Goal: Information Seeking & Learning: Learn about a topic

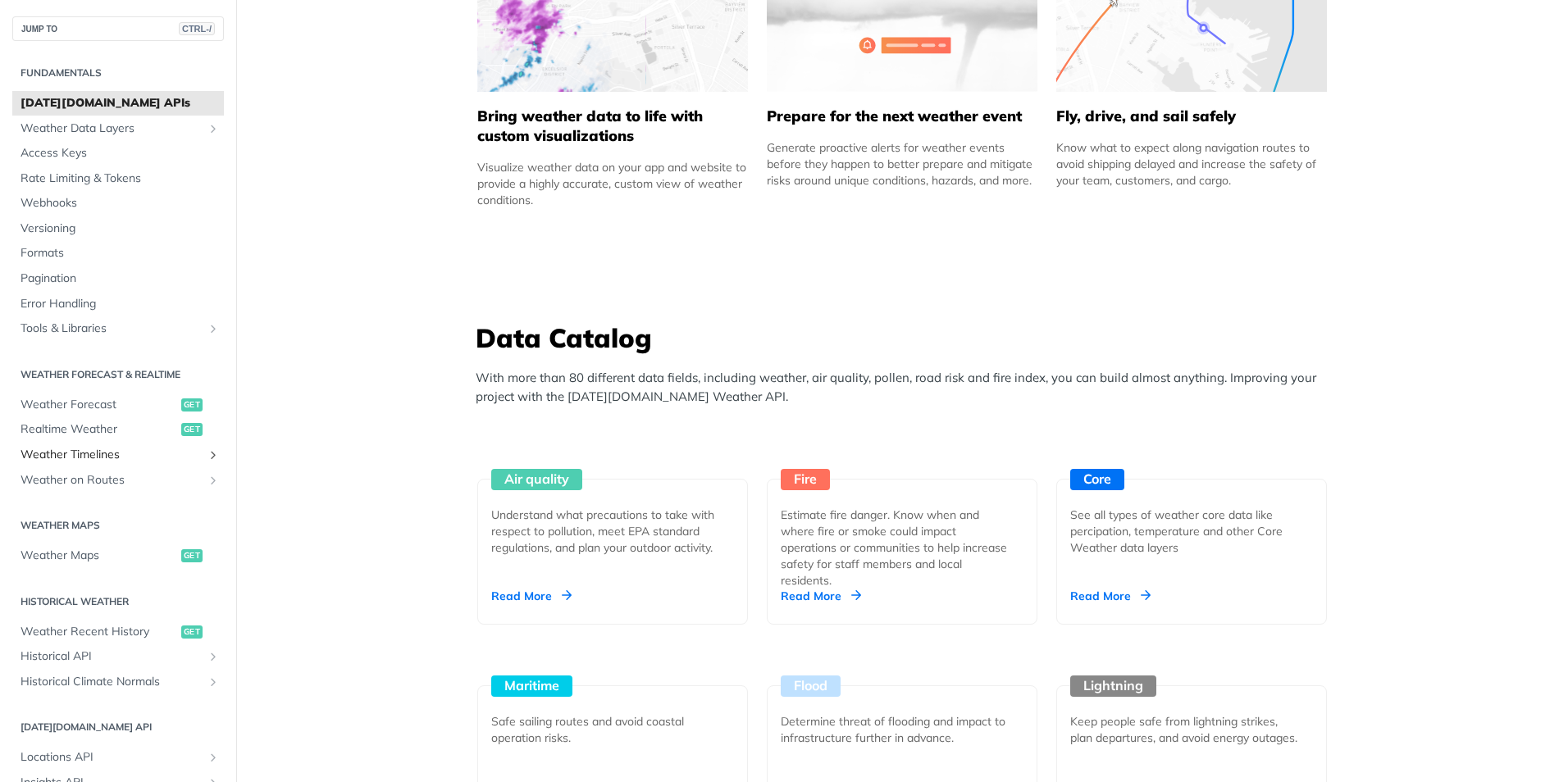
click at [192, 449] on link "Weather Timelines" at bounding box center [118, 455] width 211 height 24
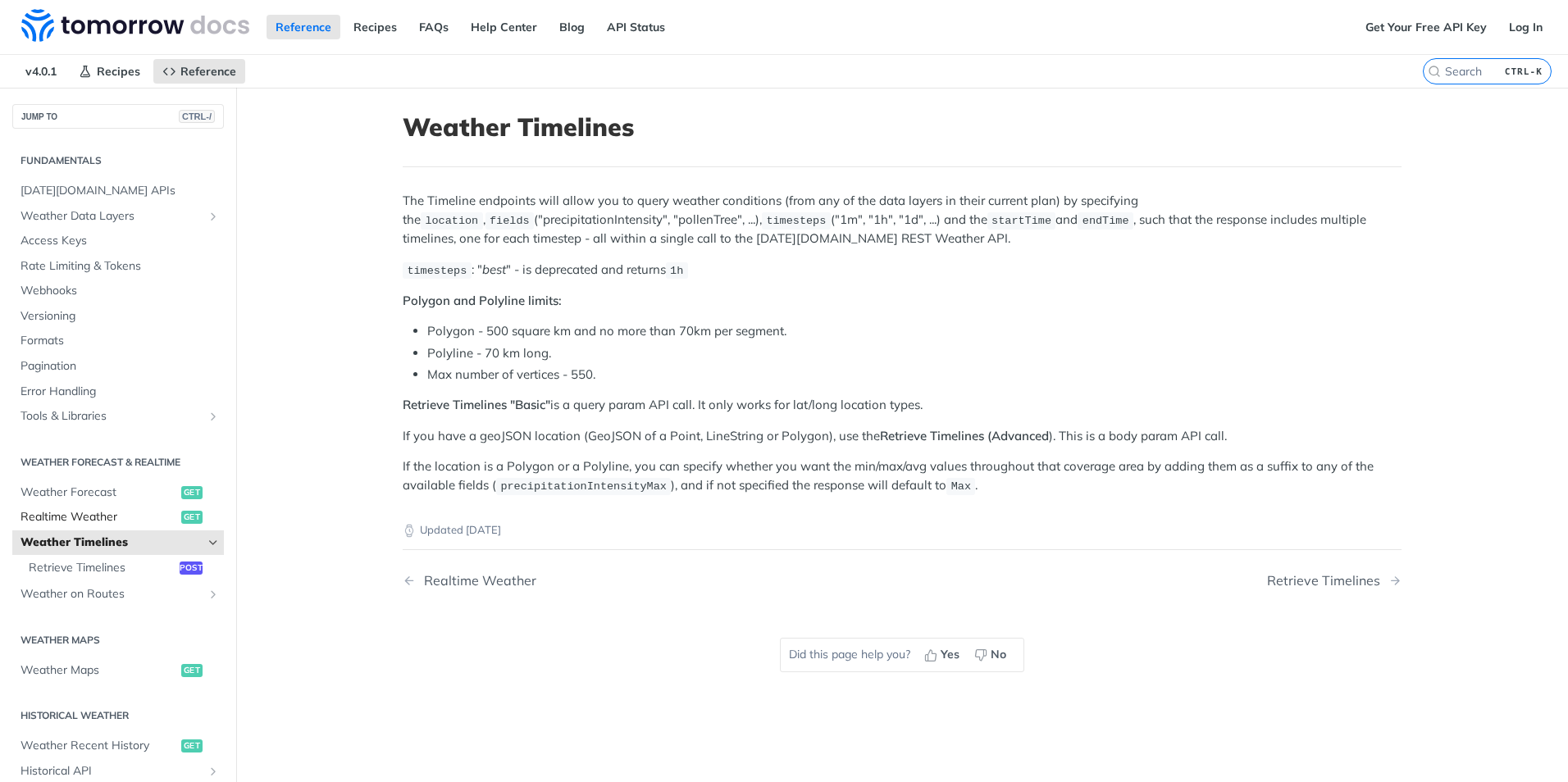
click at [142, 526] on link "Realtime Weather get" at bounding box center [118, 517] width 211 height 24
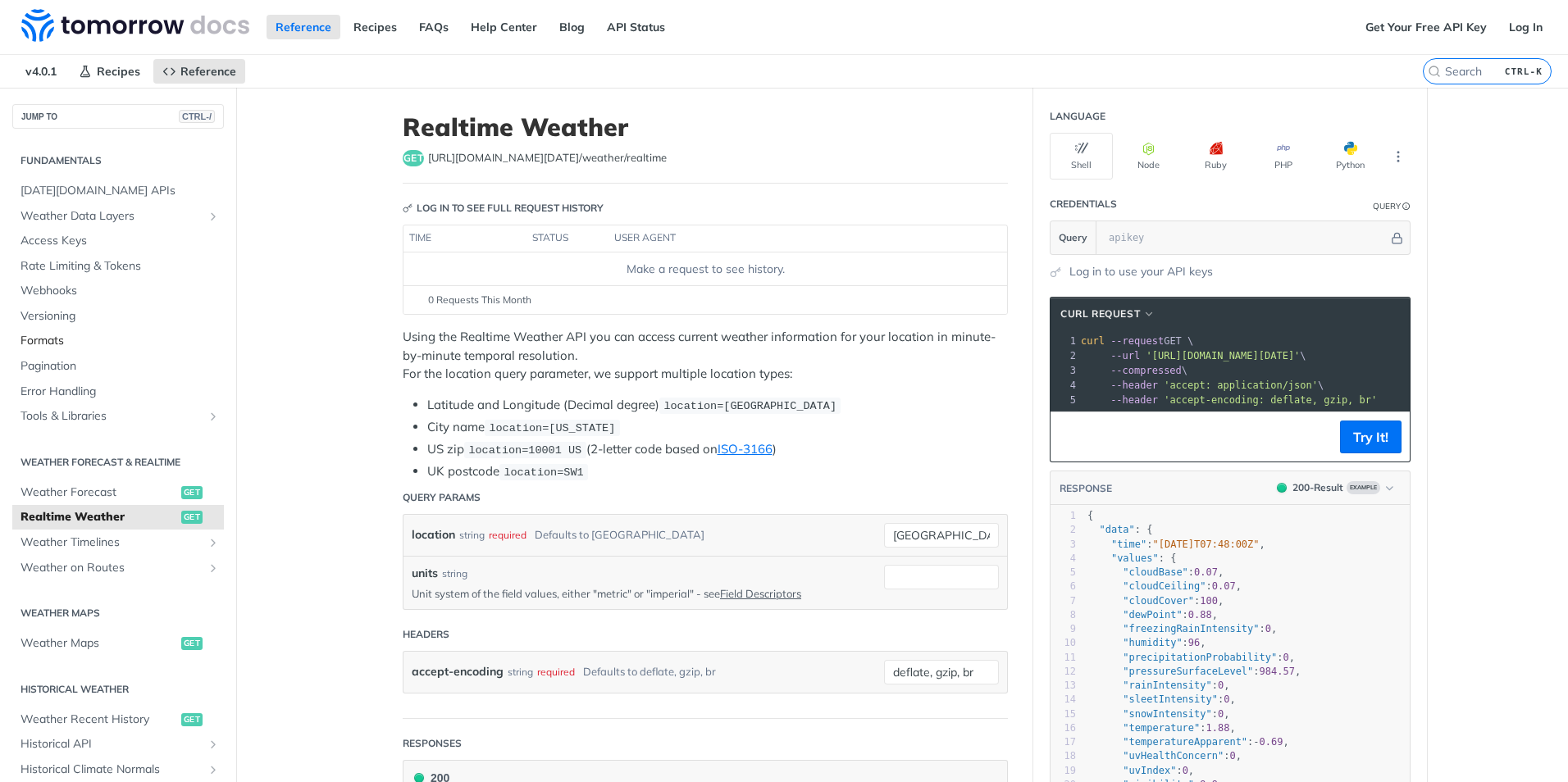
scroll to position [82, 0]
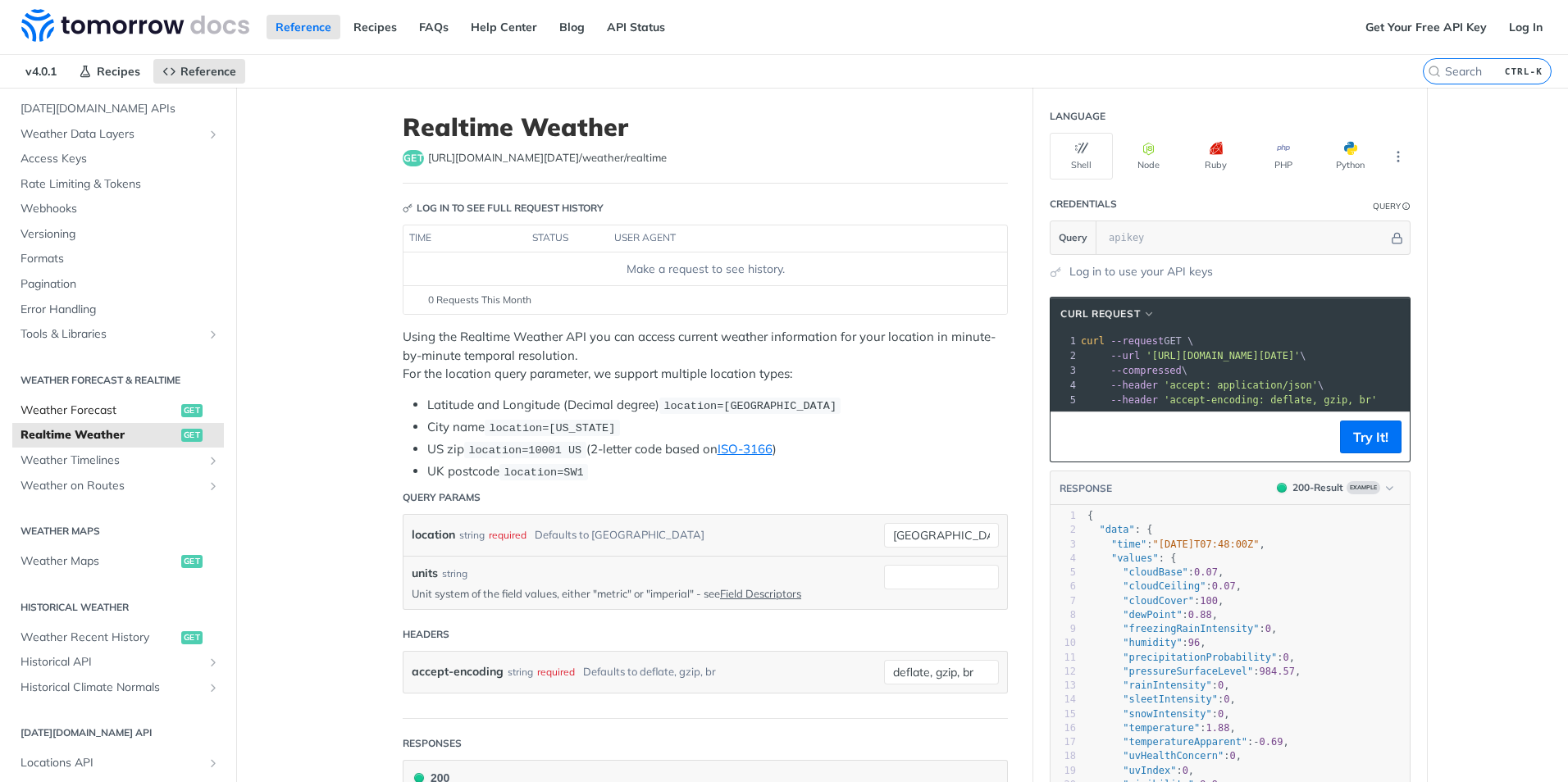
click at [182, 413] on span "get" at bounding box center [192, 411] width 22 height 13
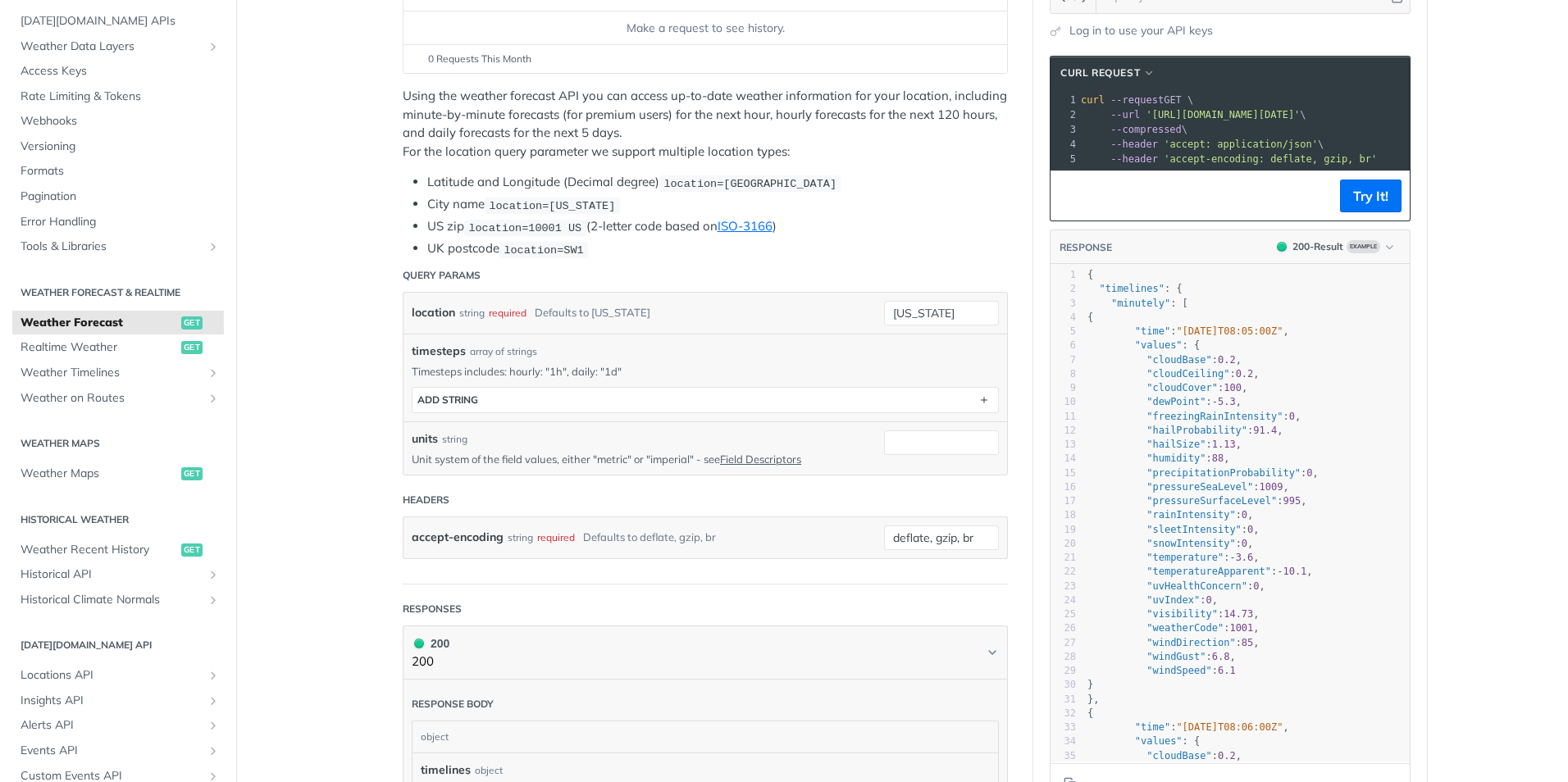
scroll to position [246, 0]
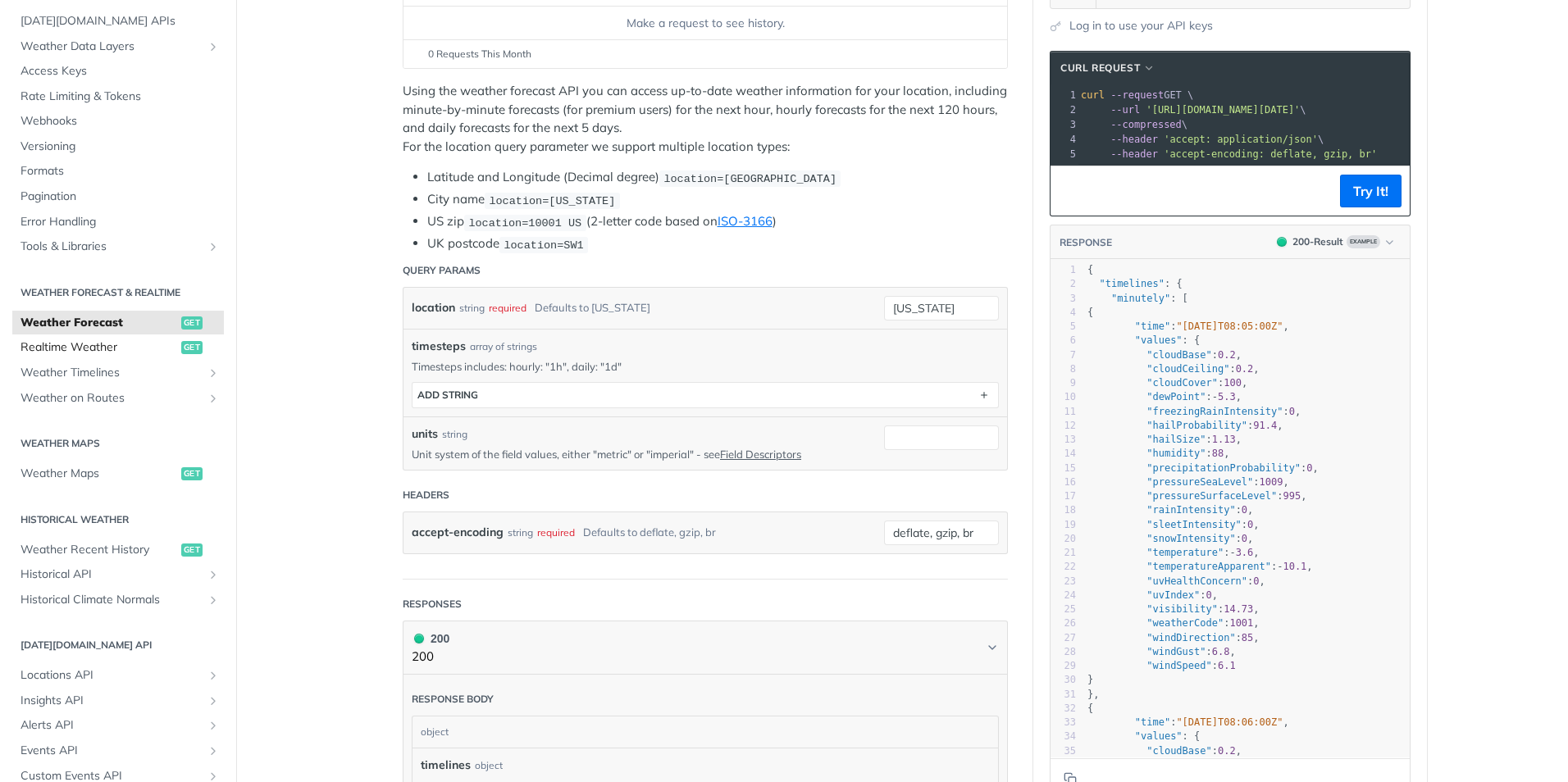
click at [120, 352] on span "Realtime Weather" at bounding box center [99, 348] width 156 height 16
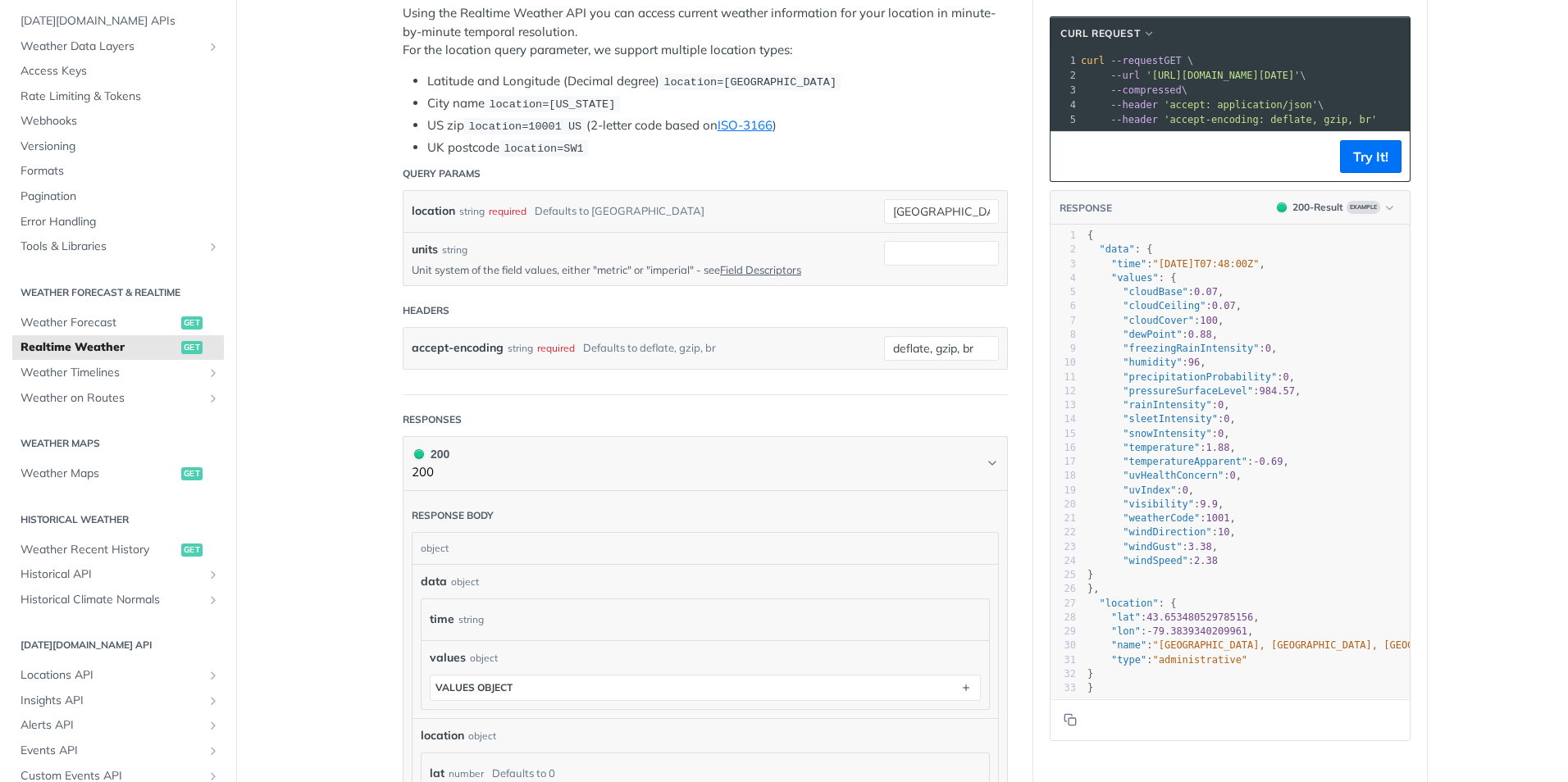
scroll to position [328, 0]
click at [766, 263] on link "Field Descriptors" at bounding box center [761, 265] width 81 height 13
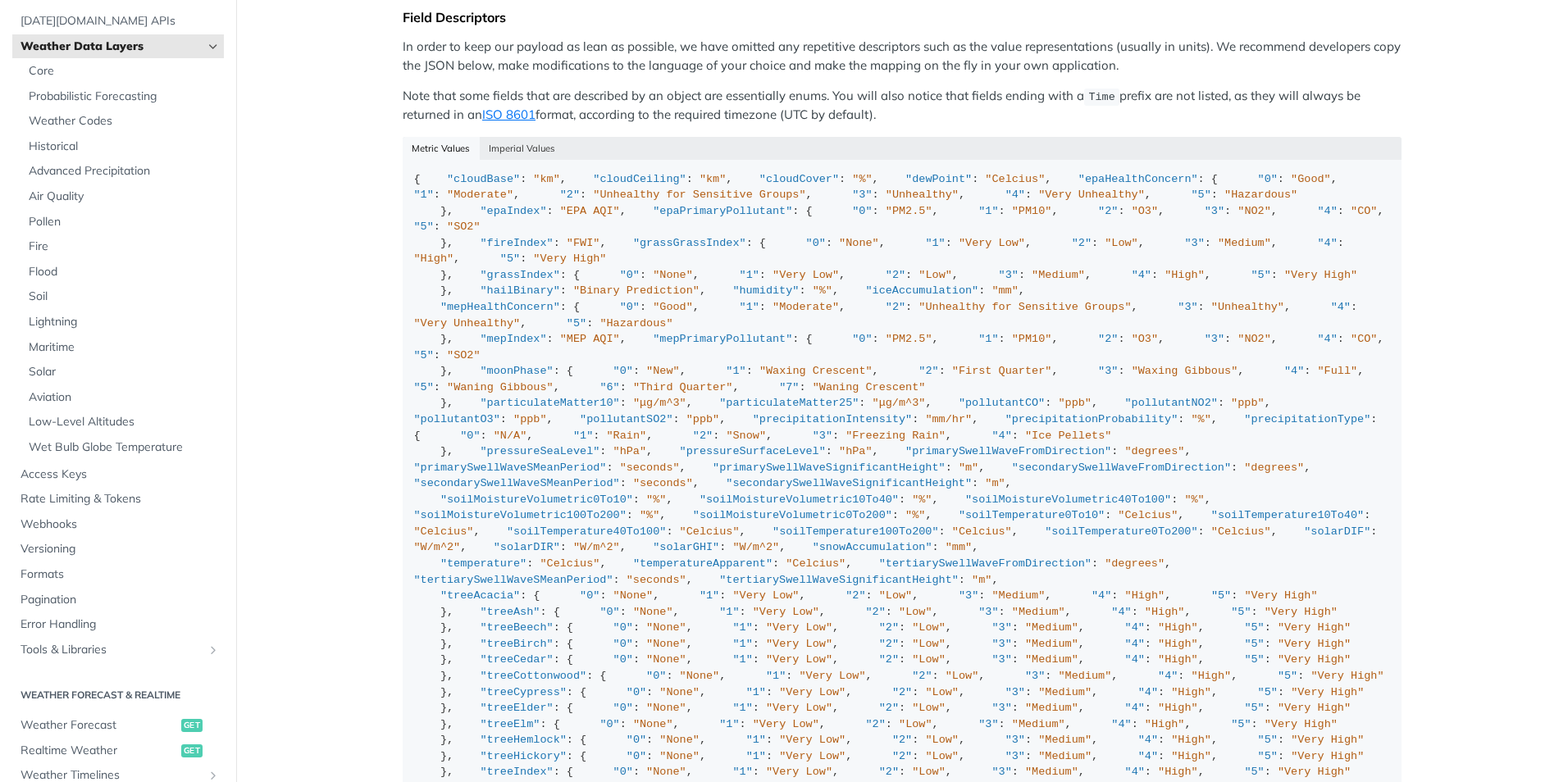
scroll to position [1577, 0]
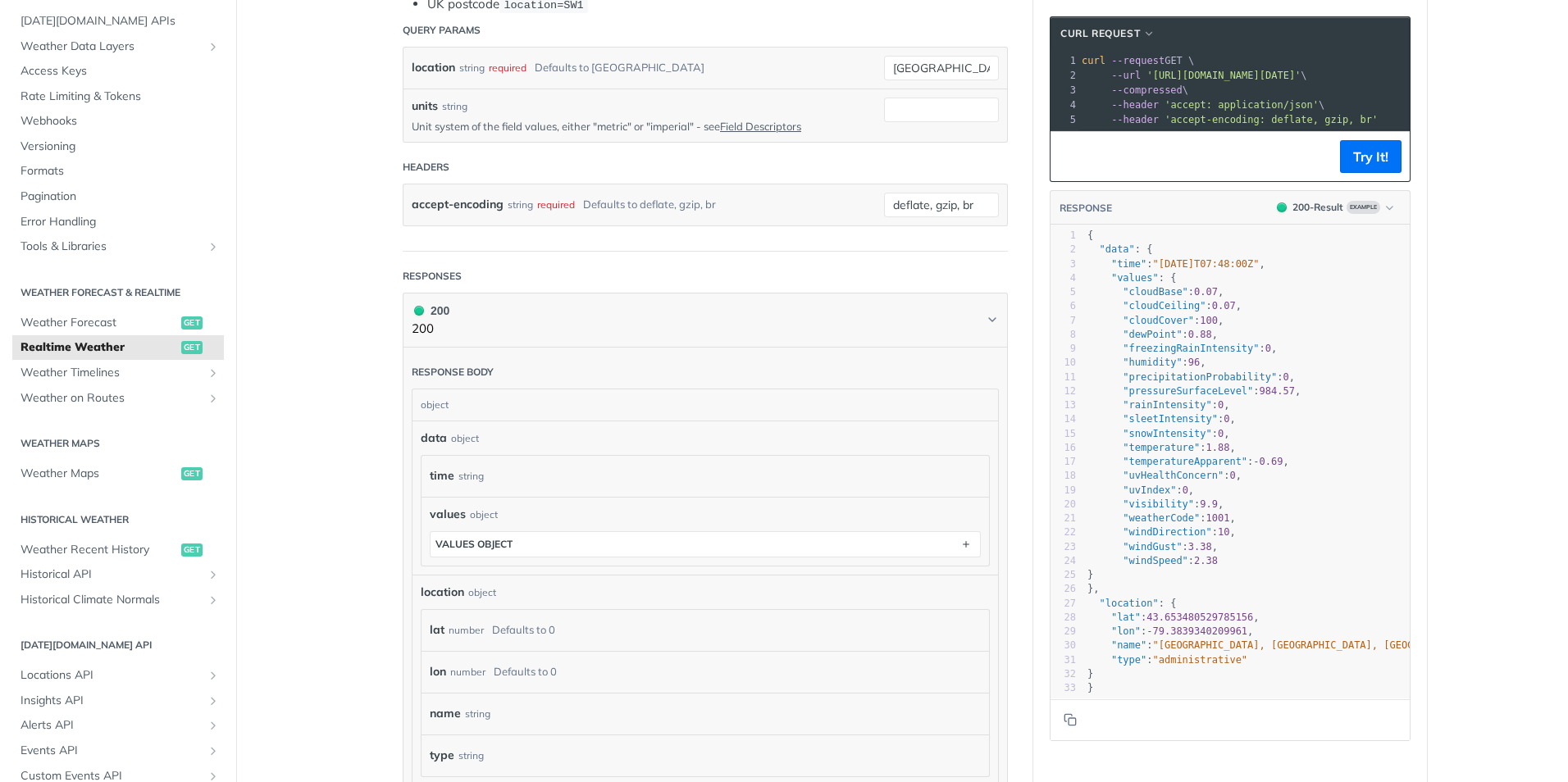
scroll to position [492, 0]
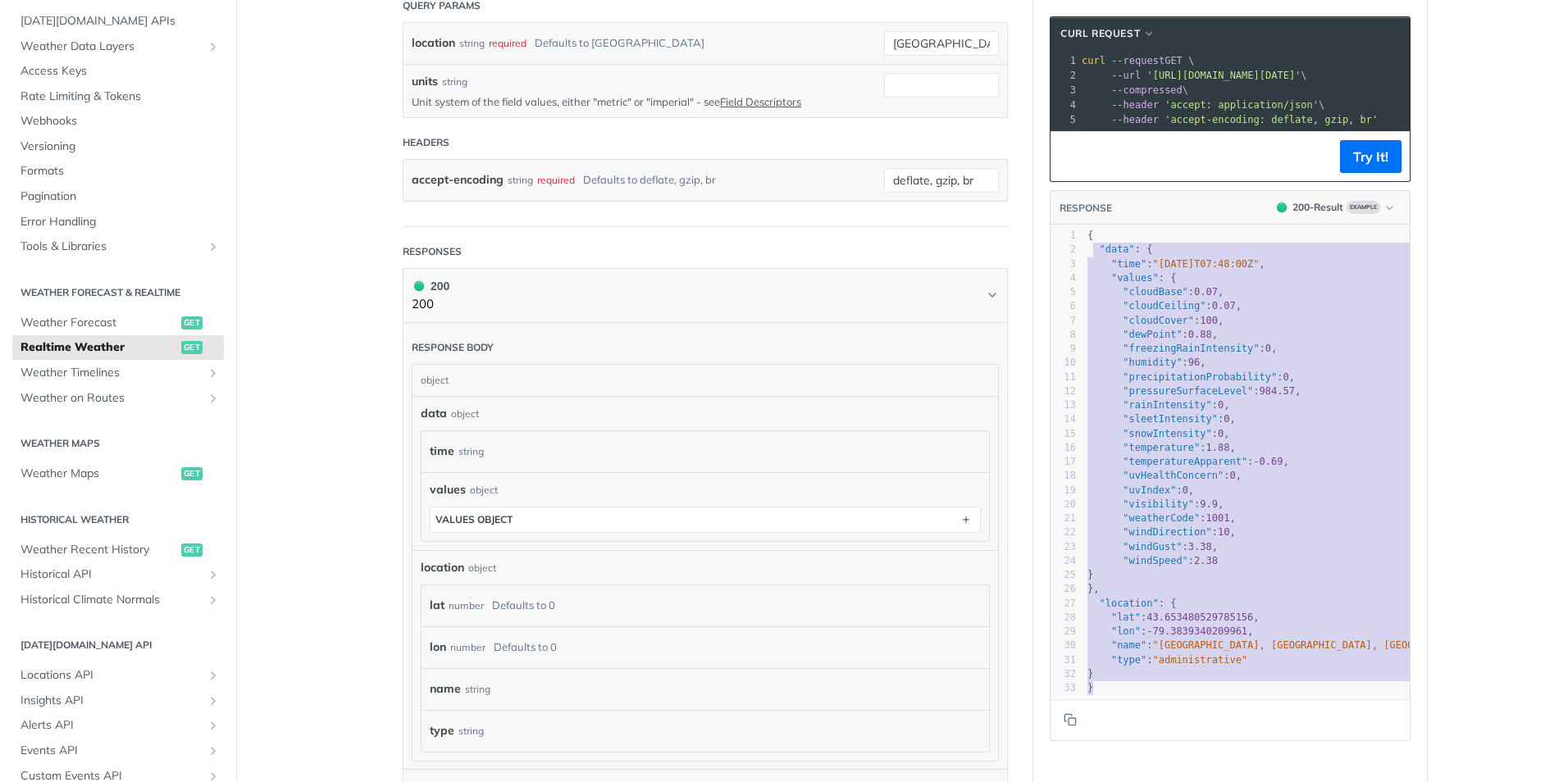
type textarea "{ "data": { "time": "2023-01-26T07:48:00Z", "values": { "cloudBase": 0.07, "clo…"
drag, startPoint x: 1190, startPoint y: 694, endPoint x: 1083, endPoint y: 246, distance: 460.6
click at [1084, 246] on div "1 { 2 "data" : { 3 "time" : "2023-01-26T07:48:00Z" , 4 "values" : { 5 "cloudBas…" at bounding box center [1277, 461] width 385 height 467
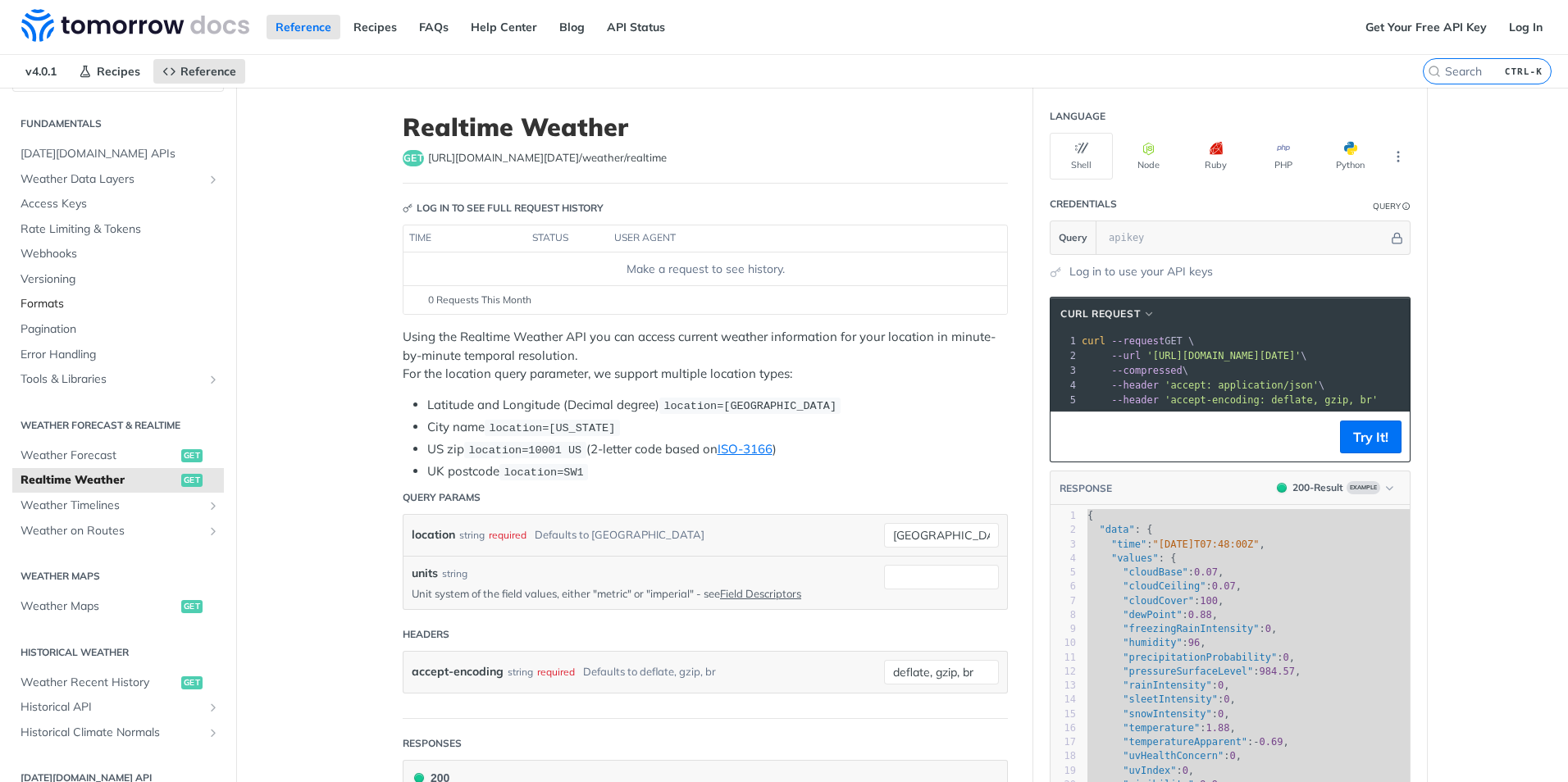
scroll to position [0, 0]
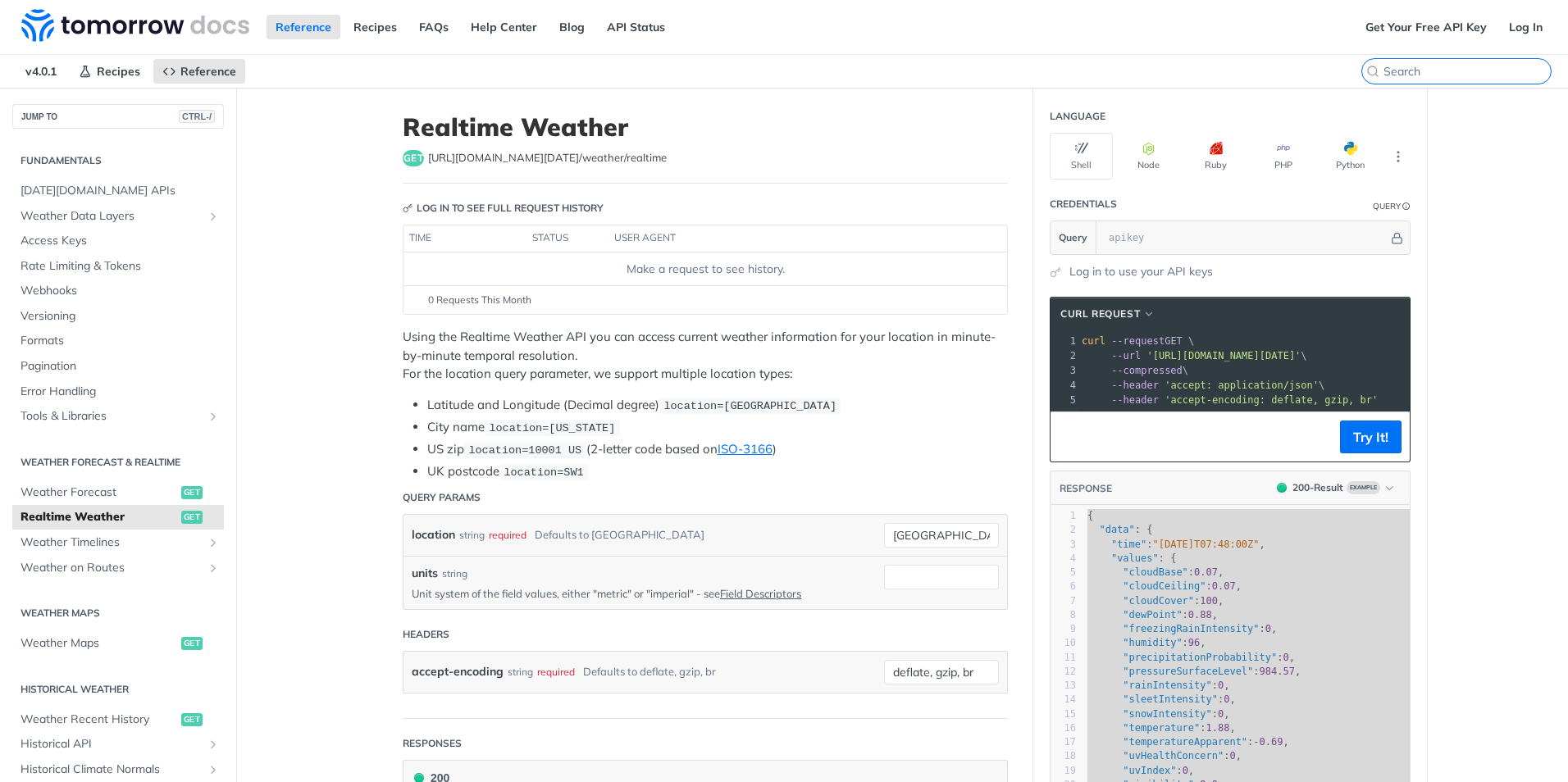
click at [1466, 66] on input "CTRL-K" at bounding box center [1467, 71] width 167 height 14
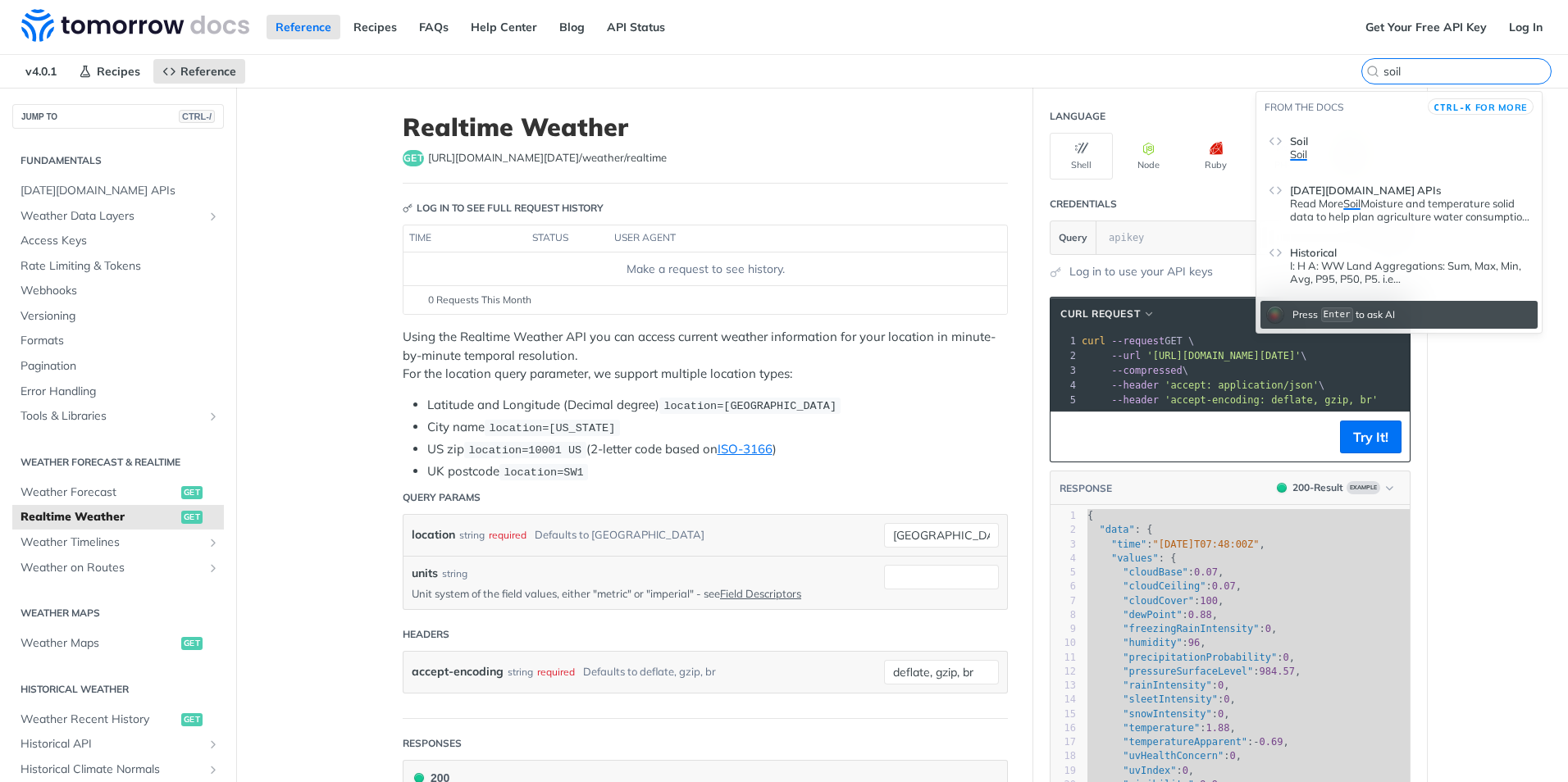
type input "soil"
click at [1386, 147] on p "Soil" at bounding box center [1410, 154] width 239 height 13
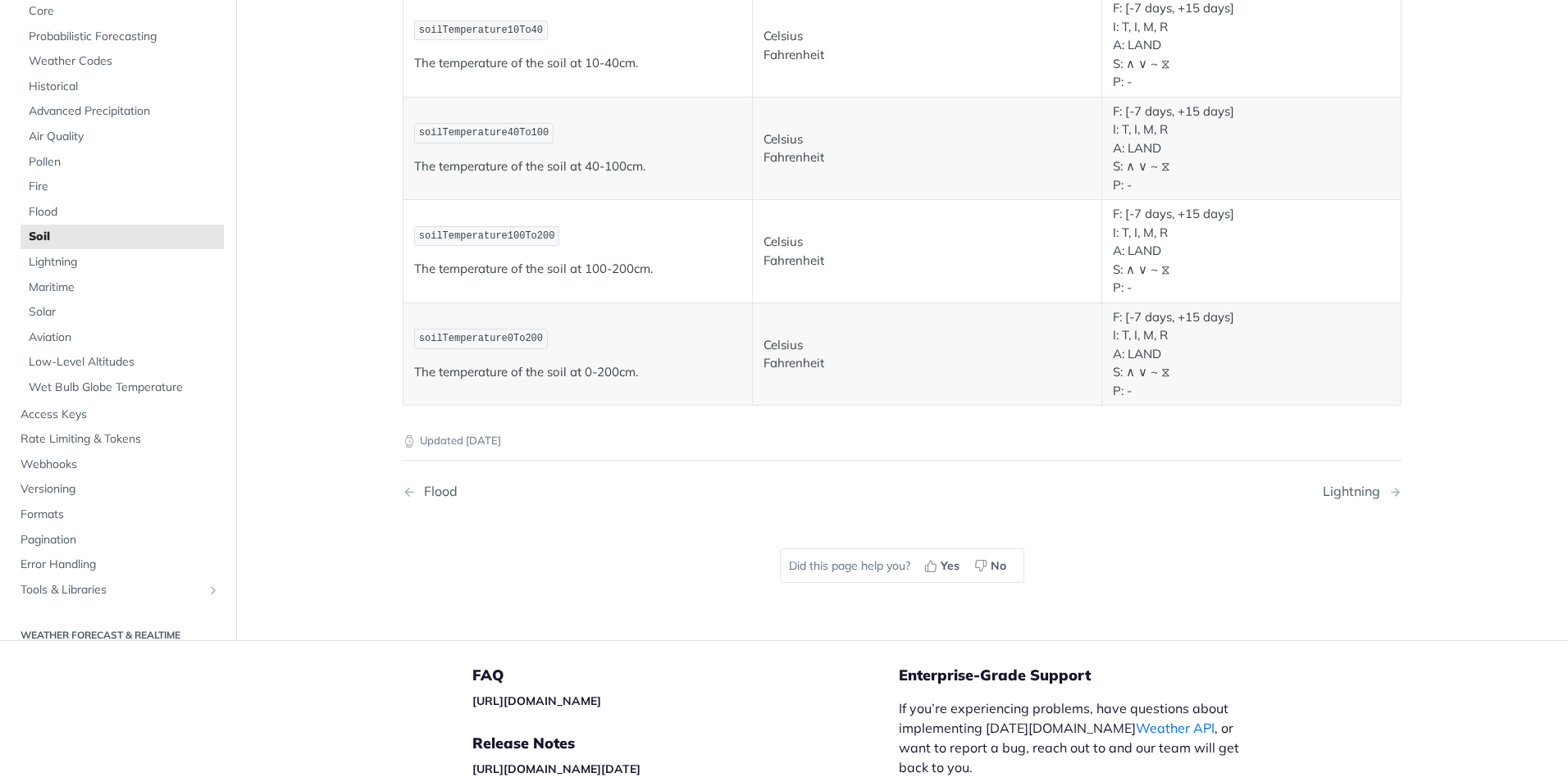
scroll to position [968, 0]
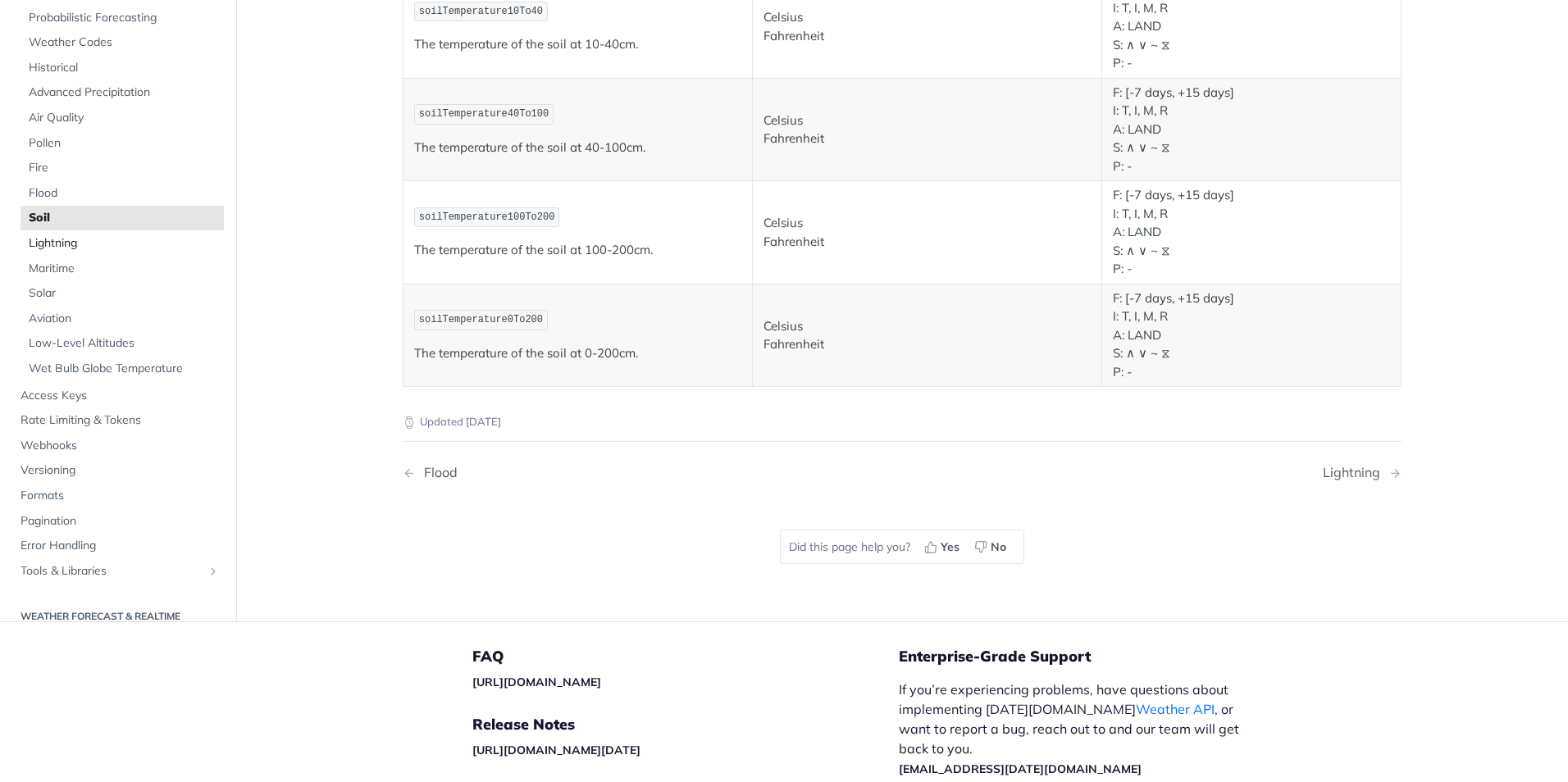
click at [114, 238] on span "Lightning" at bounding box center [124, 244] width 192 height 16
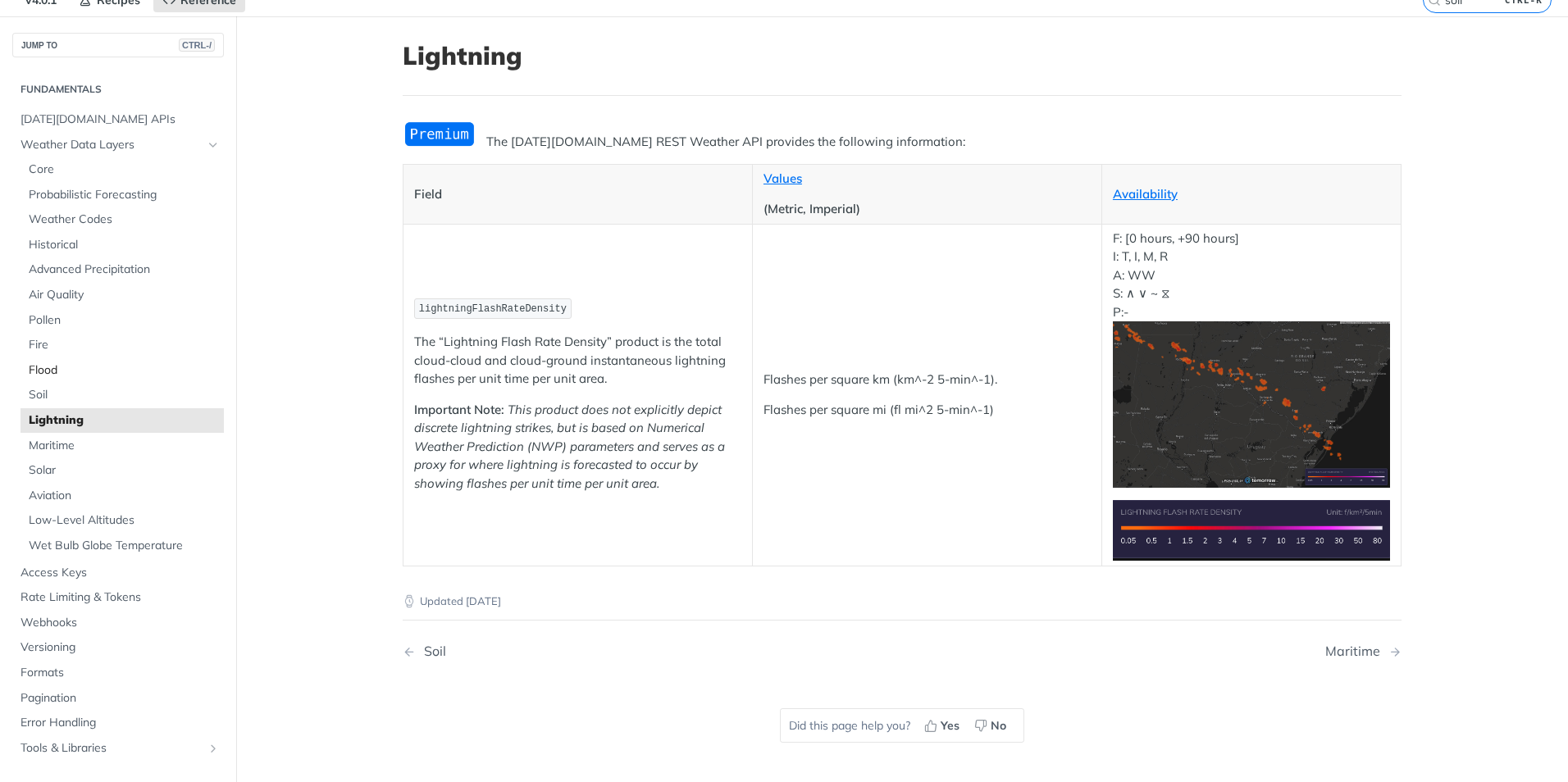
scroll to position [58, 0]
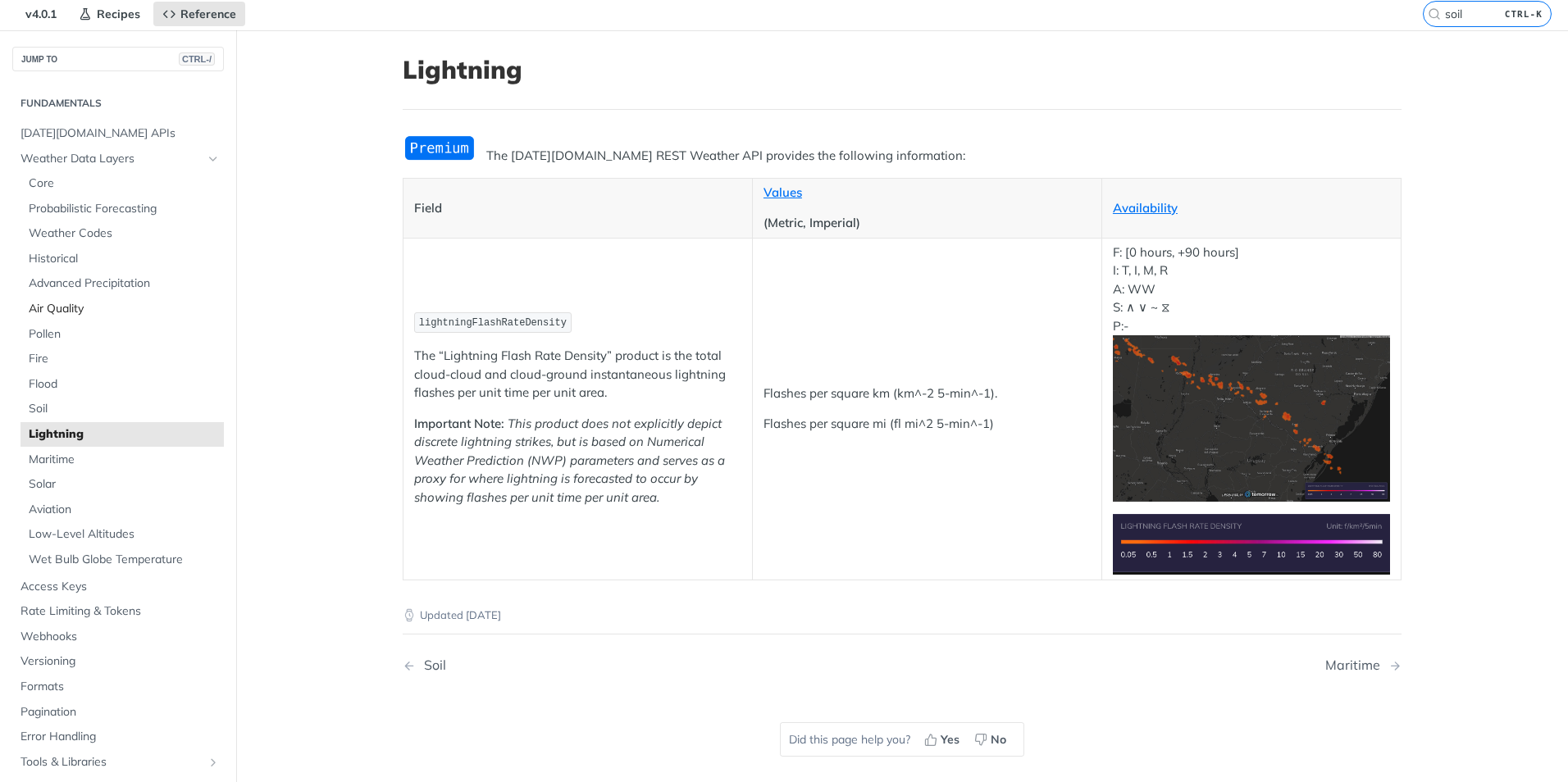
click at [95, 307] on span "Air Quality" at bounding box center [124, 309] width 192 height 16
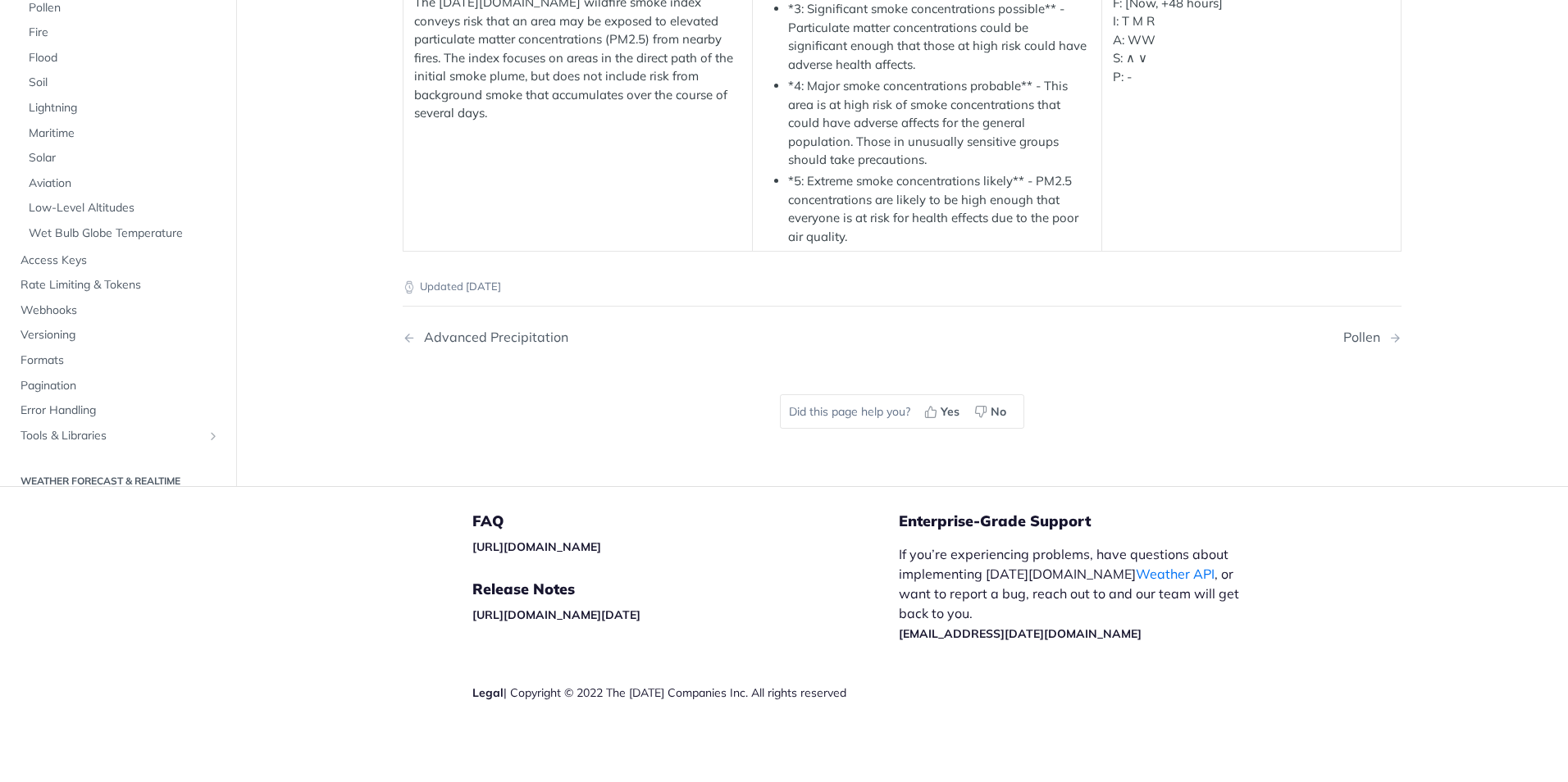
scroll to position [3607, 0]
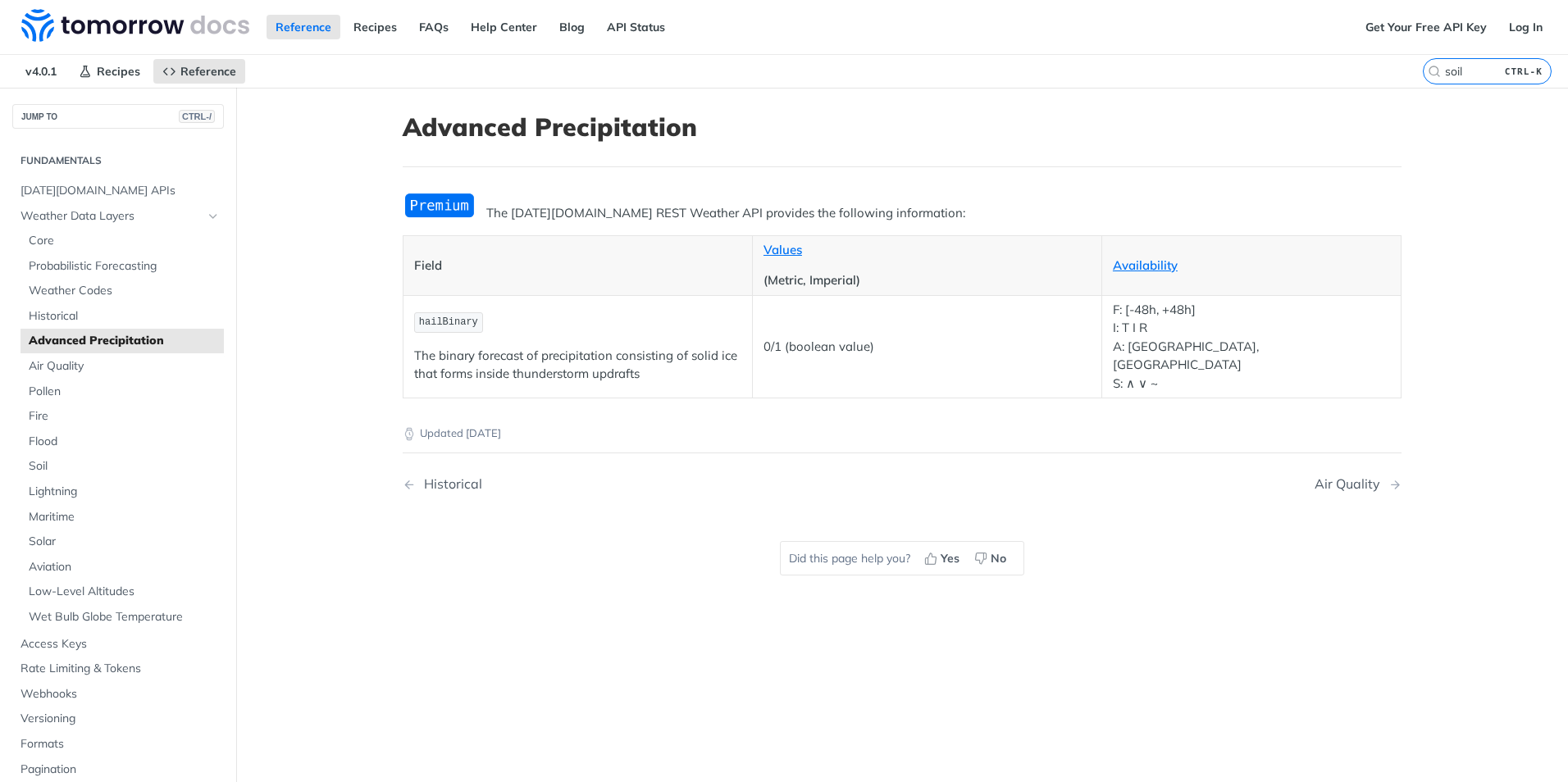
click at [1525, 11] on div "Get Your Free API Key Log In" at bounding box center [1462, 27] width 211 height 54
click at [1509, 38] on link "Log In" at bounding box center [1525, 26] width 51 height 24
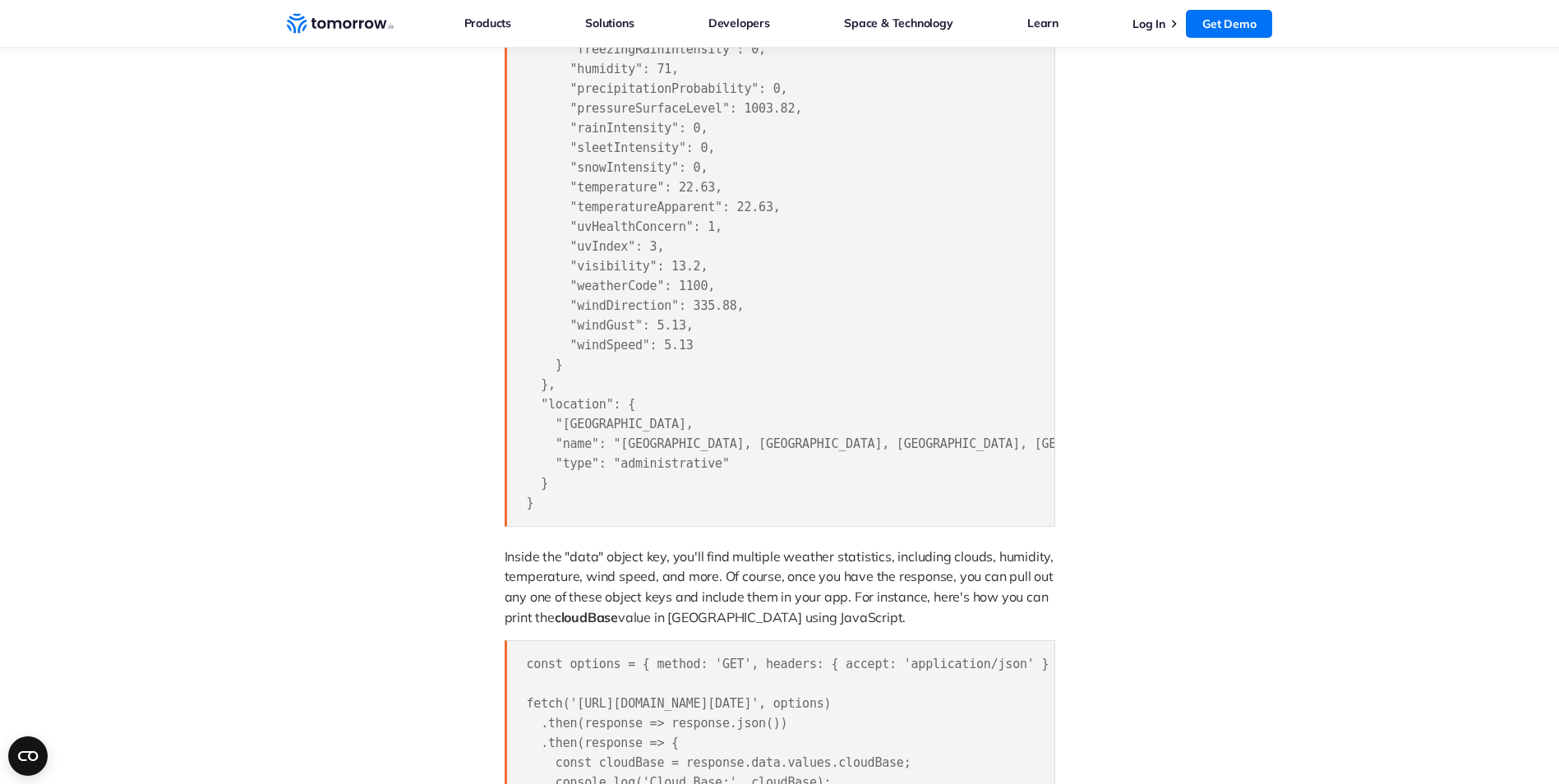
scroll to position [2055, 0]
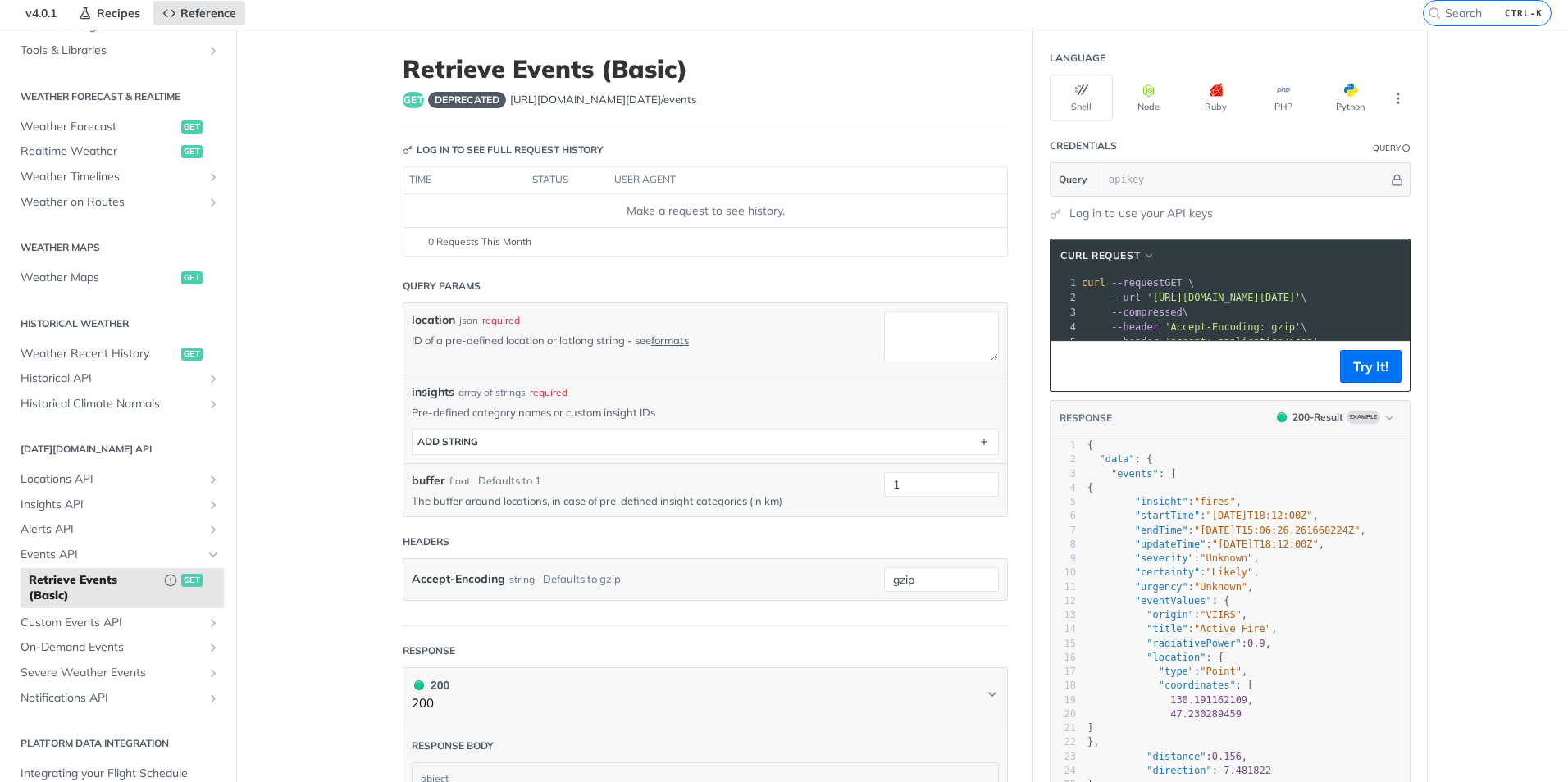
scroll to position [82, 0]
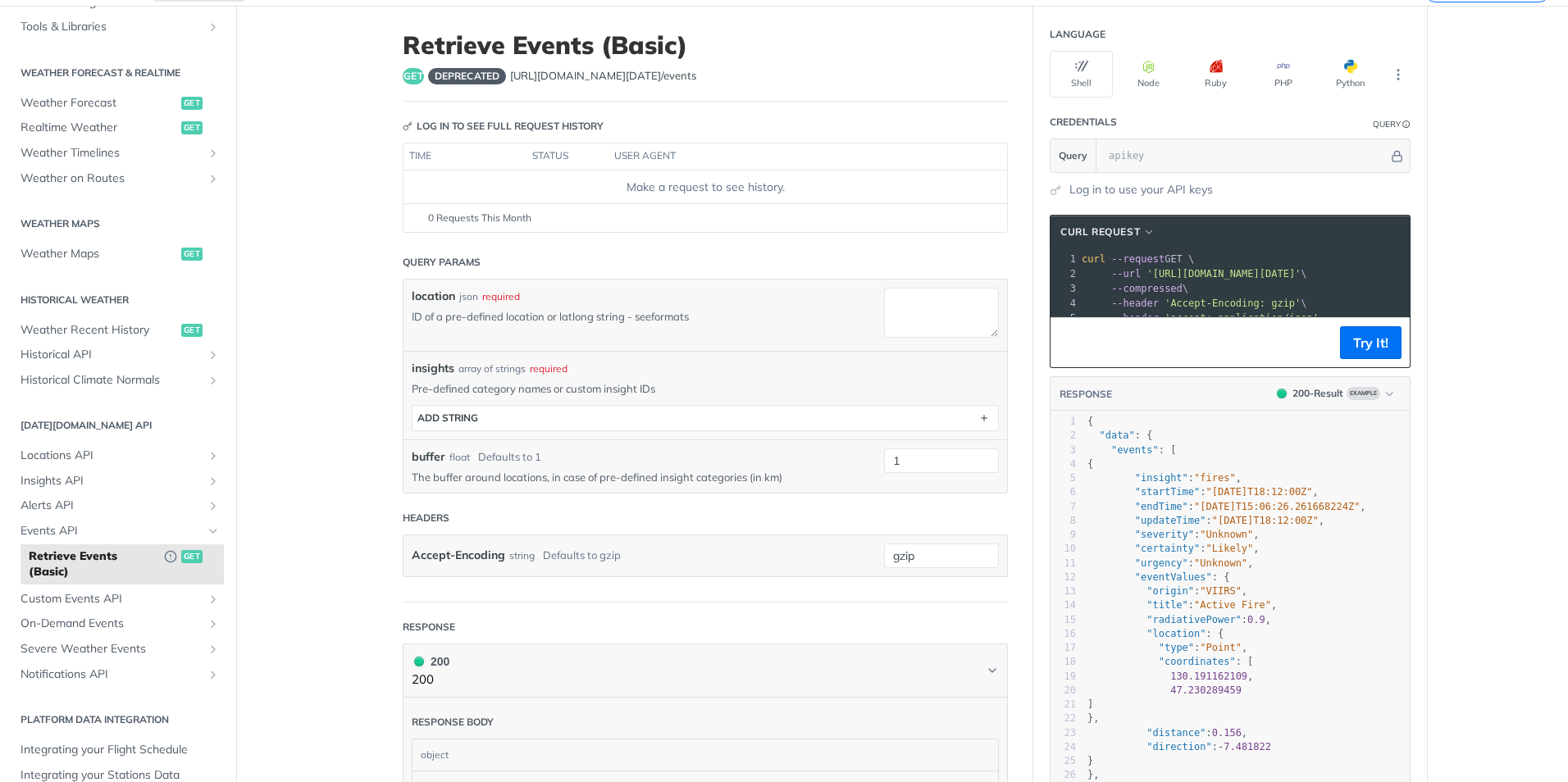
click at [664, 322] on link "formats" at bounding box center [670, 316] width 38 height 13
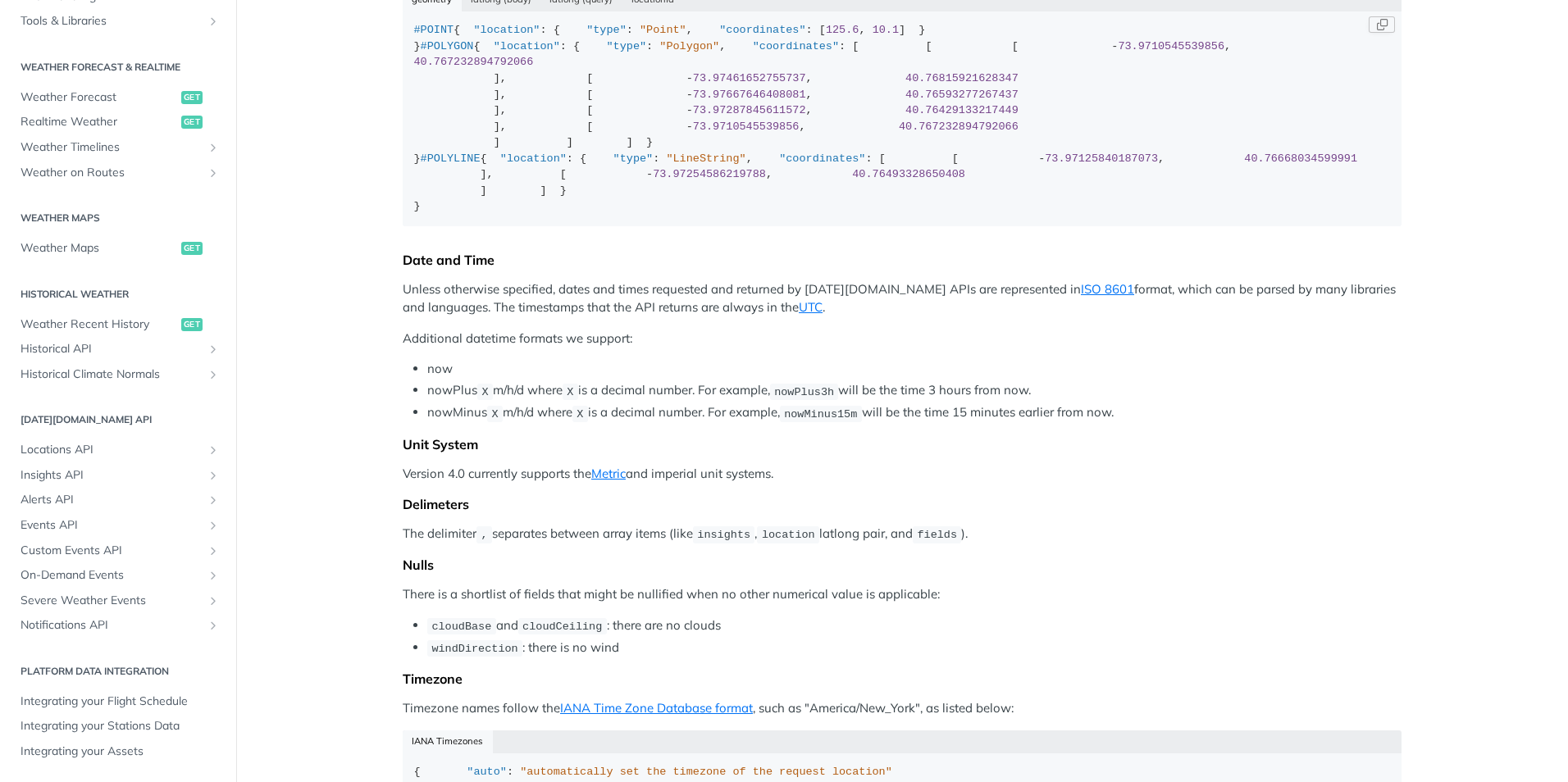
scroll to position [200, 0]
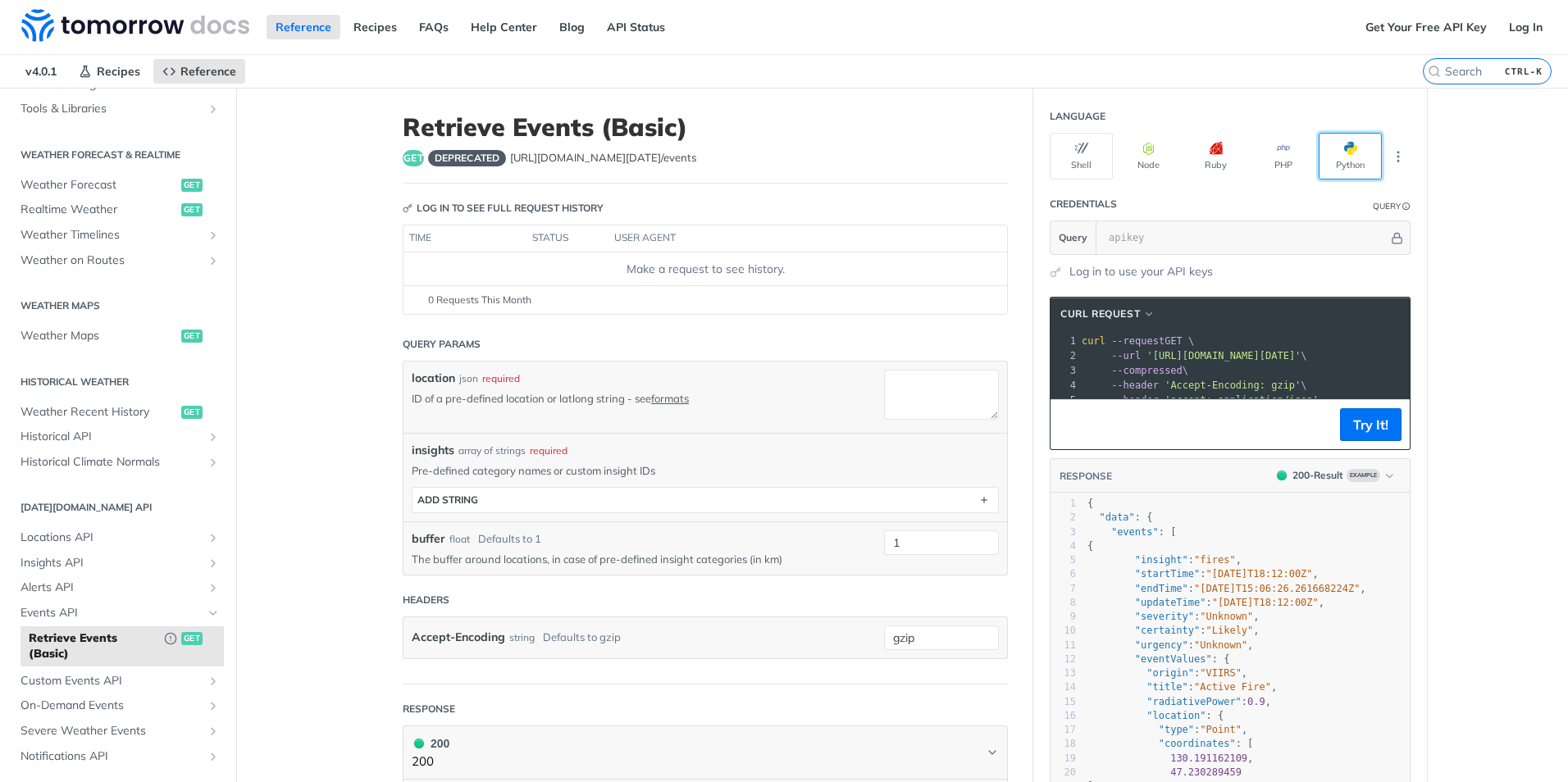
click at [1325, 163] on button "Python" at bounding box center [1350, 156] width 63 height 47
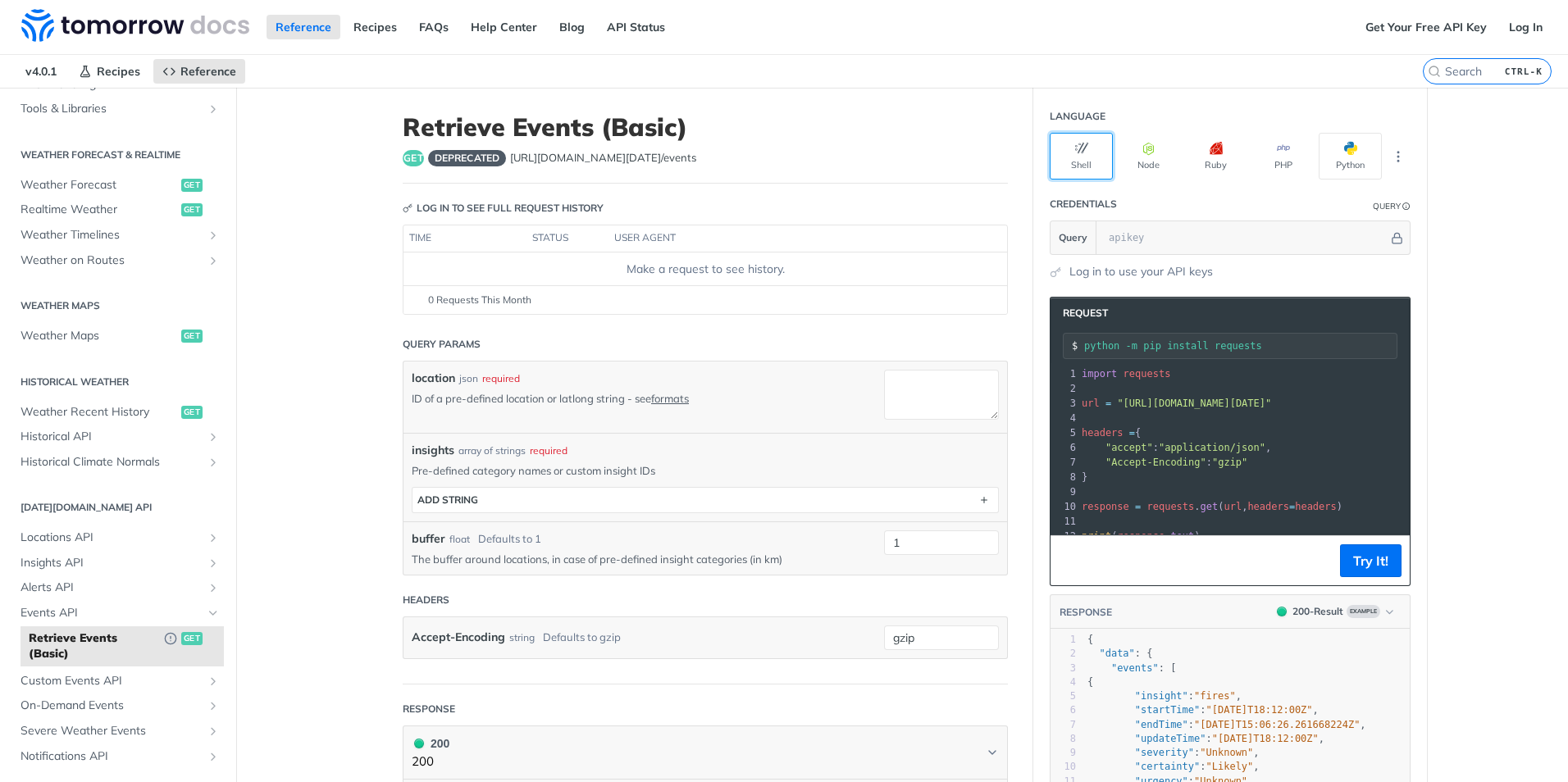
click at [1083, 168] on button "Shell" at bounding box center [1082, 156] width 63 height 47
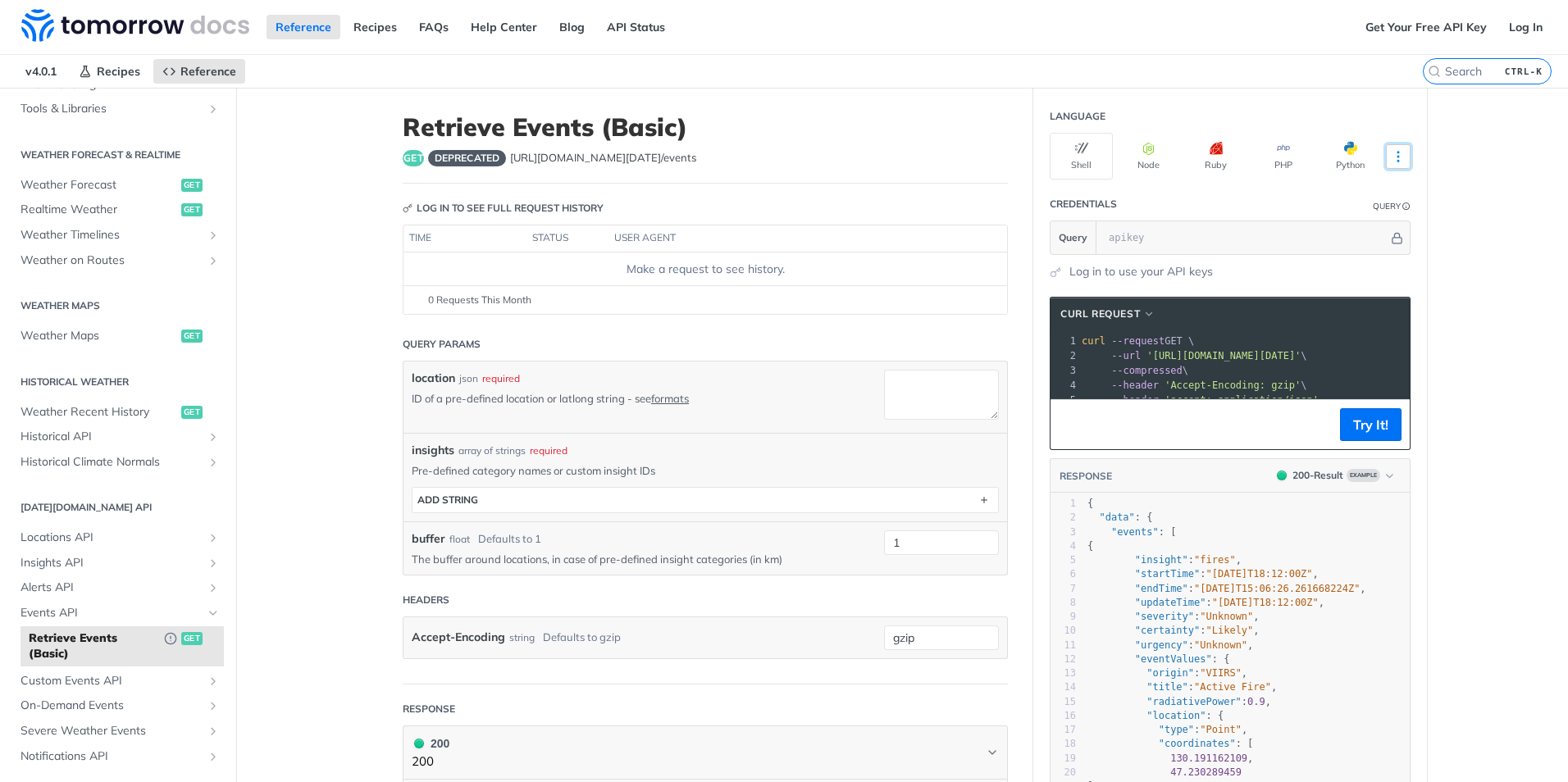
click at [1391, 155] on icon "More ellipsis" at bounding box center [1398, 156] width 14 height 14
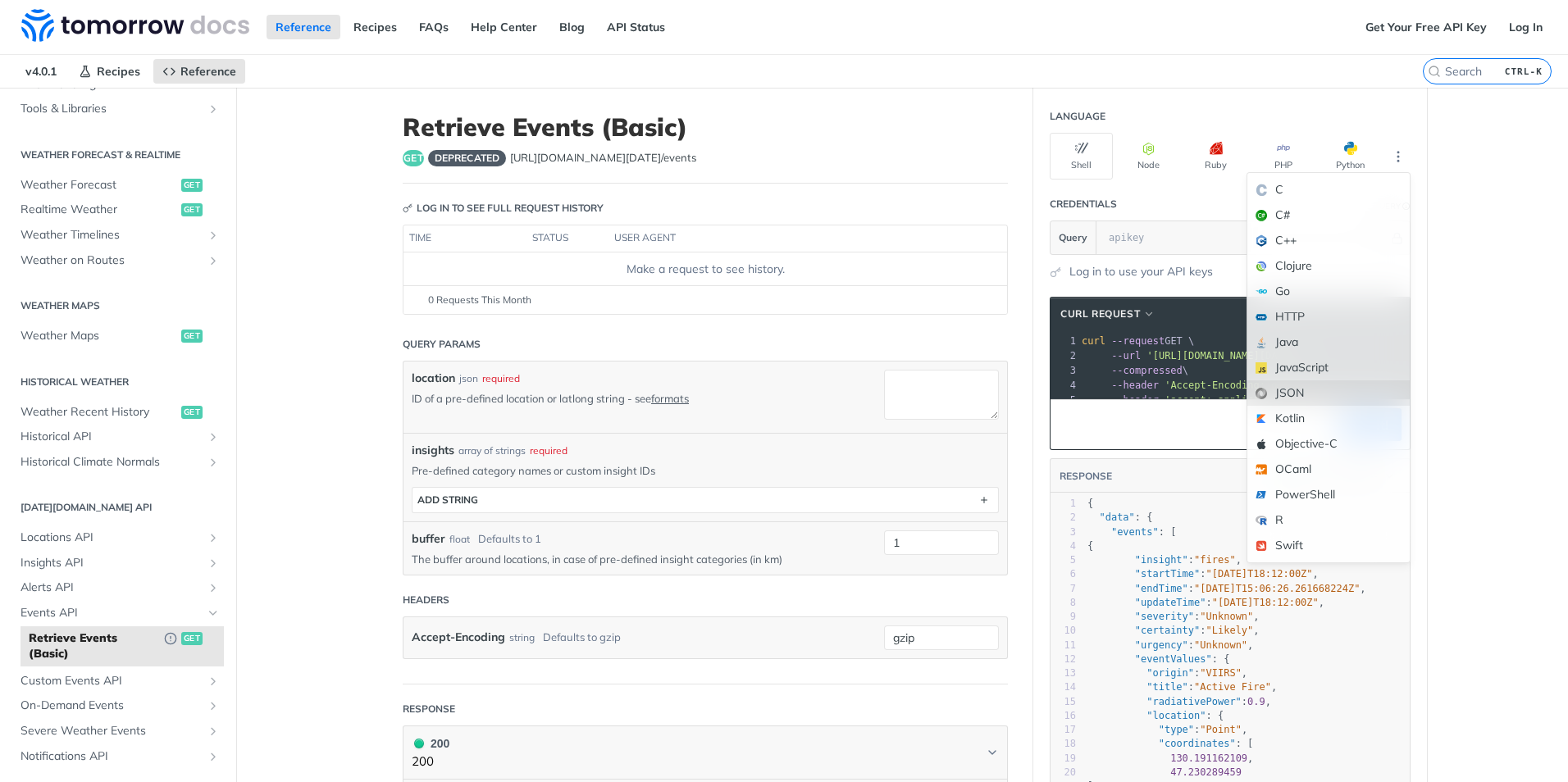
click at [1306, 396] on div "JSON" at bounding box center [1328, 393] width 163 height 25
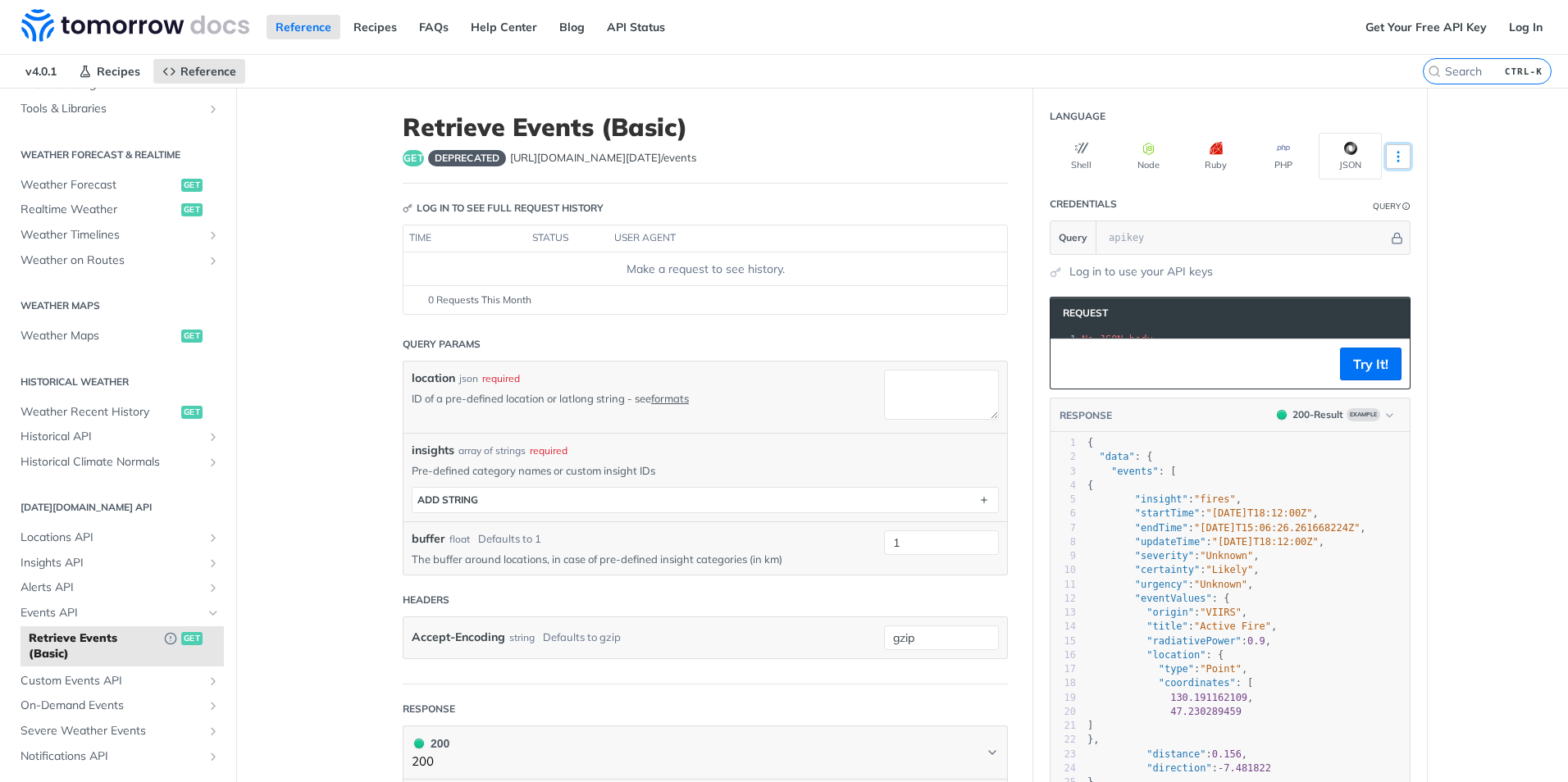
click at [1391, 161] on icon "More ellipsis" at bounding box center [1398, 156] width 14 height 14
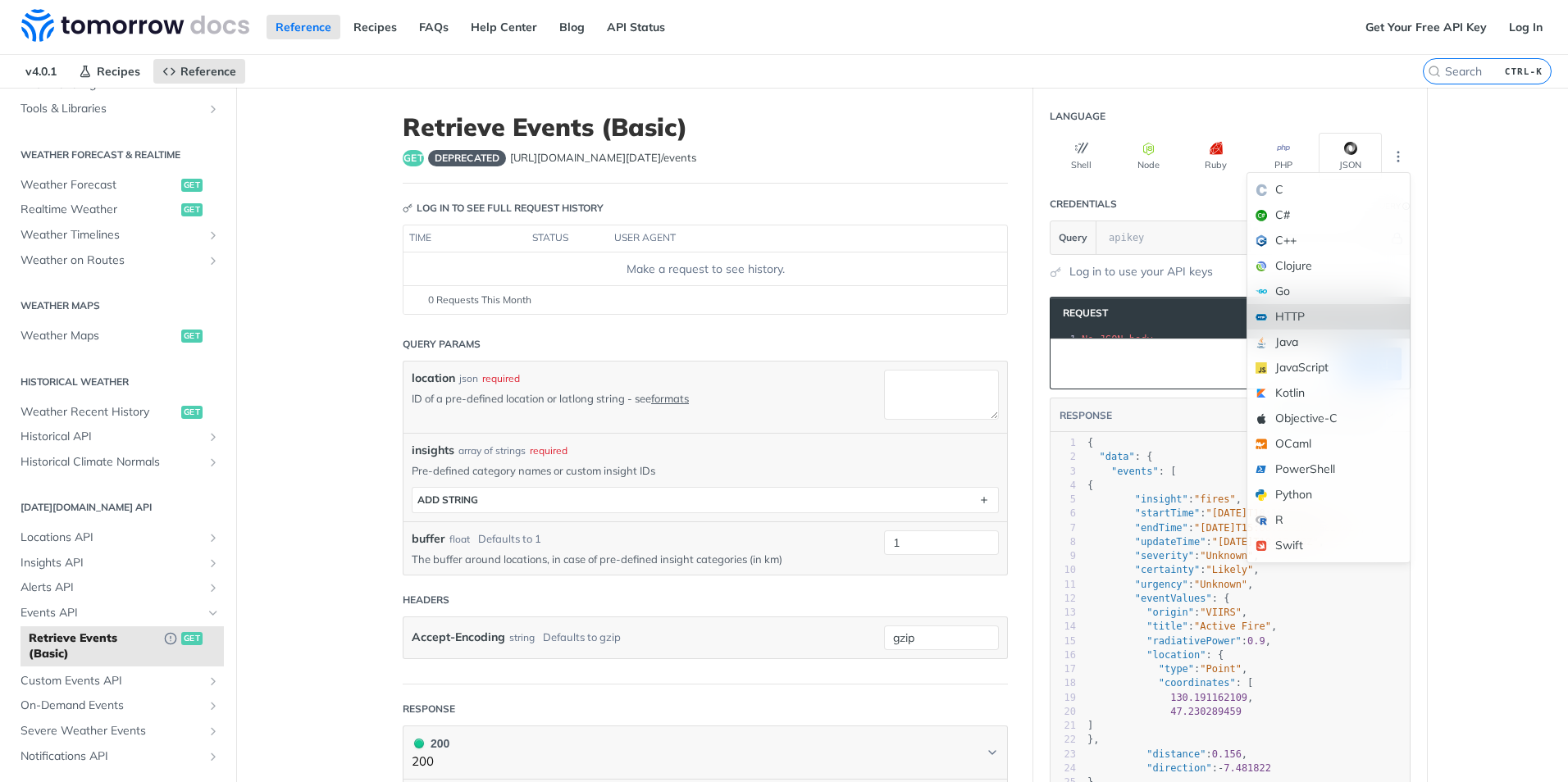
click at [1284, 323] on div "HTTP" at bounding box center [1328, 316] width 163 height 25
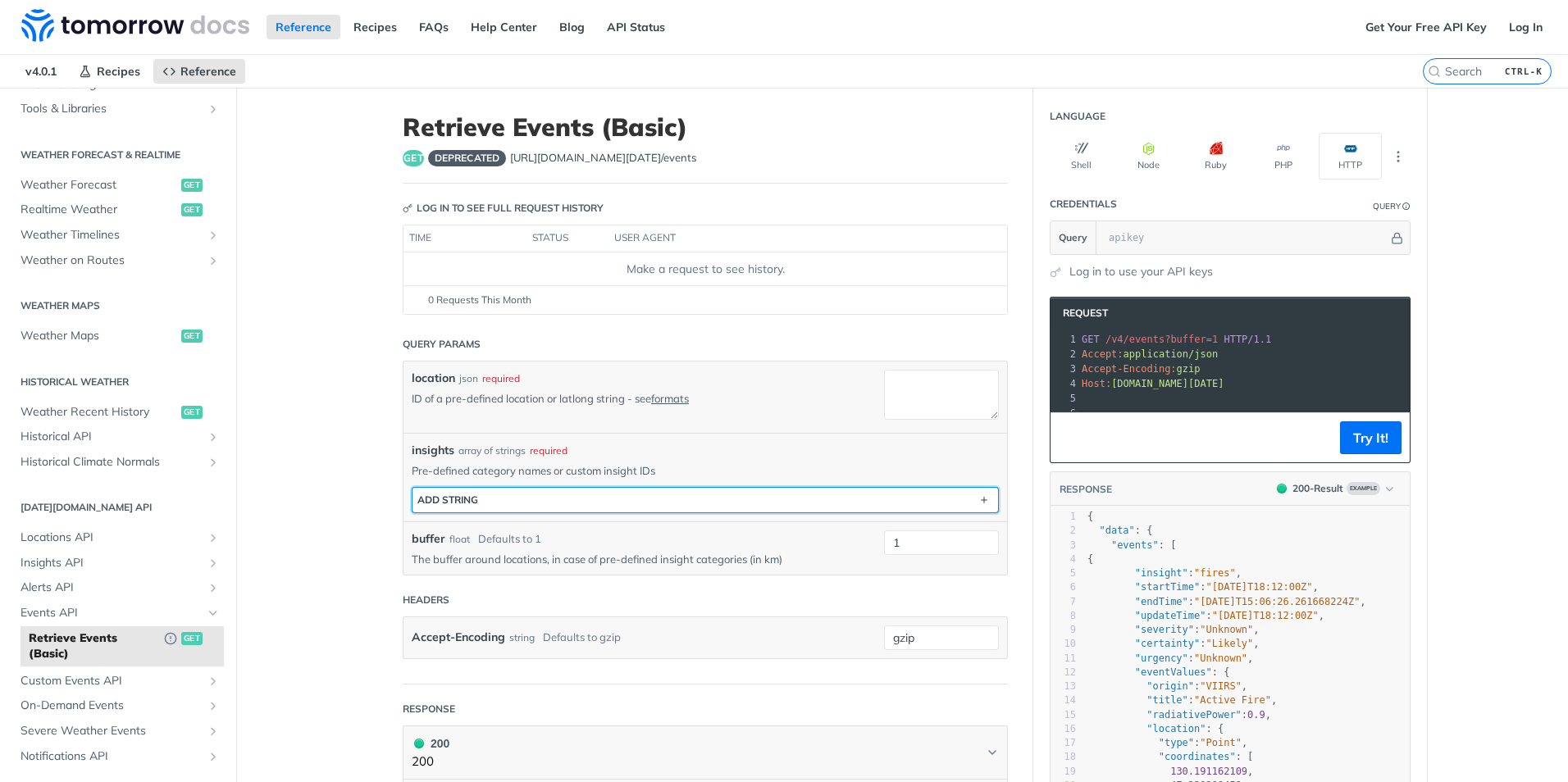
click at [529, 493] on button "ADD string" at bounding box center [705, 500] width 585 height 24
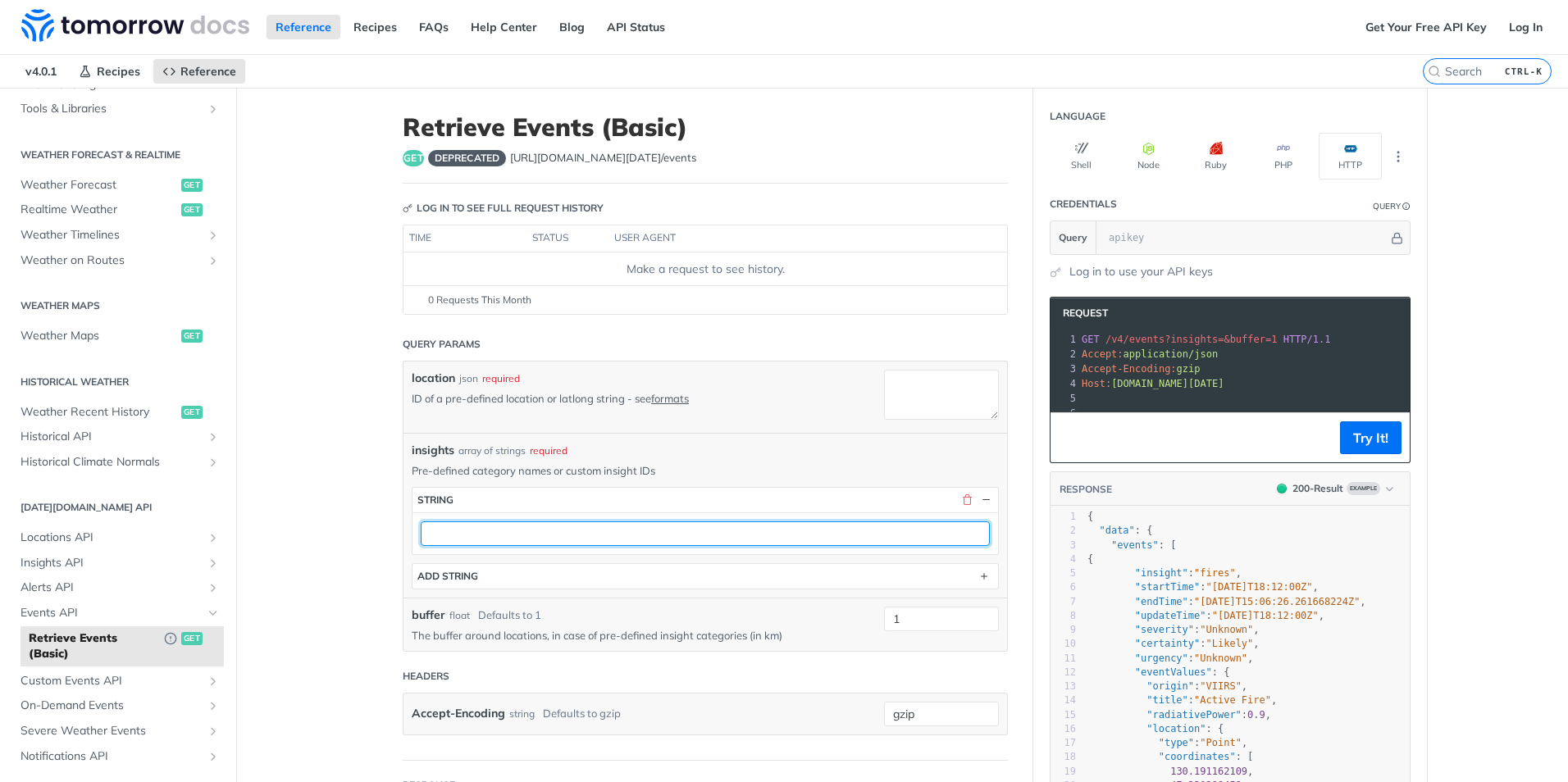
click at [513, 535] on input "text" at bounding box center [705, 533] width 569 height 24
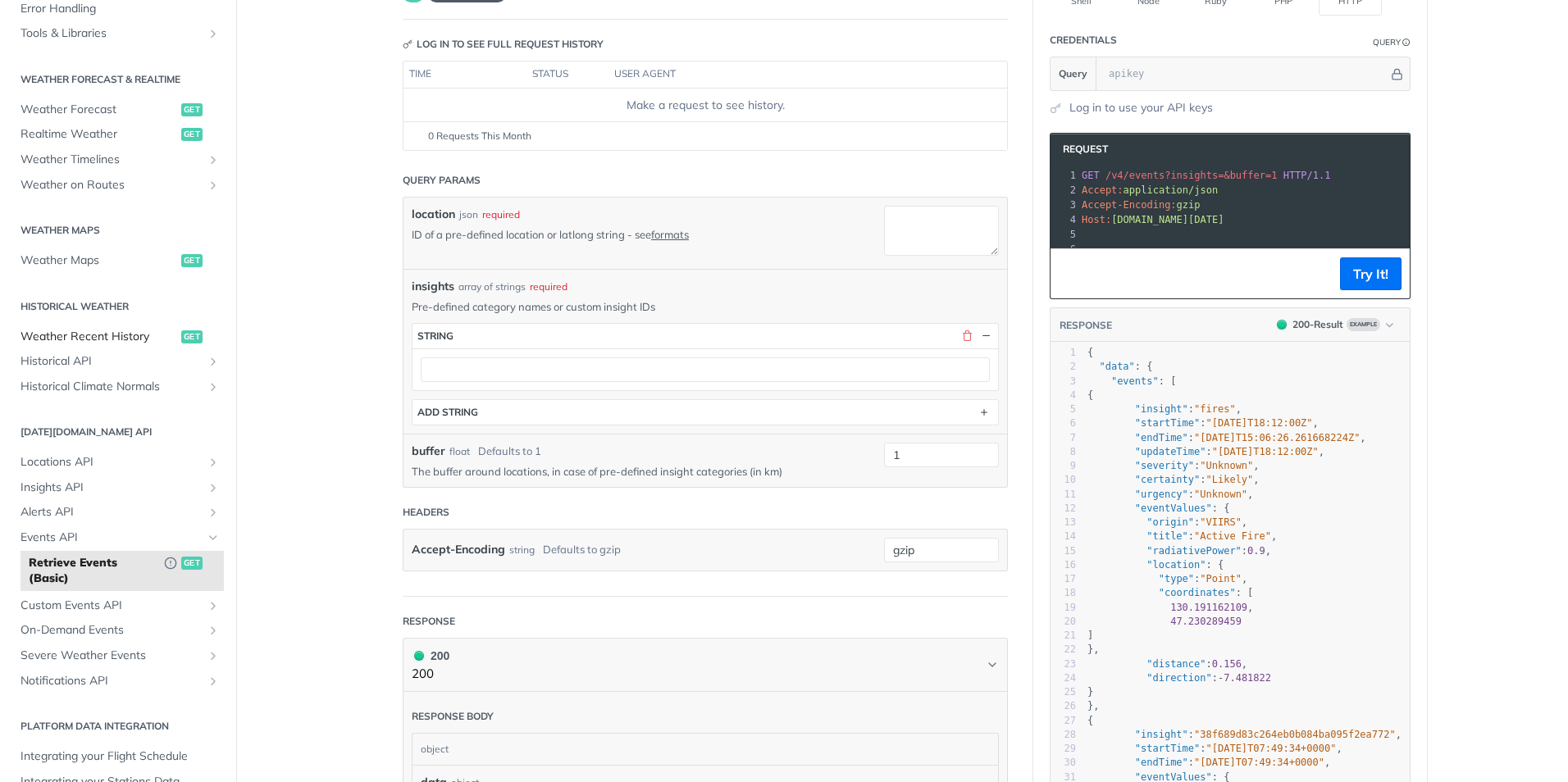
scroll to position [268, 0]
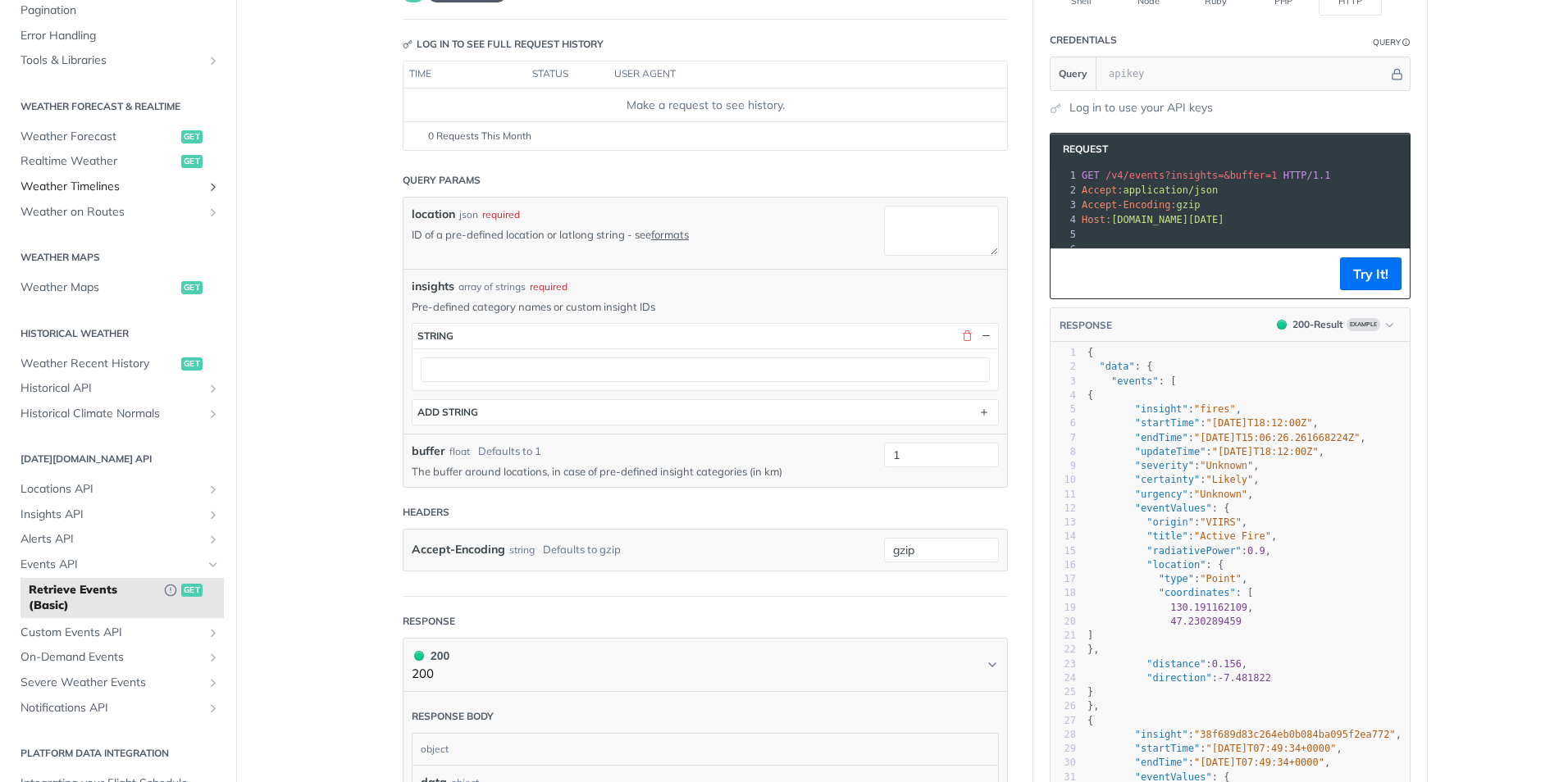
click at [207, 189] on icon "Show subpages for Weather Timelines" at bounding box center [213, 187] width 13 height 13
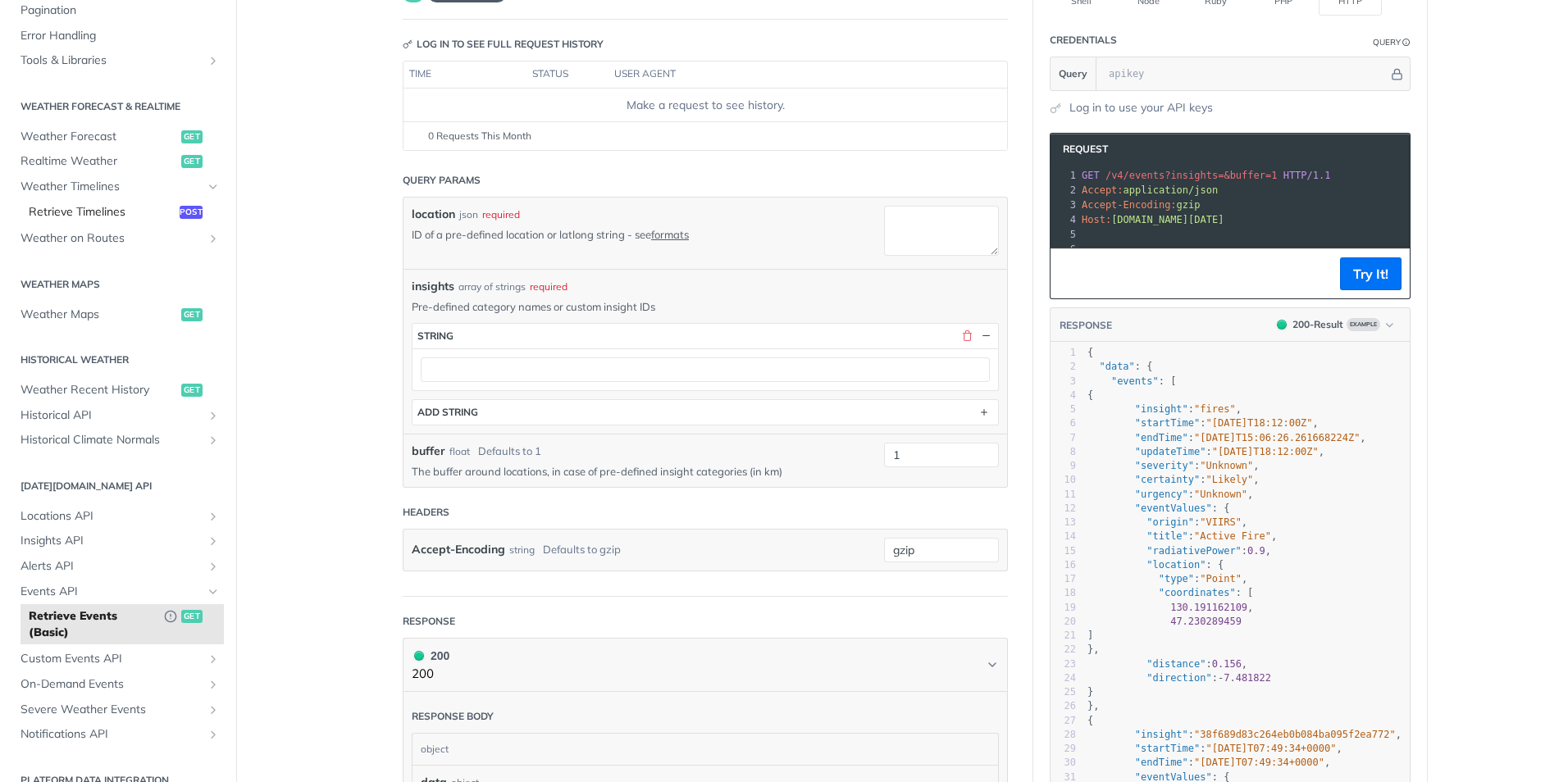
click at [150, 207] on span "Retrieve Timelines" at bounding box center [102, 212] width 147 height 16
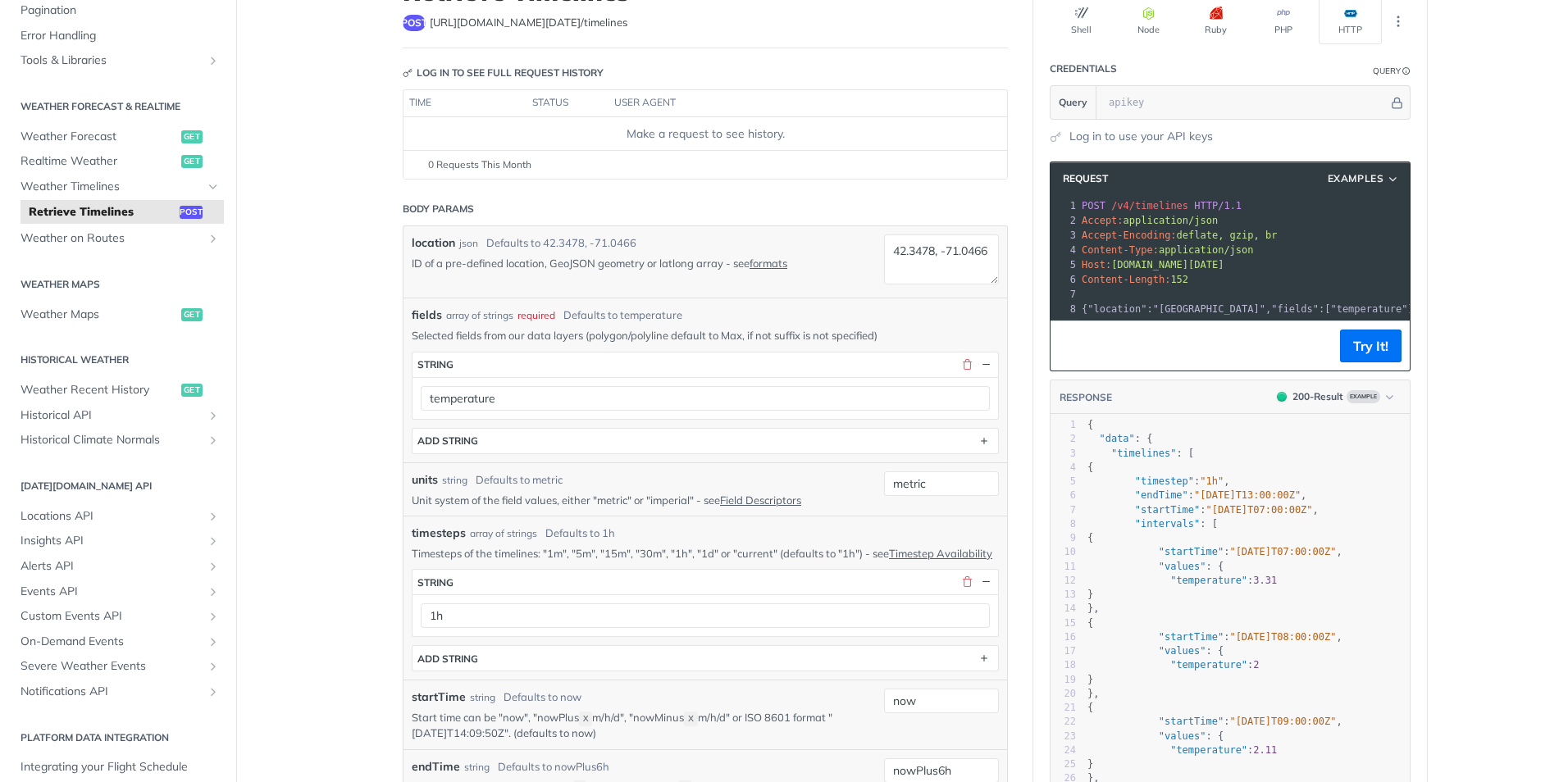
scroll to position [164, 0]
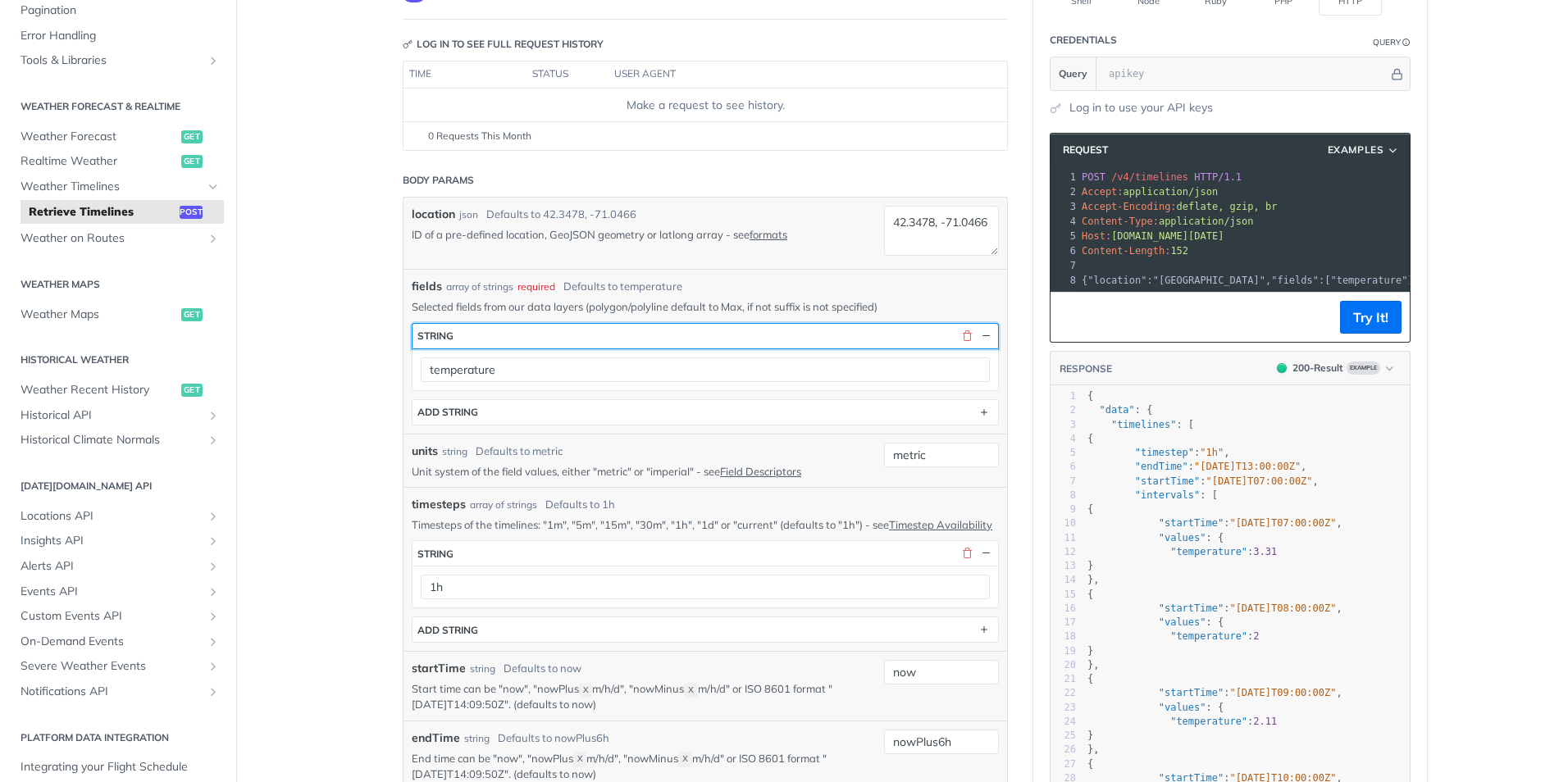
click at [781, 338] on button "string" at bounding box center [705, 335] width 585 height 24
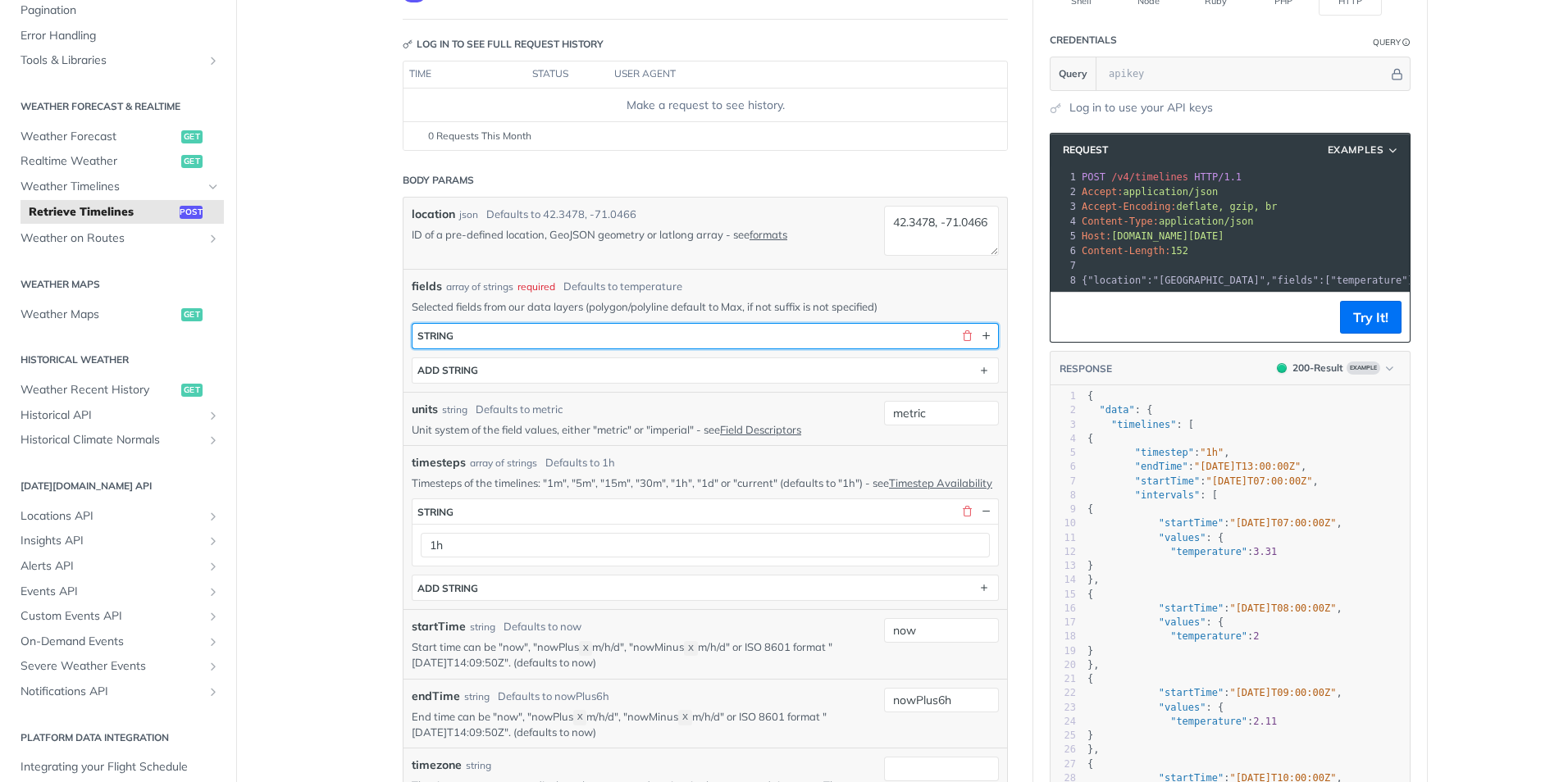
click at [781, 338] on button "string" at bounding box center [705, 335] width 585 height 24
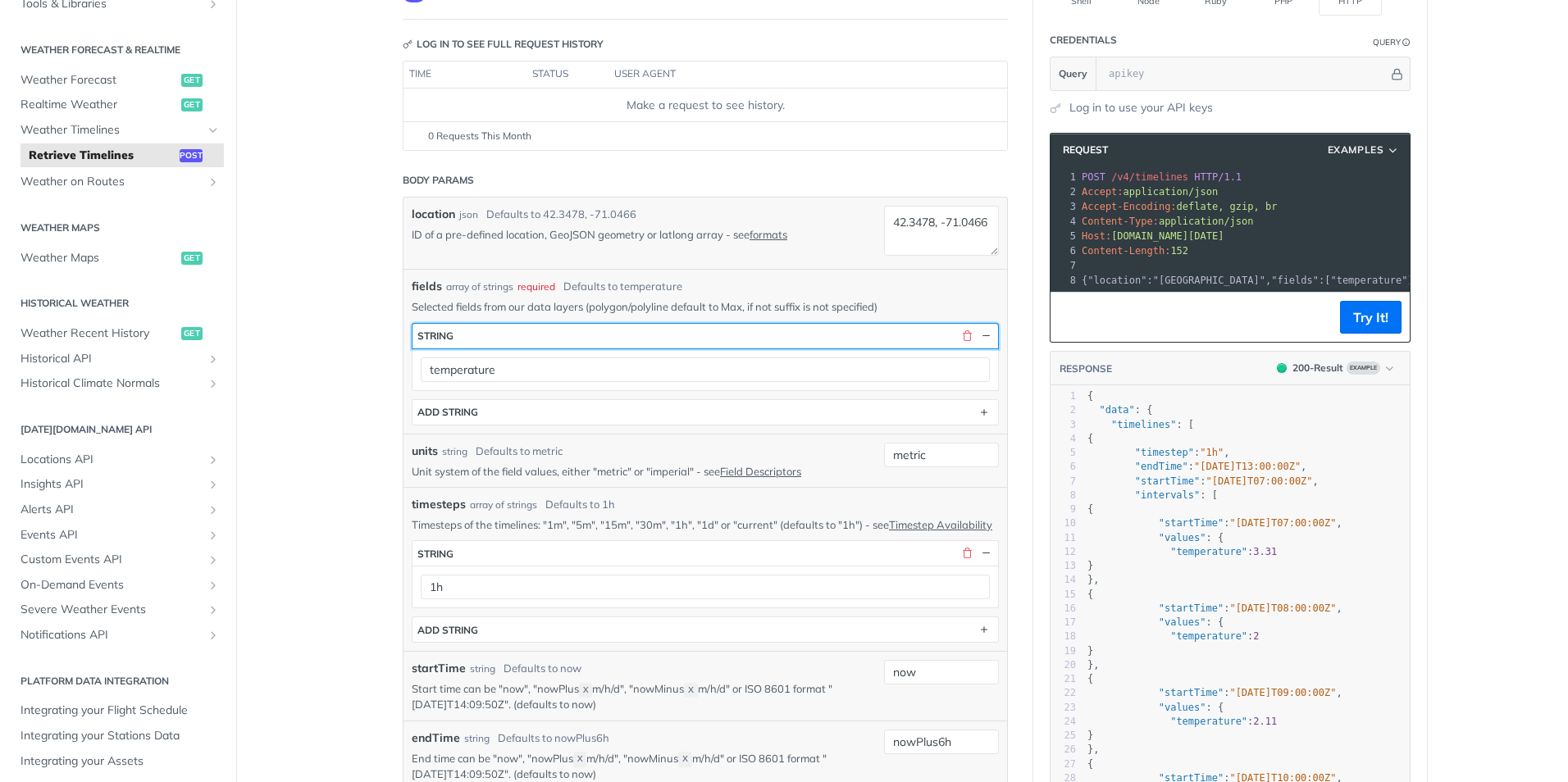
scroll to position [333, 0]
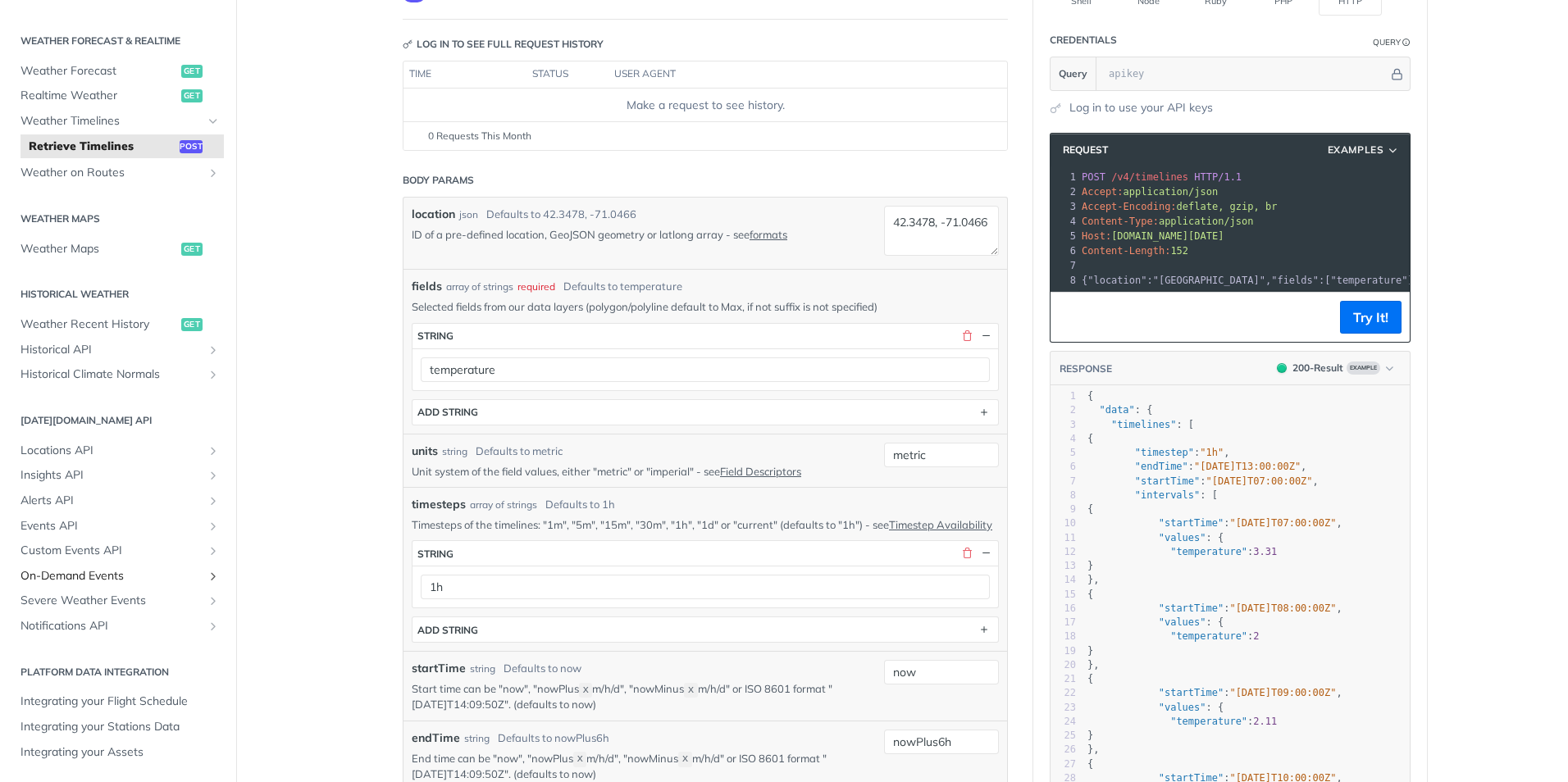
click at [207, 570] on icon "Show subpages for On-Demand Events" at bounding box center [213, 576] width 13 height 13
click at [161, 597] on span "On-Demand Events" at bounding box center [102, 600] width 147 height 16
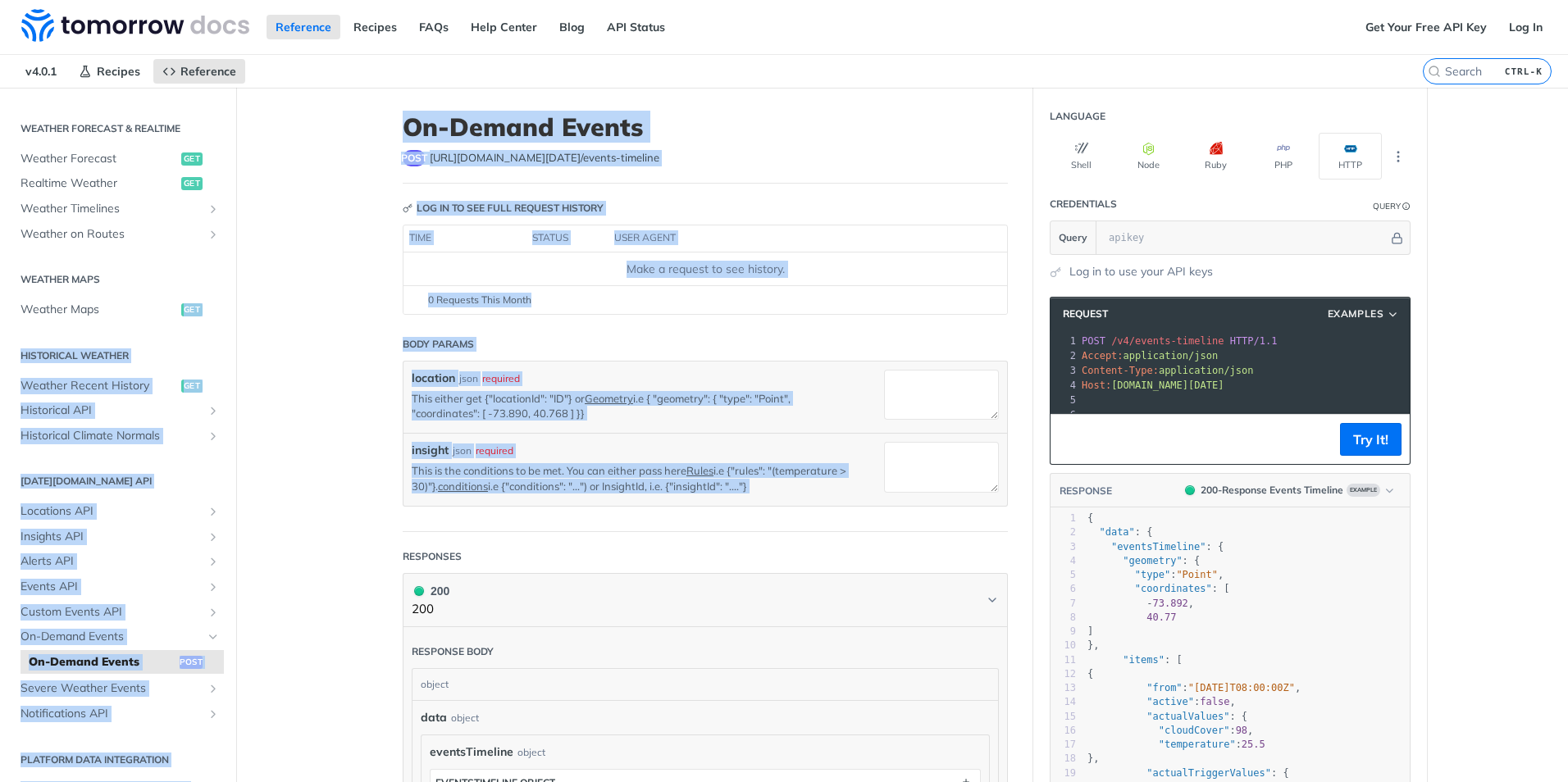
drag, startPoint x: 332, startPoint y: 544, endPoint x: 159, endPoint y: 324, distance: 279.9
click at [159, 324] on main "JUMP TO CTRL-/ Fundamentals [DATE][DOMAIN_NAME] APIs Weather Data Layers Core P…" at bounding box center [784, 599] width 1568 height 1022
drag, startPoint x: 159, startPoint y: 324, endPoint x: 132, endPoint y: 325, distance: 27.0
click at [132, 325] on div "Fundamentals Tomorrow.io APIs Weather Data Layers Core Probabilistic Forecastin…" at bounding box center [118, 333] width 236 height 1075
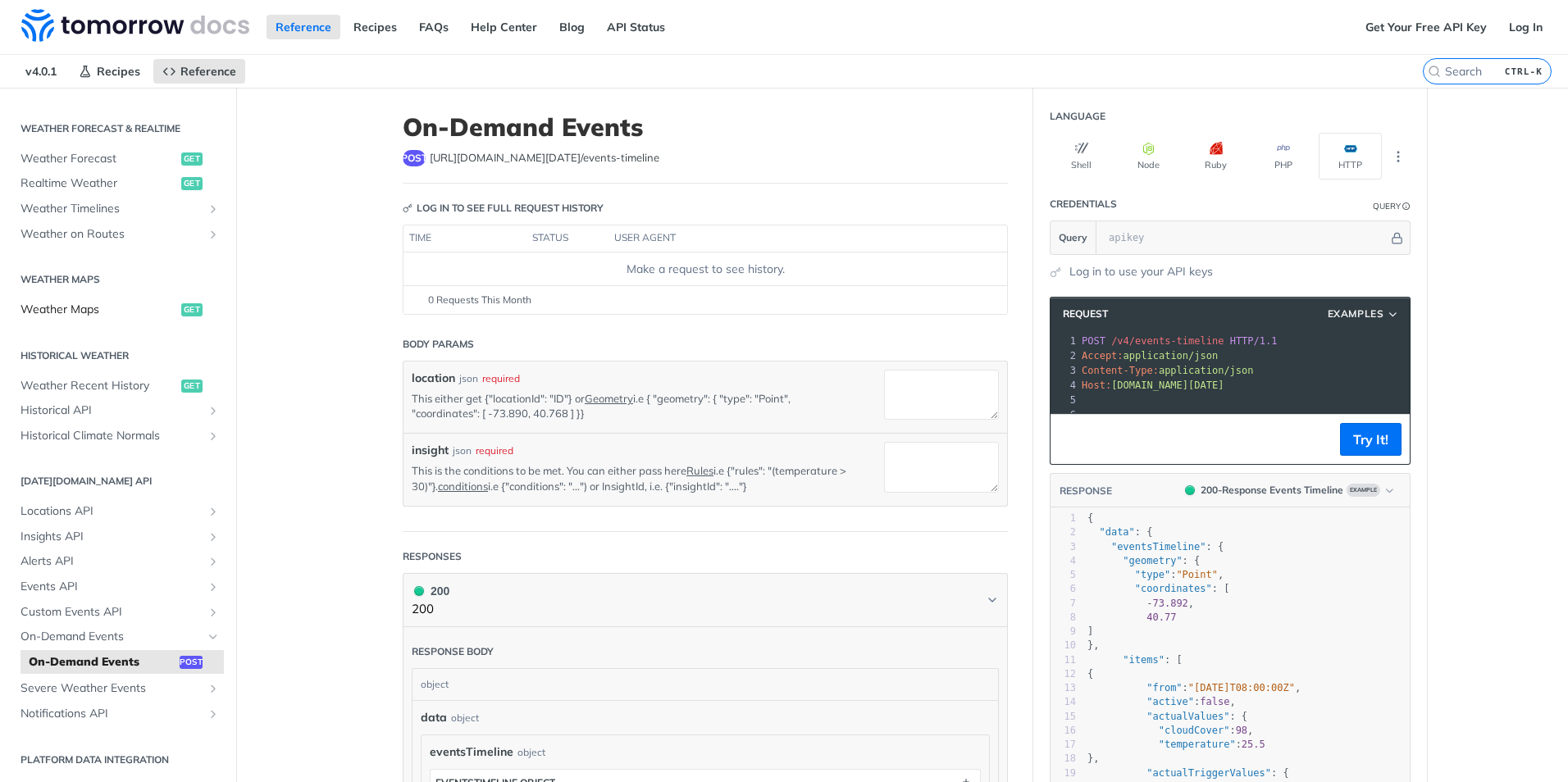
click at [117, 301] on link "Weather Maps get" at bounding box center [118, 309] width 211 height 24
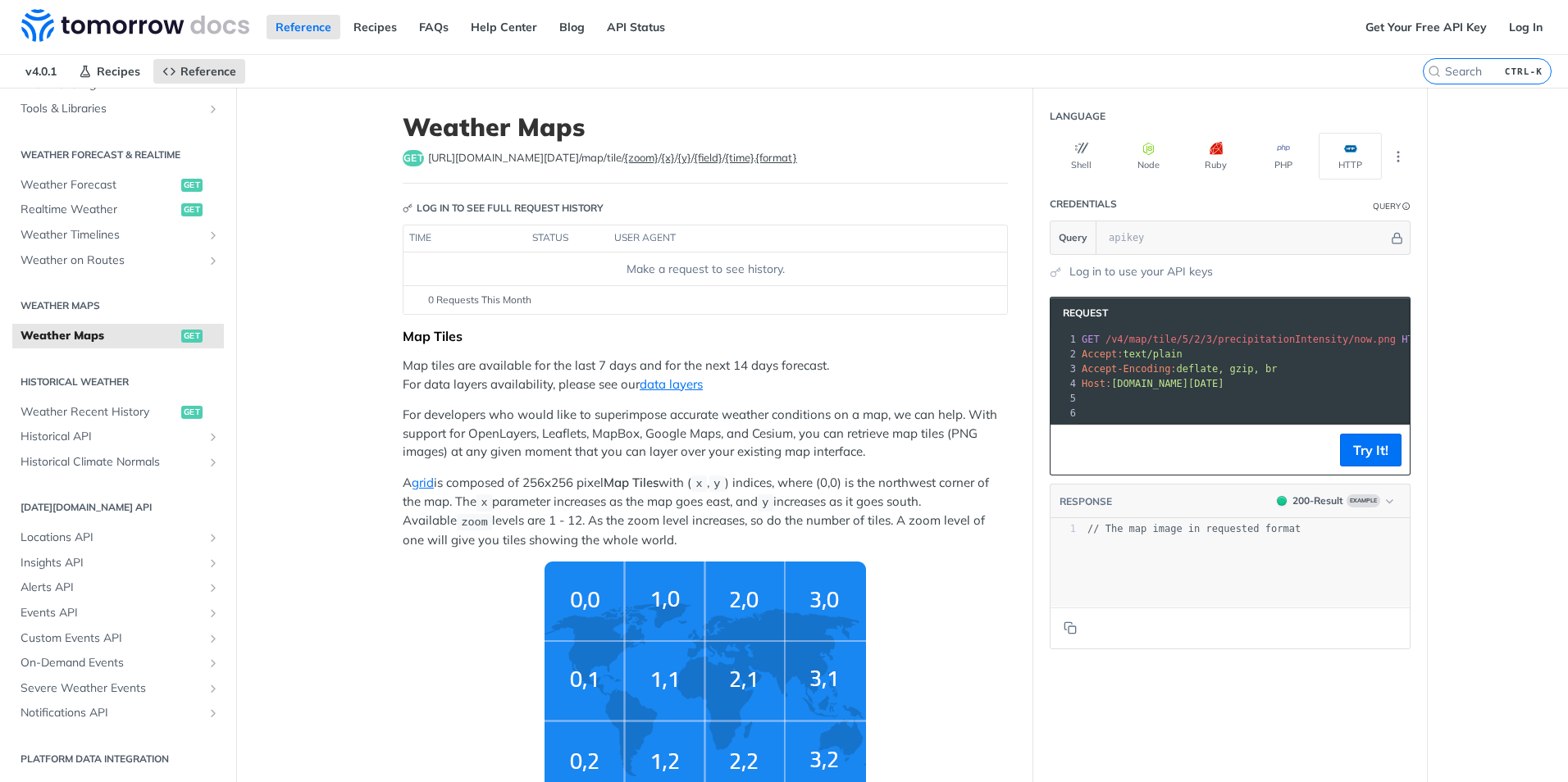
click at [524, 154] on span "https://api.tomorrow.io/v4 /map/tile/ {zoom} / {x} / {y} / {field} / {time} . {…" at bounding box center [612, 158] width 369 height 16
drag, startPoint x: 524, startPoint y: 154, endPoint x: 514, endPoint y: 168, distance: 17.2
click at [514, 168] on header "Weather Maps get https://api.tomorrow.io/v4 /map/tile/ {zoom} / {x} / {y} / {fi…" at bounding box center [705, 147] width 605 height 71
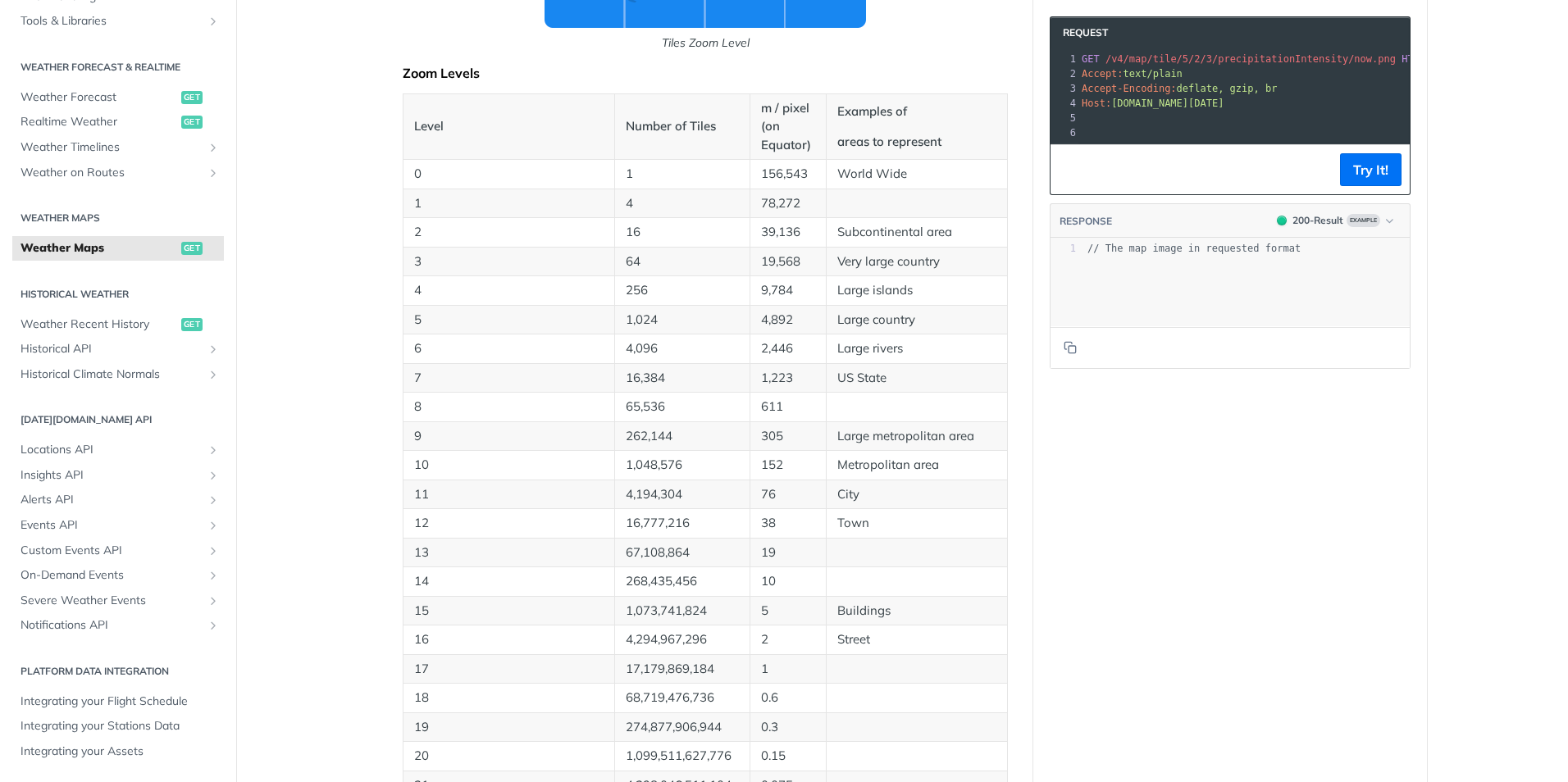
scroll to position [764, 0]
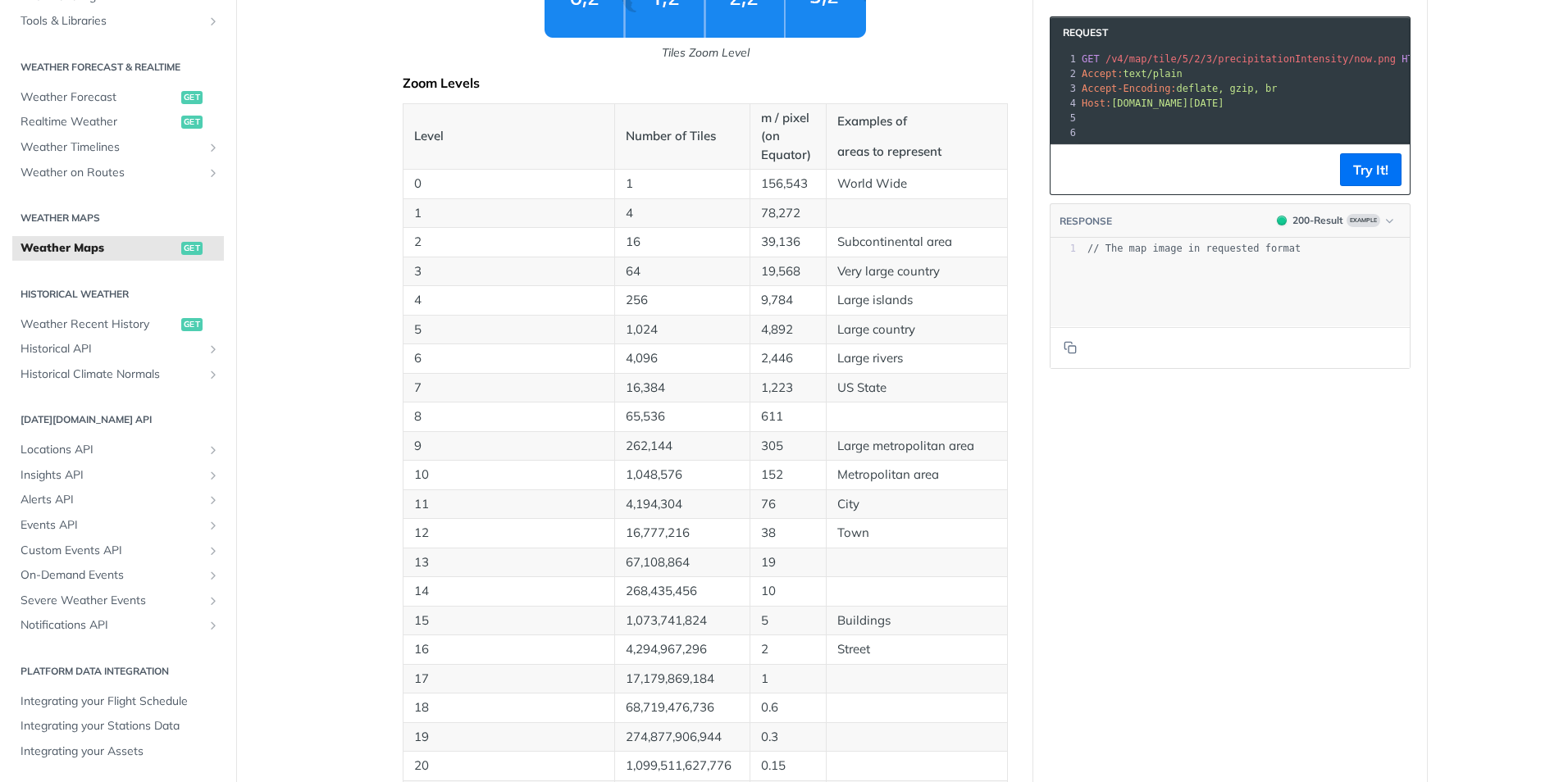
click at [1209, 562] on div "Language Shell Node Ruby PHP HTTP Credentials Query Query Log in to use your AP…" at bounding box center [1230, 654] width 394 height 2662
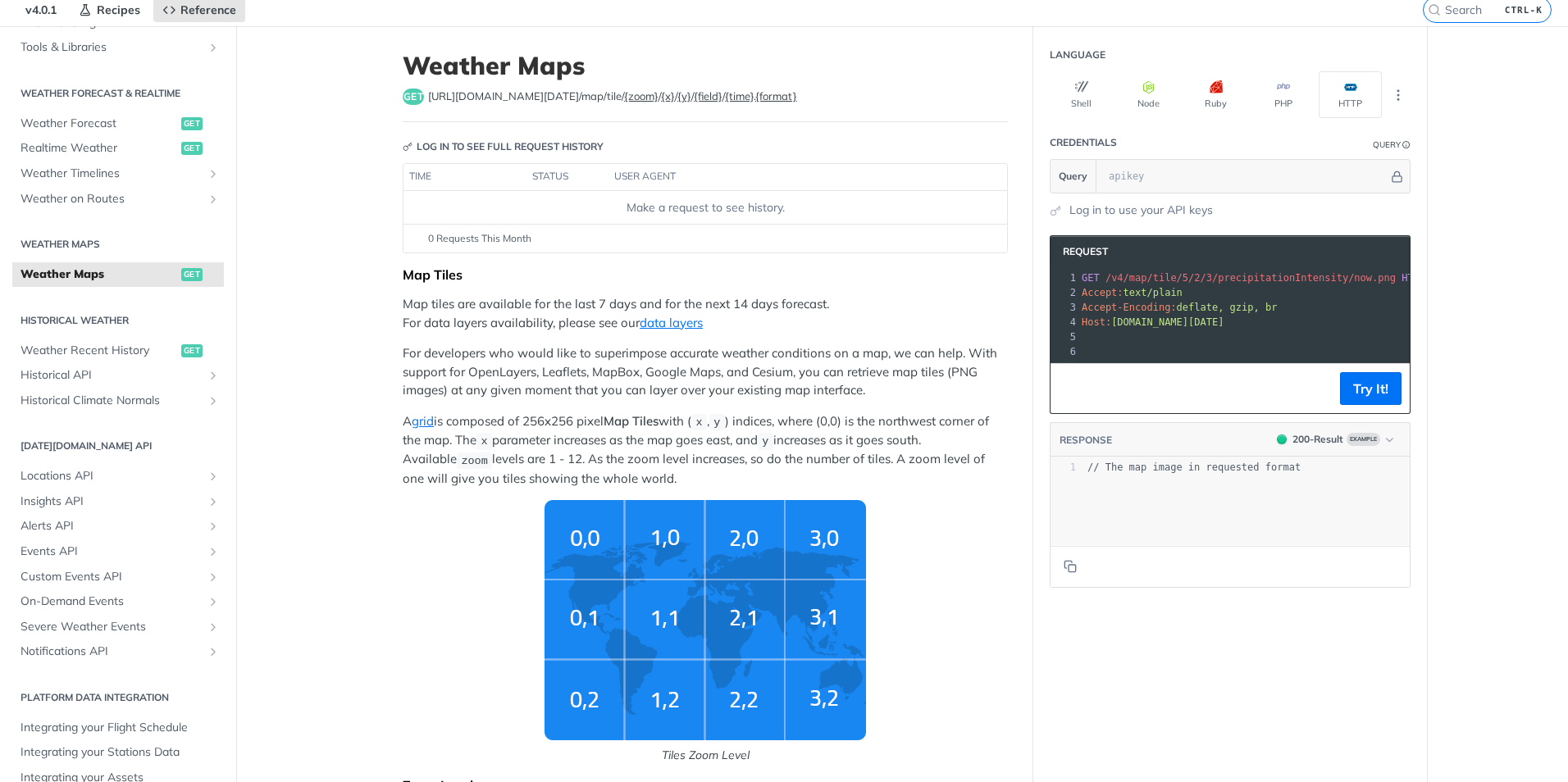
scroll to position [0, 0]
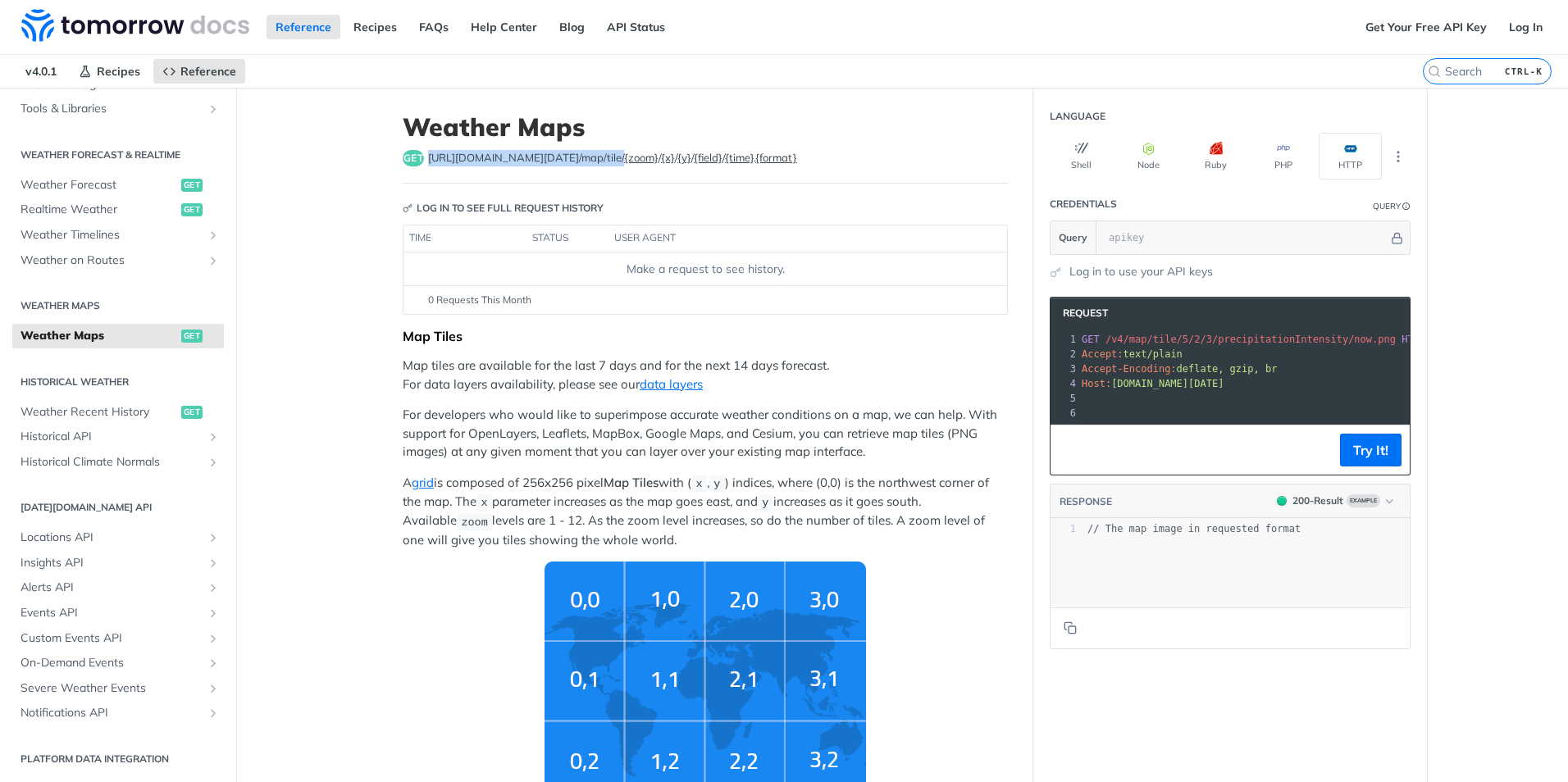
drag, startPoint x: 590, startPoint y: 158, endPoint x: 423, endPoint y: 156, distance: 167.0
click at [428, 156] on span "https://api.tomorrow.io/v4 /map/tile/ {zoom} / {x} / {y} / {field} / {time} . {…" at bounding box center [612, 158] width 369 height 16
copy span "https://api.tomorrow.io/v4 /map/tile/"
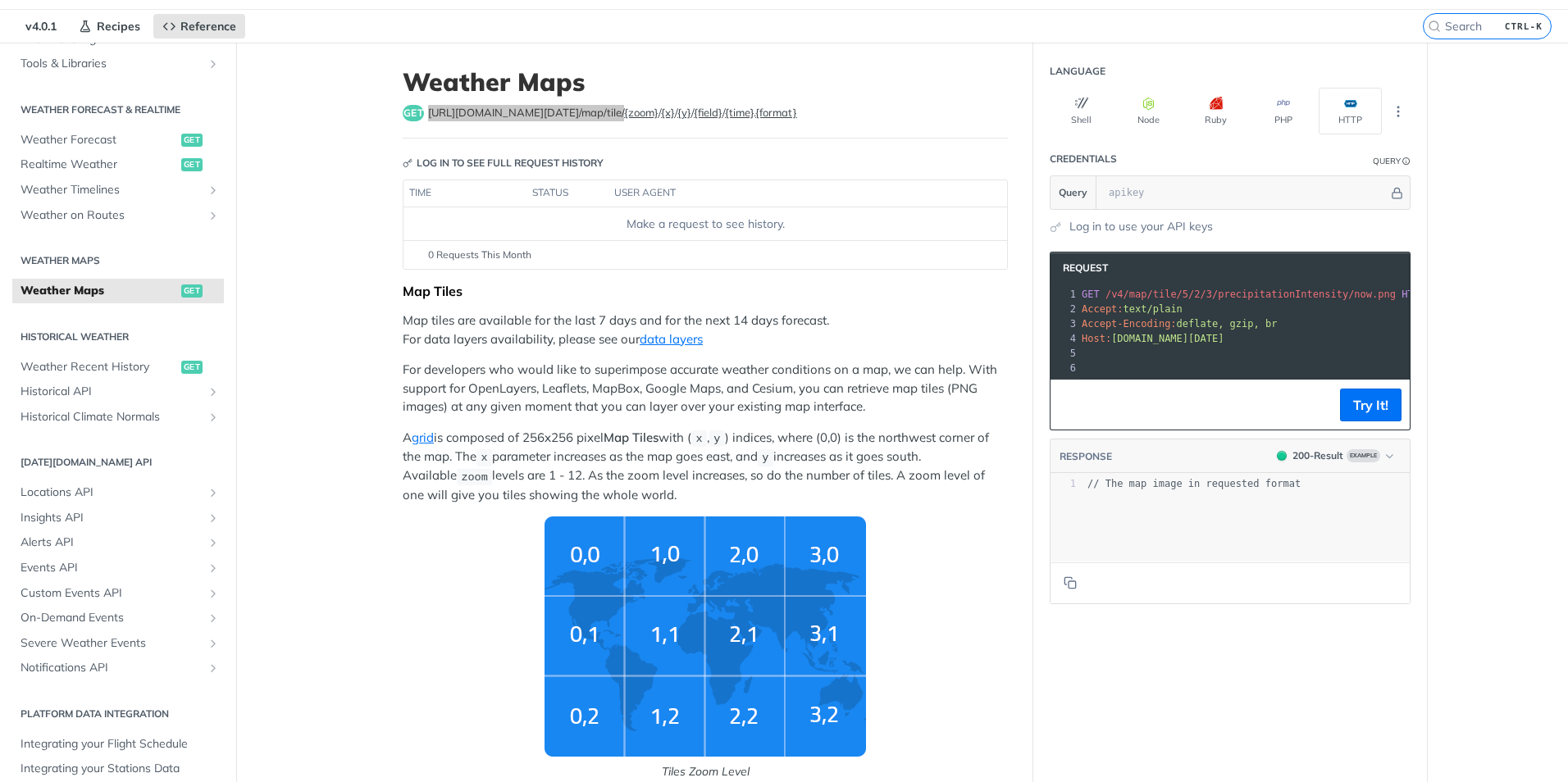
scroll to position [44, 0]
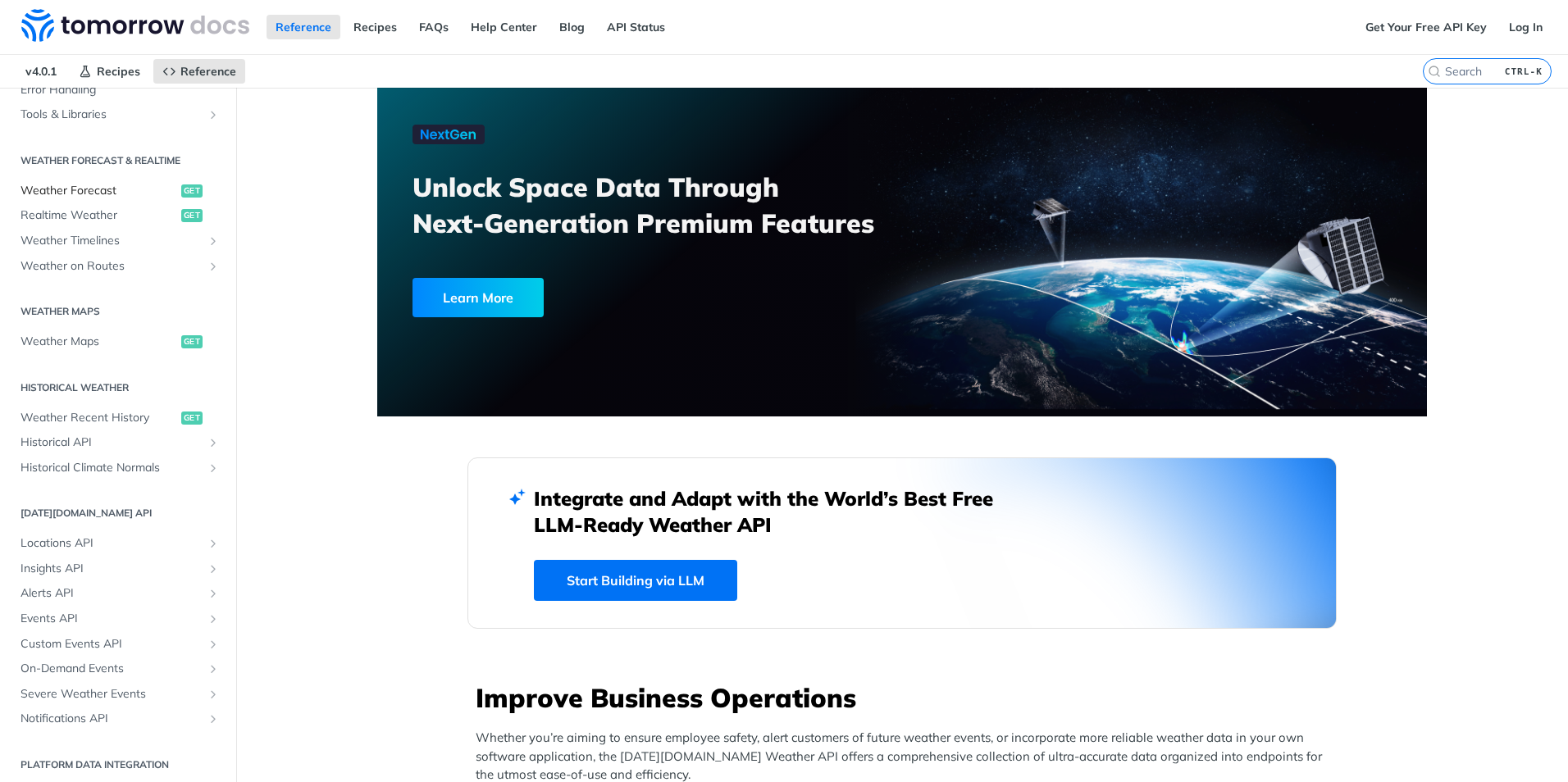
scroll to position [307, 0]
click at [101, 223] on link "Weather Timelines" at bounding box center [118, 235] width 211 height 24
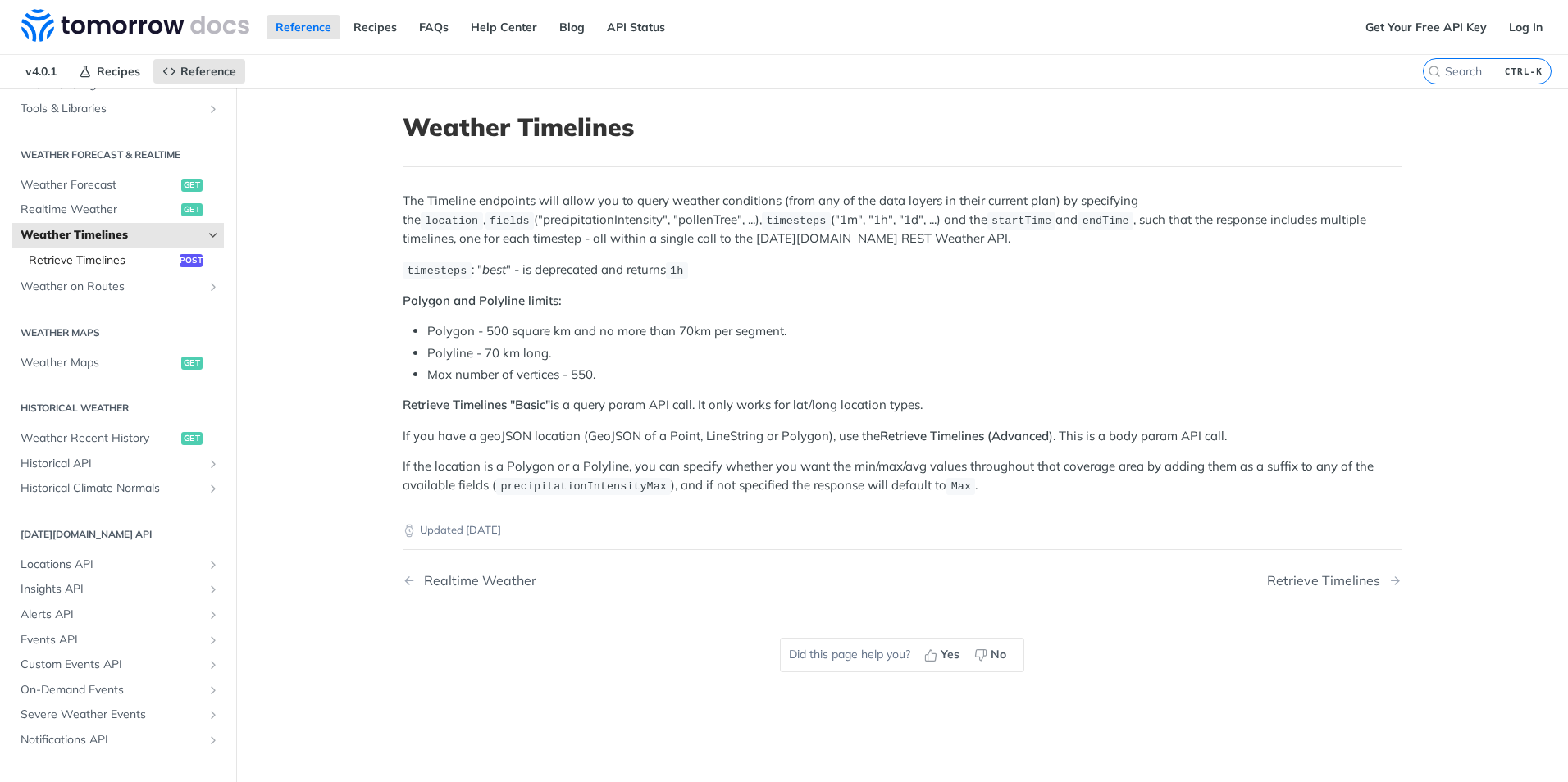
click at [120, 263] on span "Retrieve Timelines" at bounding box center [102, 261] width 147 height 16
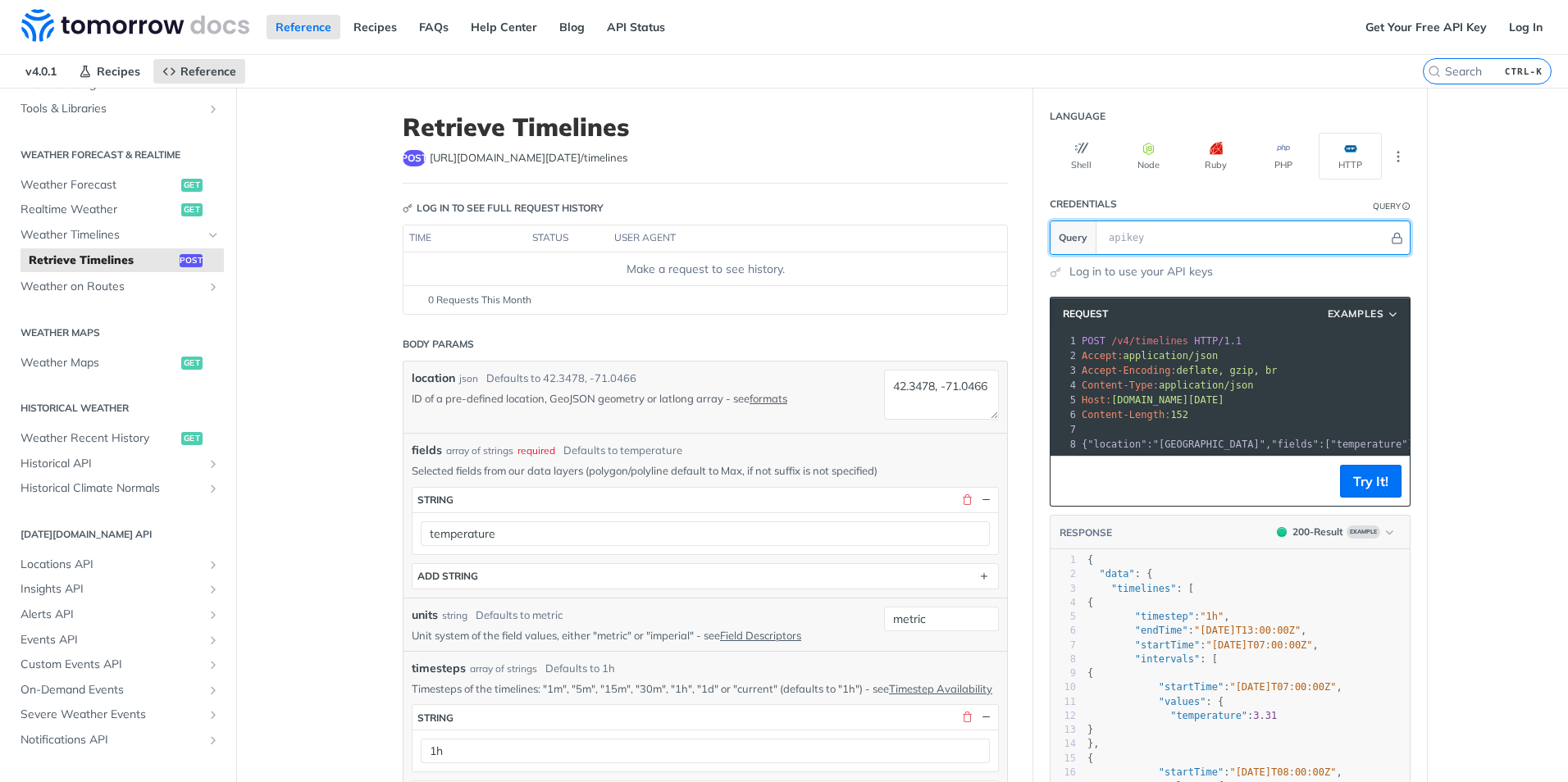
drag, startPoint x: 1242, startPoint y: 245, endPoint x: 1259, endPoint y: 261, distance: 23.3
click at [1242, 245] on input "text" at bounding box center [1244, 237] width 288 height 32
paste input "Tv90a0QTIvVbexdq0T2CXDEQ07KynBal"
type input "Tv90a0QTIvVbexdq0T2CXDEQ07KynBal"
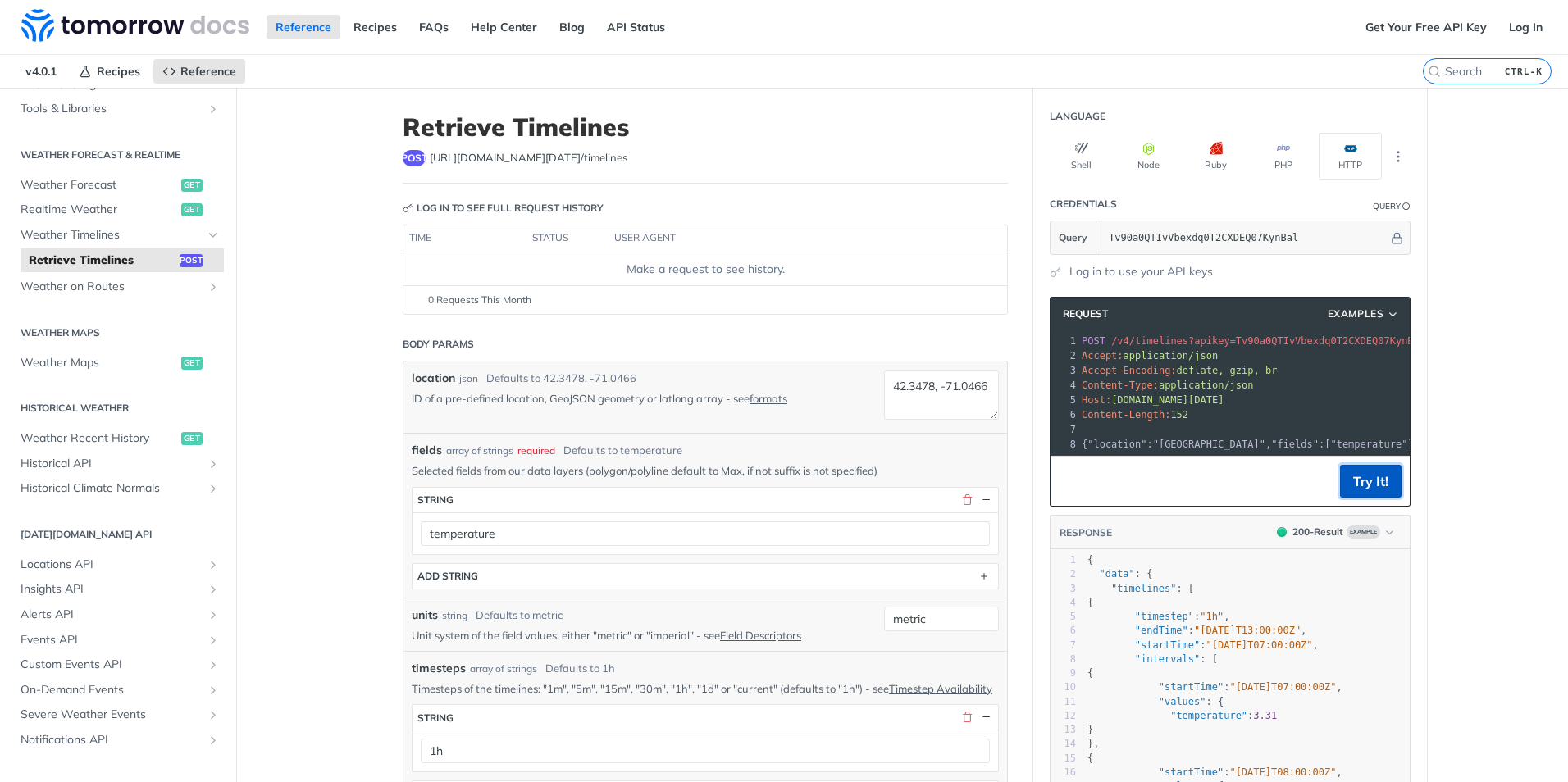
click at [1340, 481] on button "Try It!" at bounding box center [1370, 481] width 61 height 32
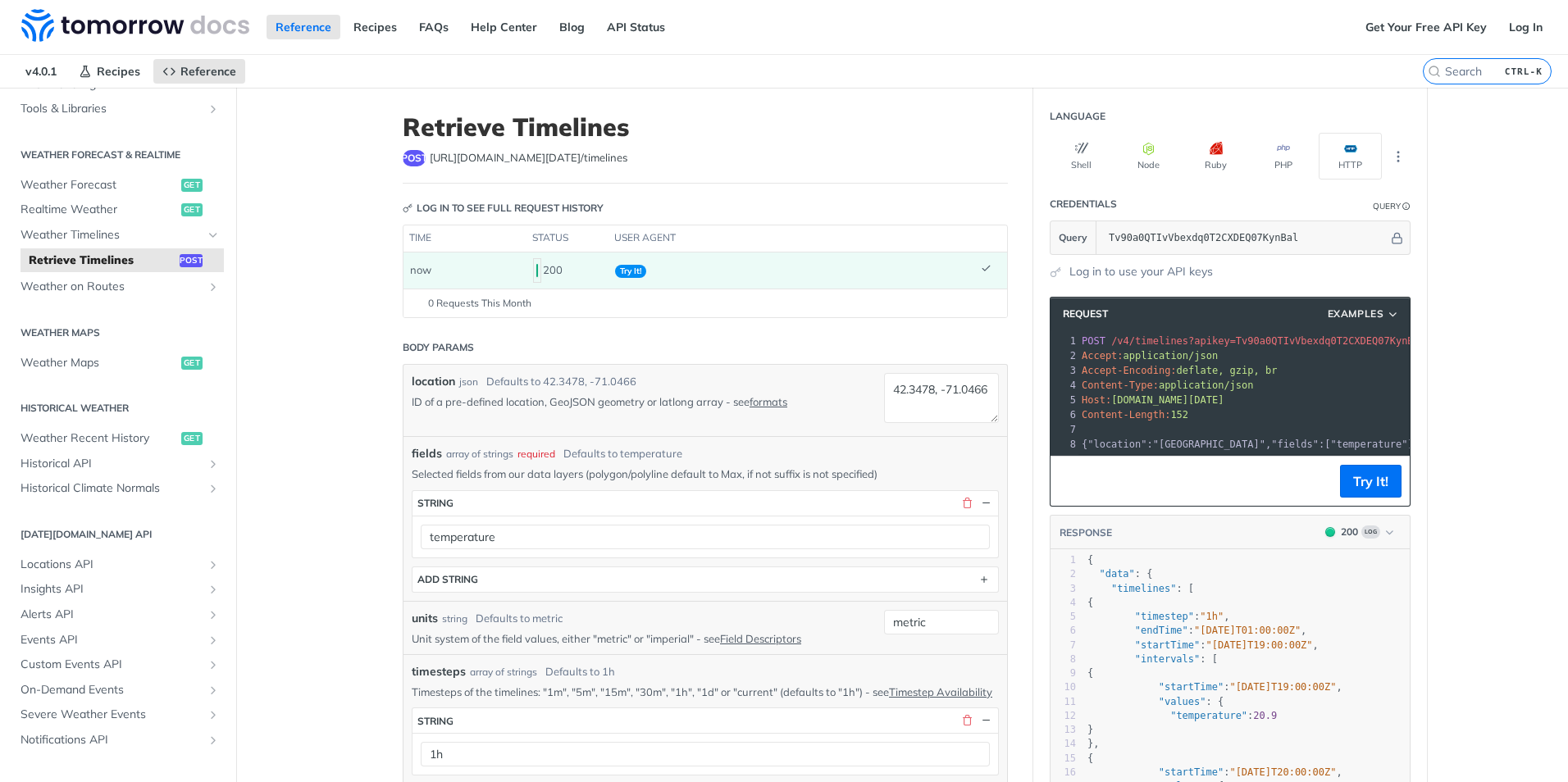
click at [504, 303] on span "0 Requests This Month" at bounding box center [479, 303] width 103 height 14
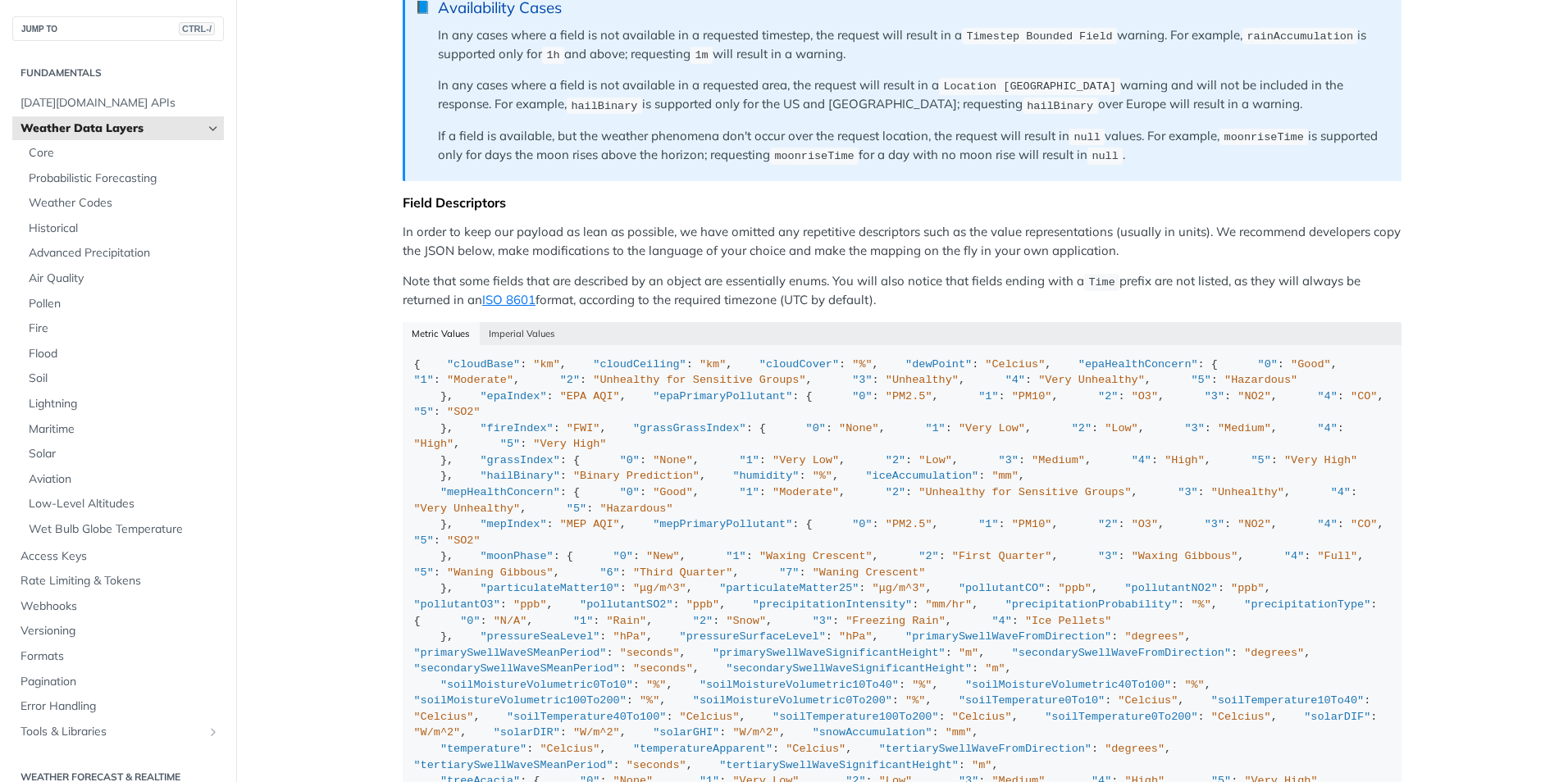
scroll to position [1309, 0]
click at [83, 182] on span "Probabilistic Forecasting" at bounding box center [124, 179] width 192 height 16
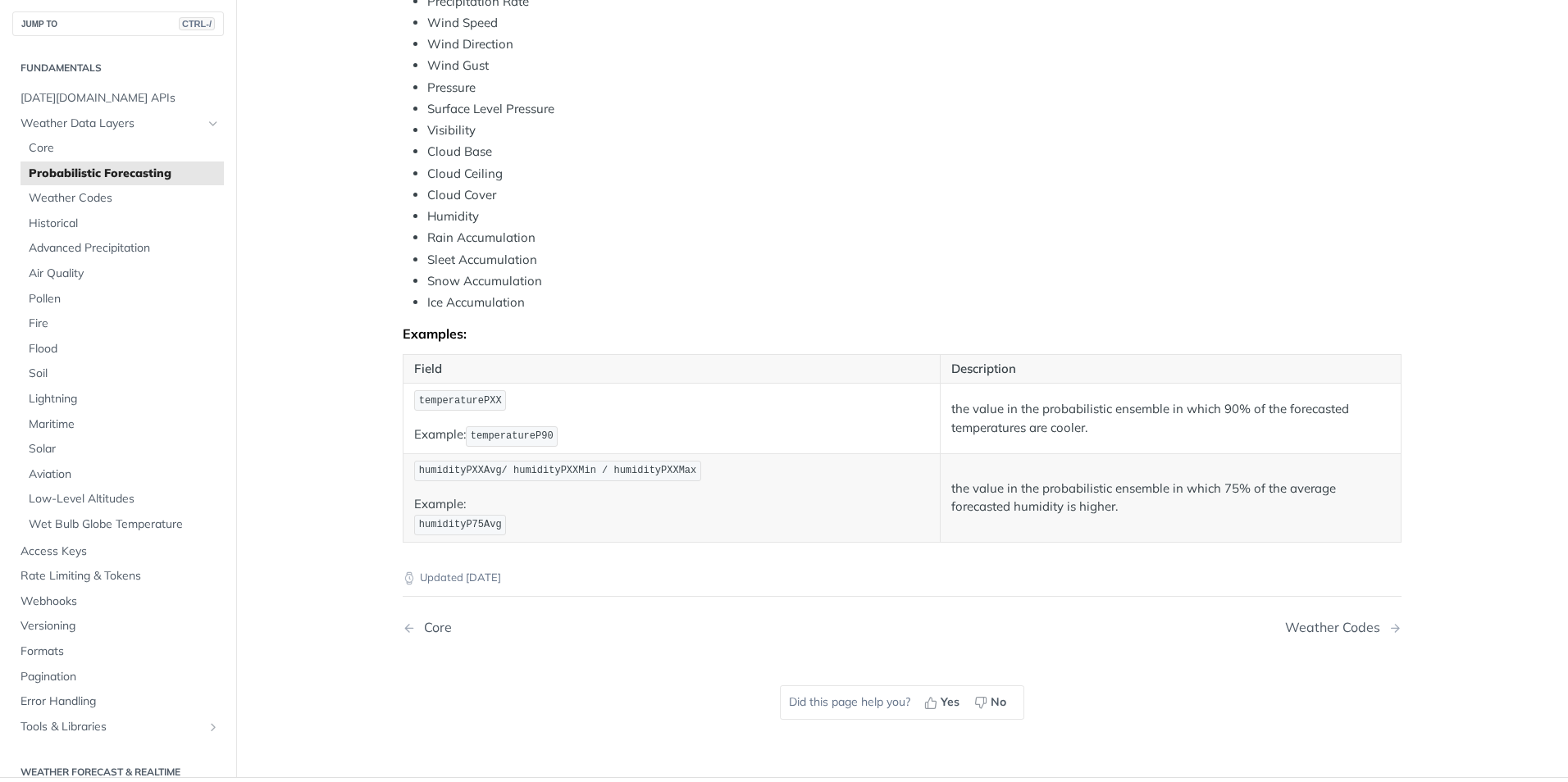
scroll to position [649, 0]
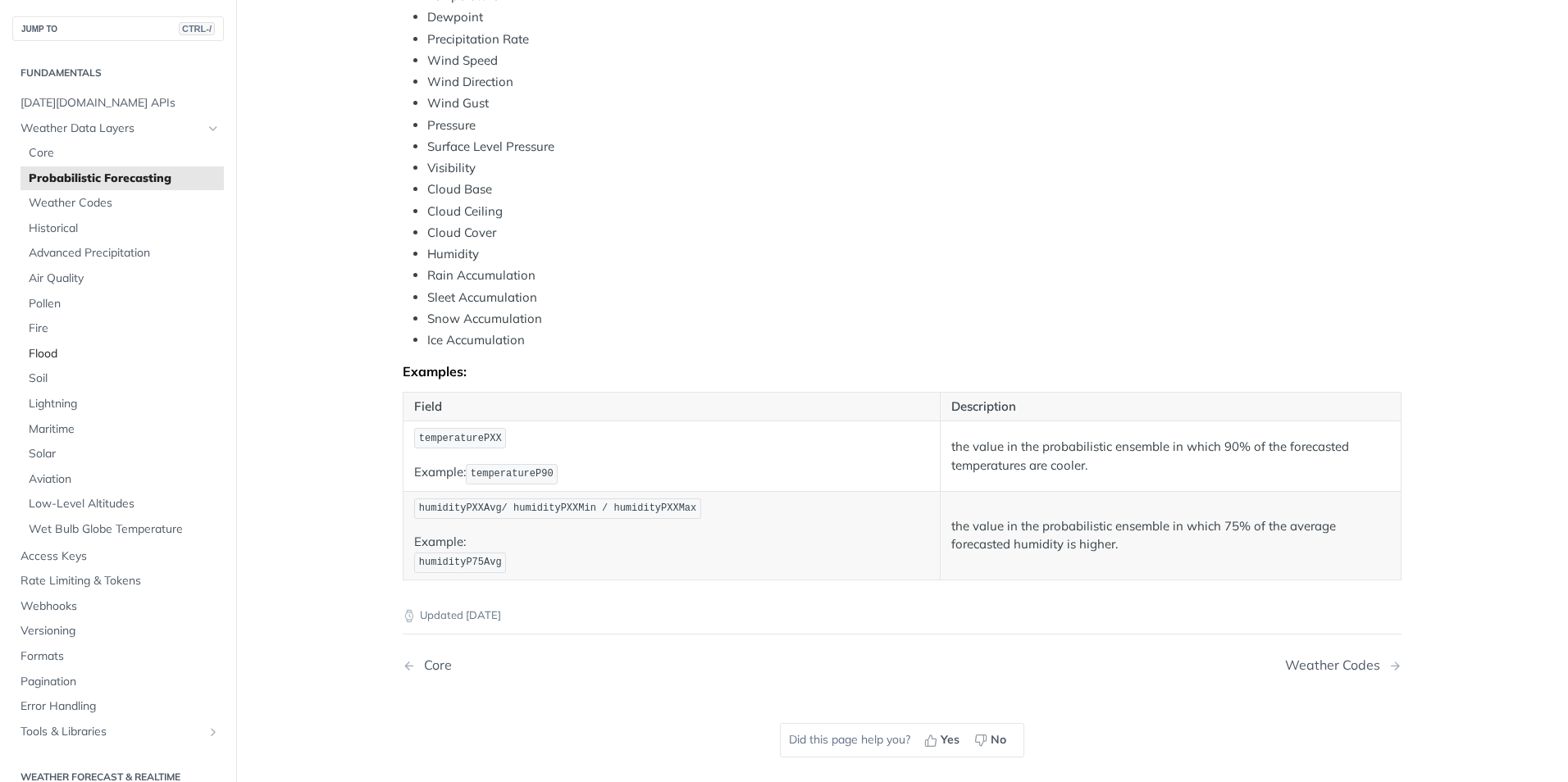
click at [151, 366] on link "Flood" at bounding box center [122, 353] width 203 height 24
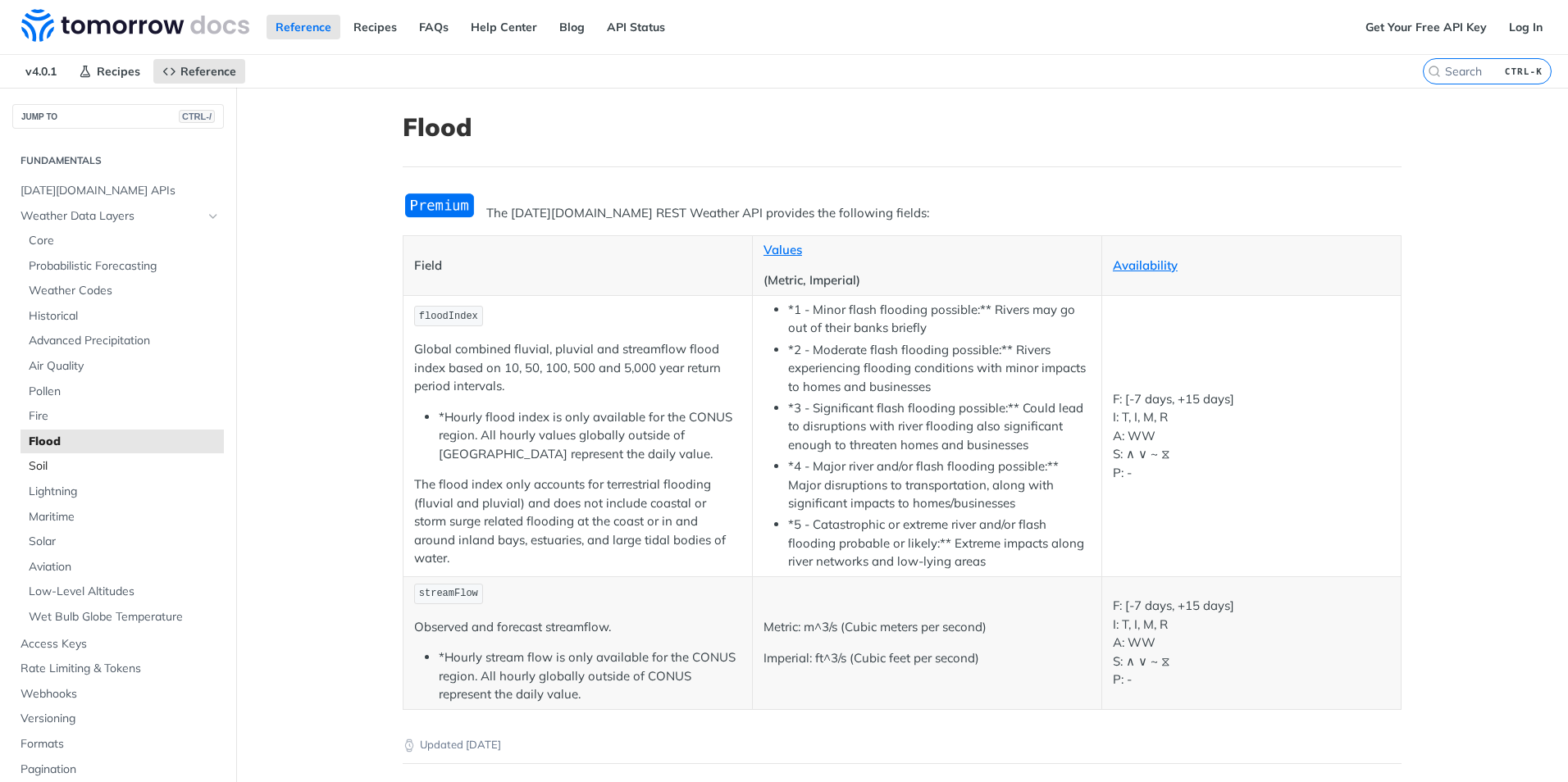
click at [102, 462] on span "Soil" at bounding box center [124, 467] width 192 height 16
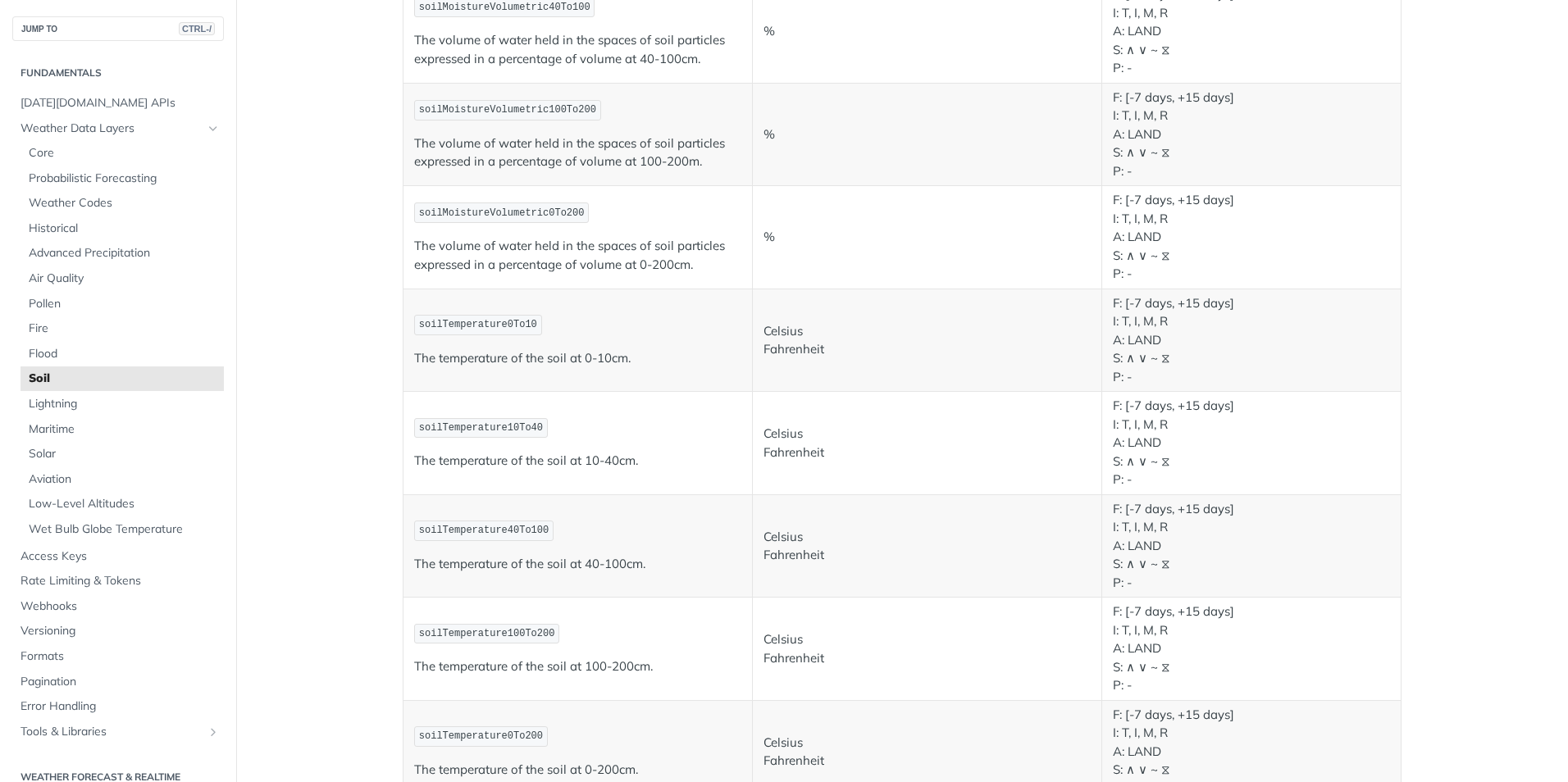
scroll to position [82, 0]
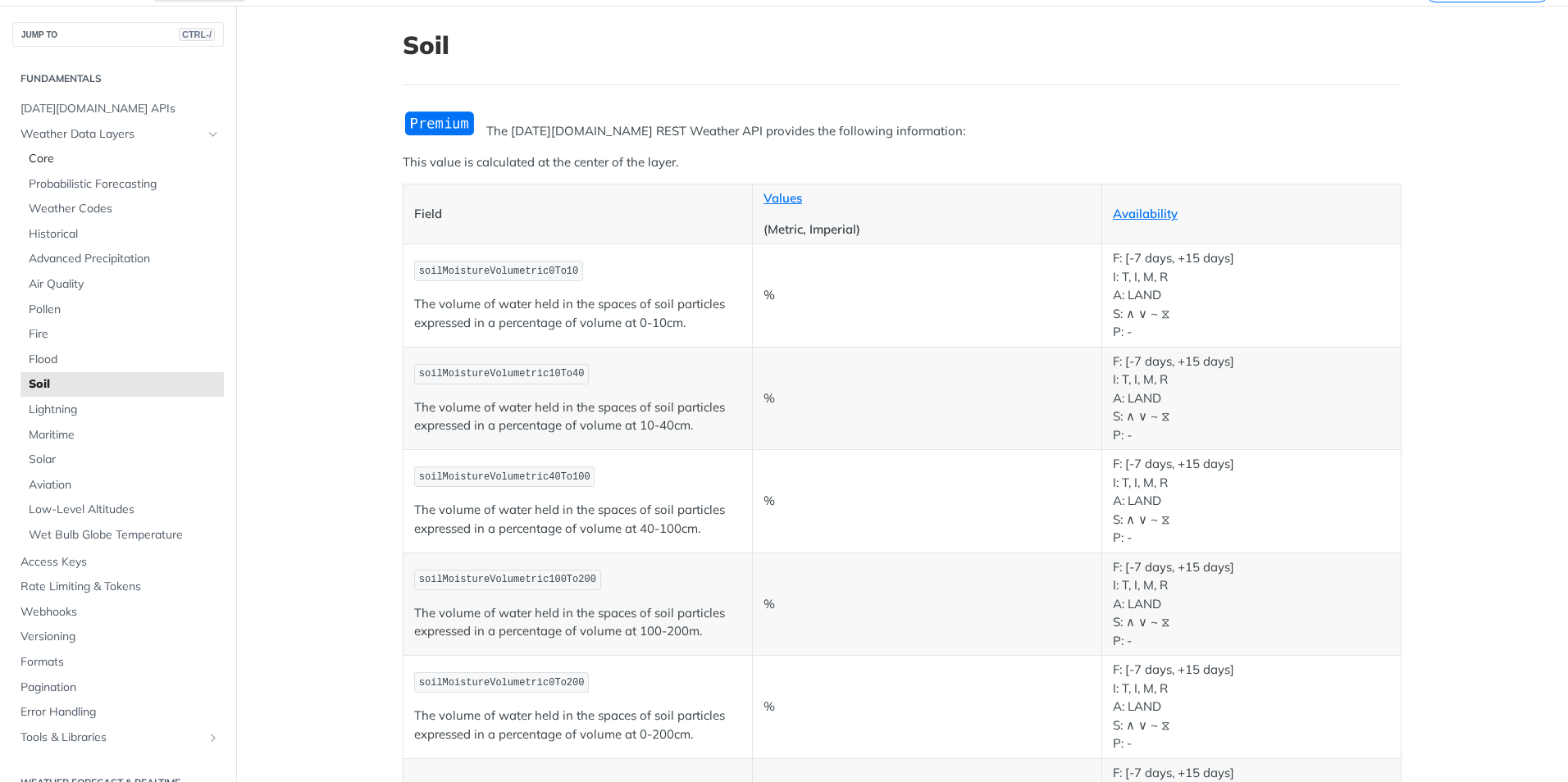
click at [95, 161] on span "Core" at bounding box center [124, 159] width 192 height 16
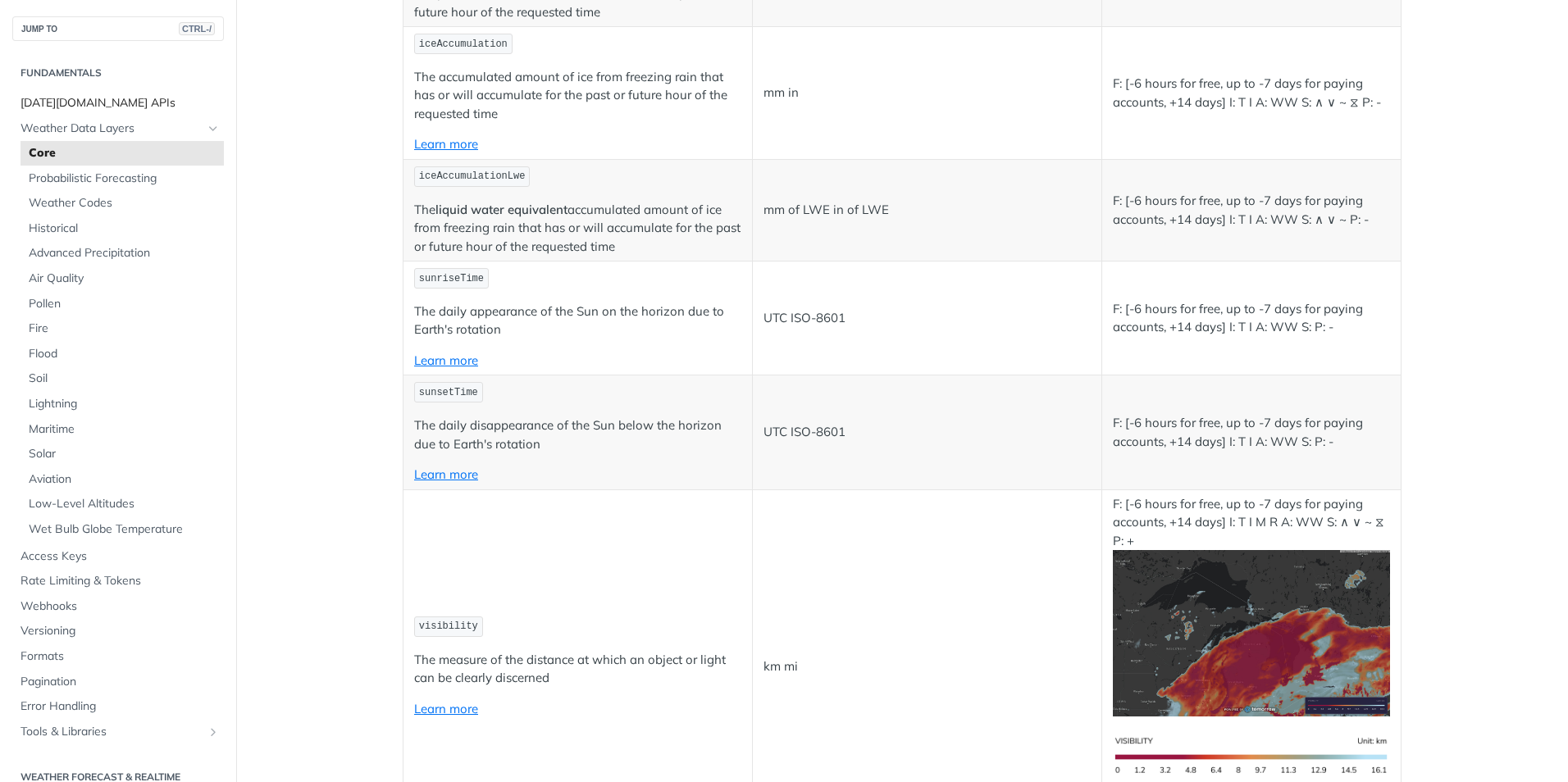
click at [146, 97] on span "[DATE][DOMAIN_NAME] APIs" at bounding box center [120, 103] width 200 height 16
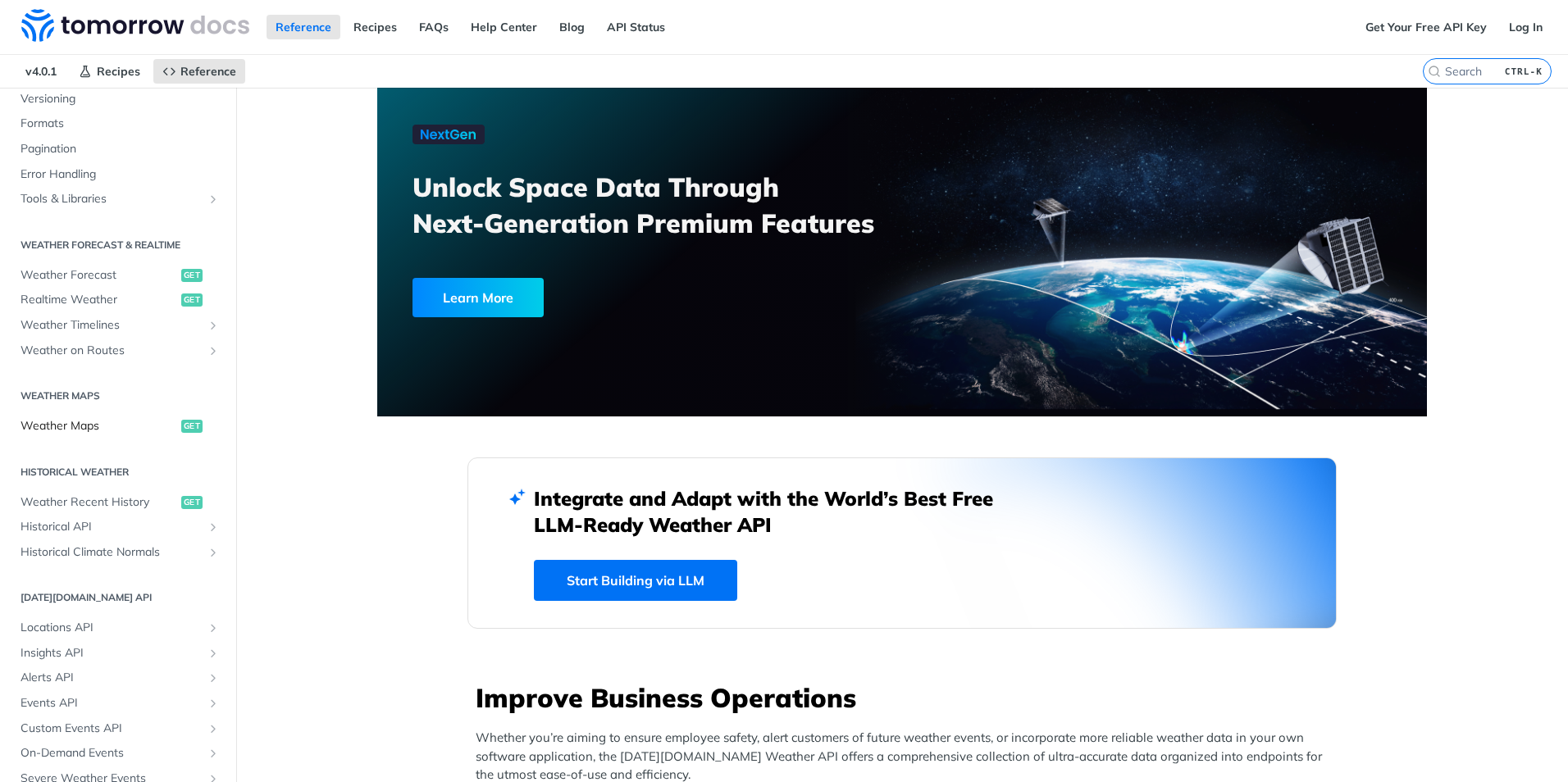
scroll to position [246, 0]
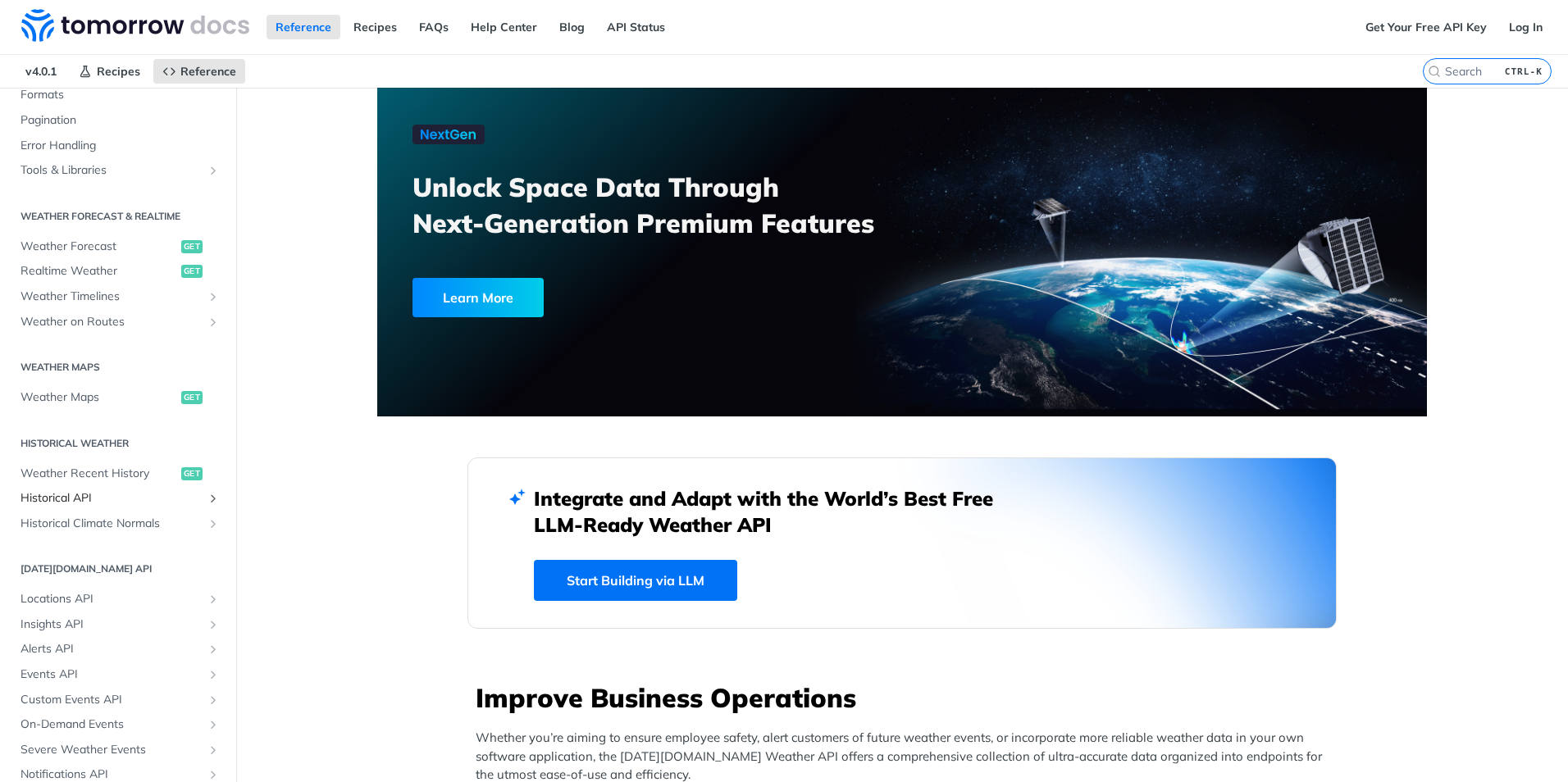
click at [147, 504] on span "Historical API" at bounding box center [111, 498] width 182 height 16
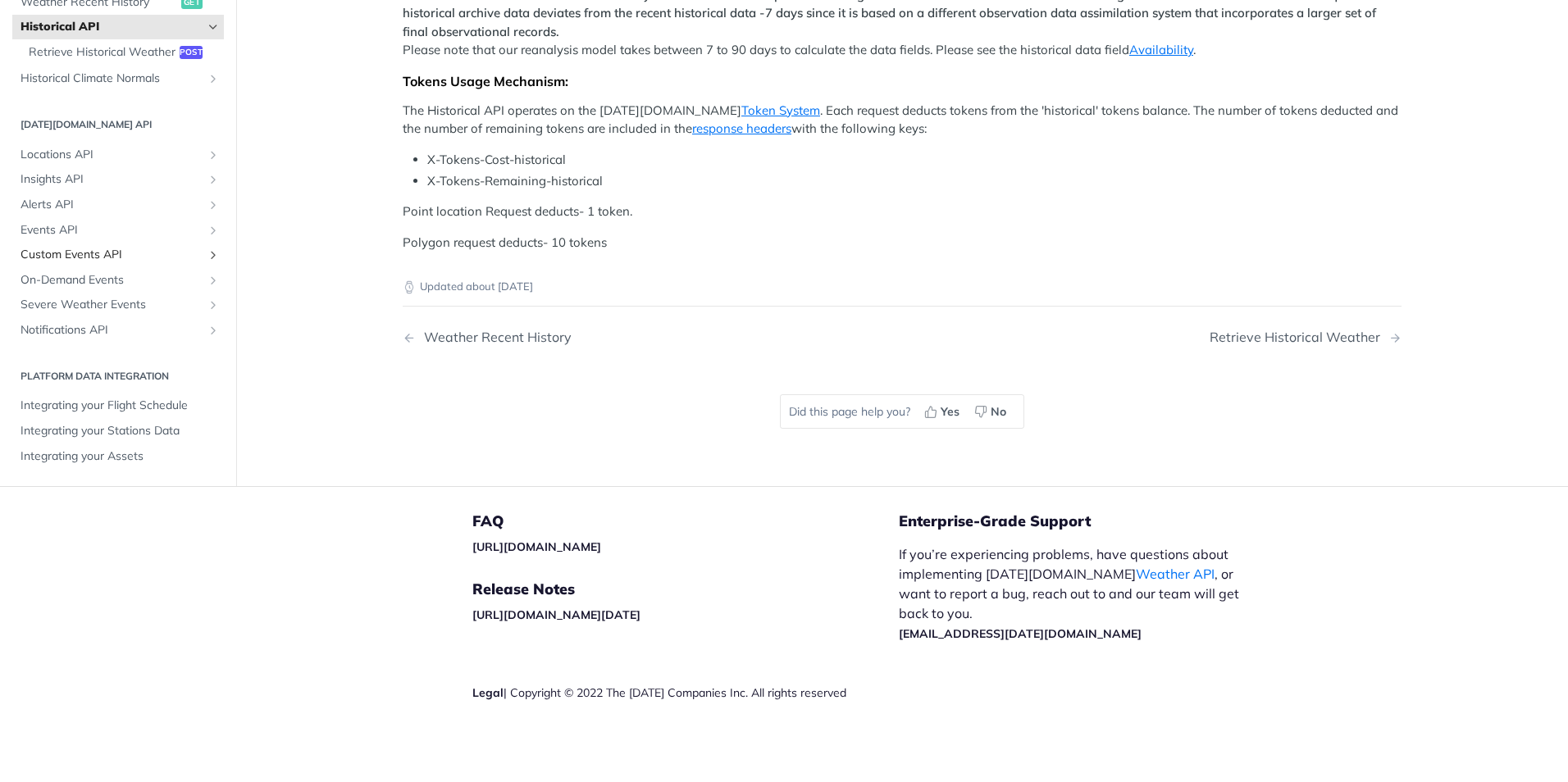
scroll to position [656, 0]
click at [158, 440] on span "Integrating your Stations Data" at bounding box center [120, 431] width 200 height 16
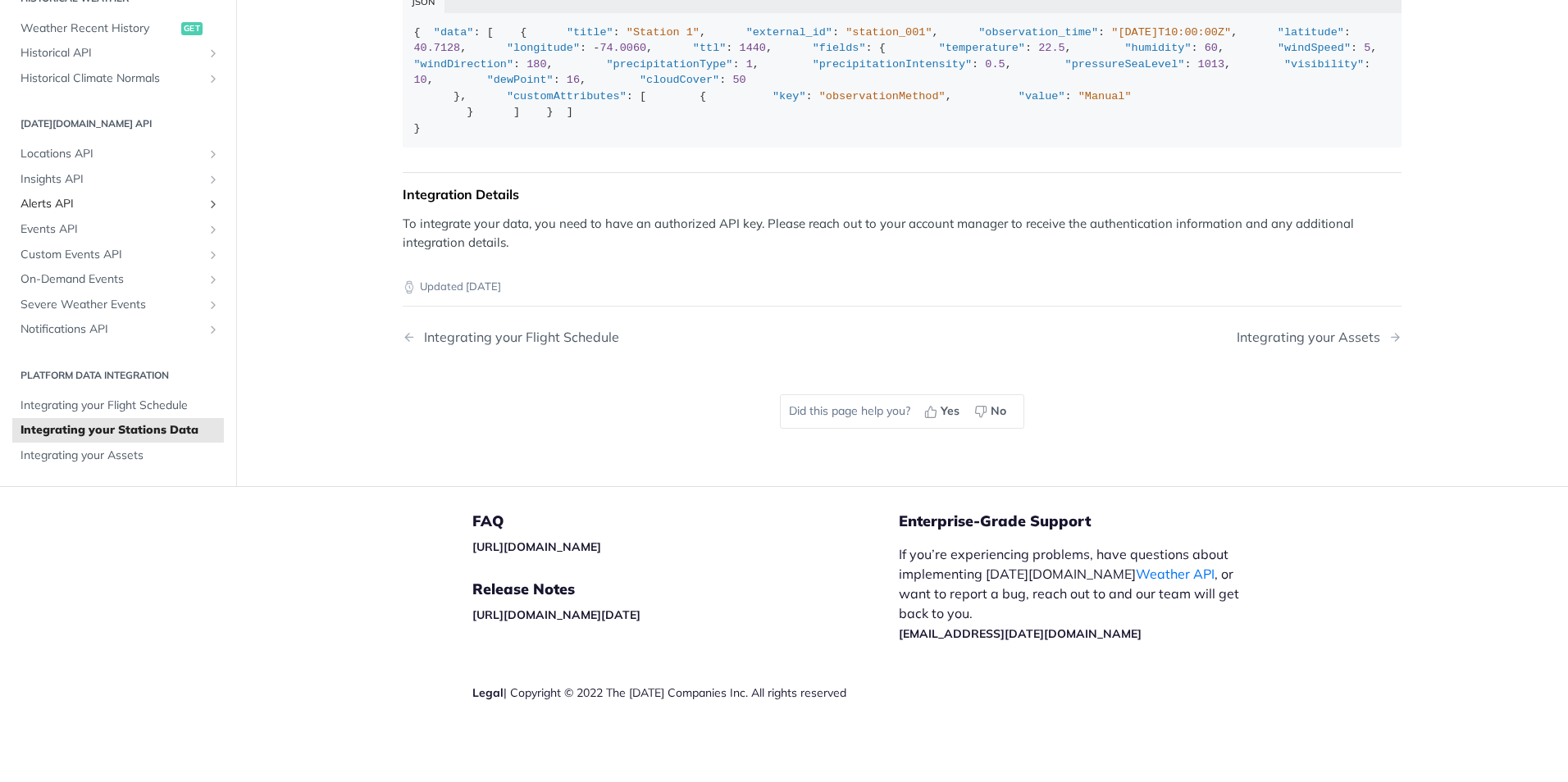
scroll to position [226, 0]
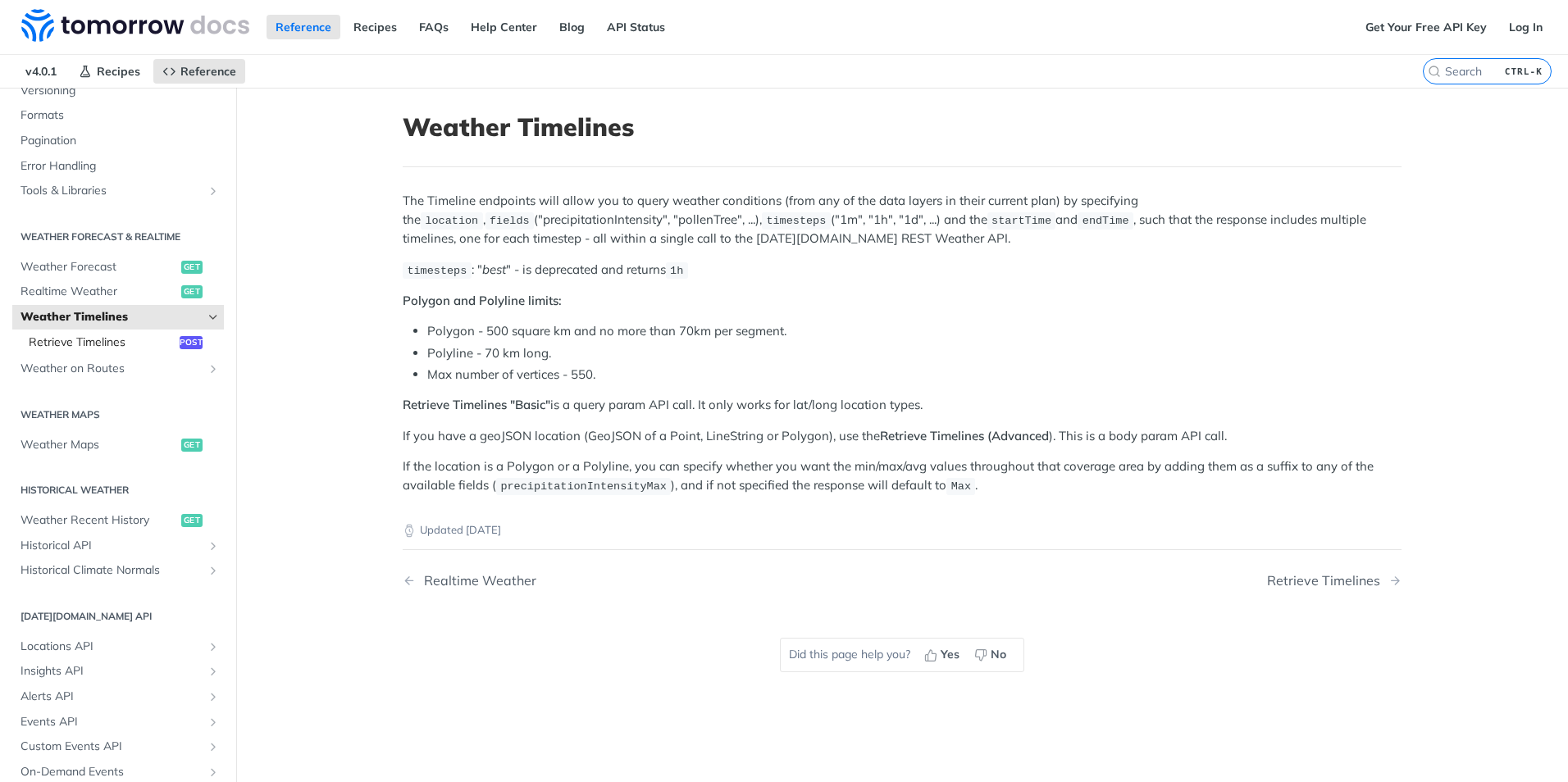
click at [165, 339] on link "Retrieve Timelines post" at bounding box center [122, 342] width 203 height 24
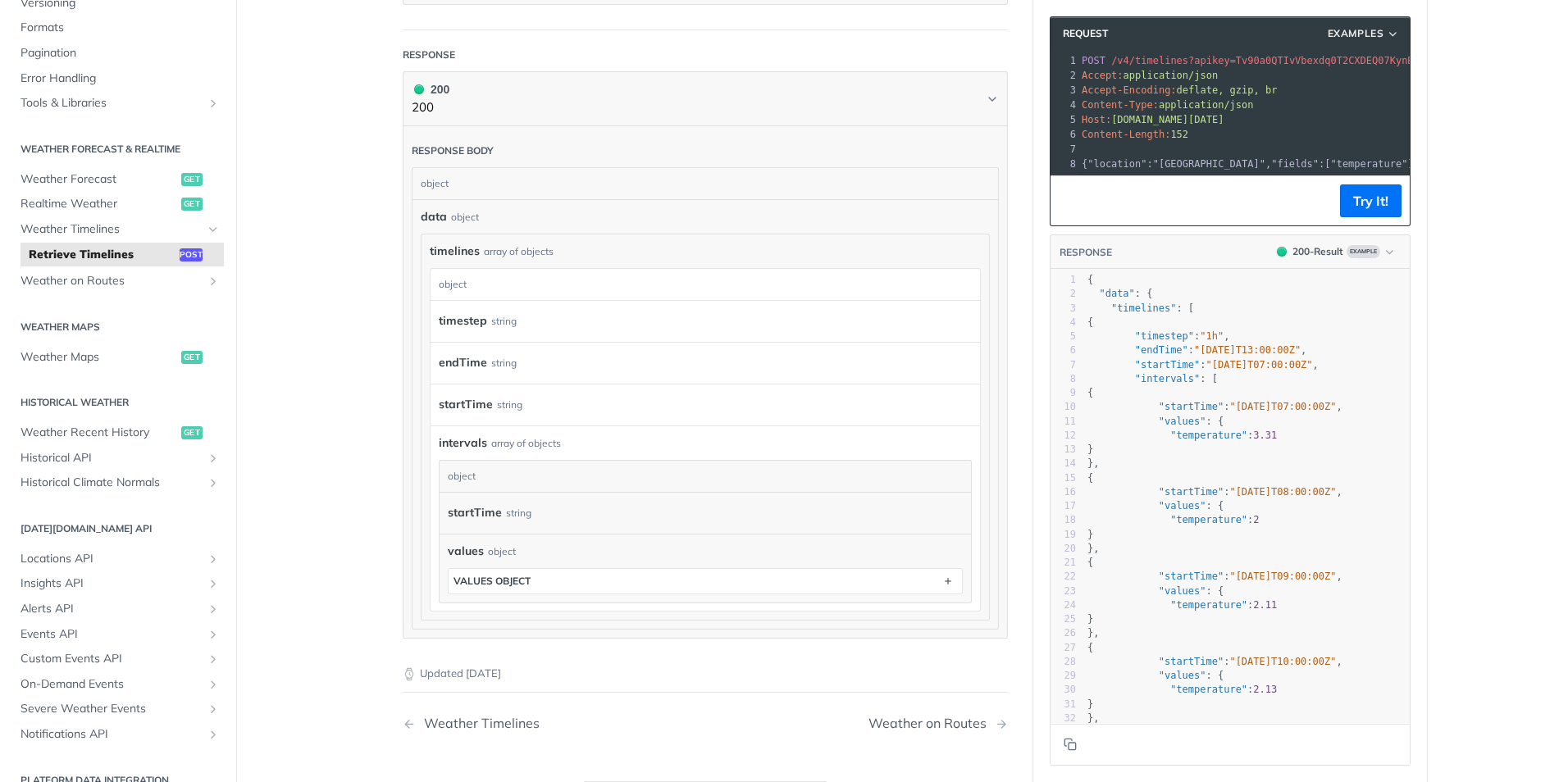
scroll to position [1230, 0]
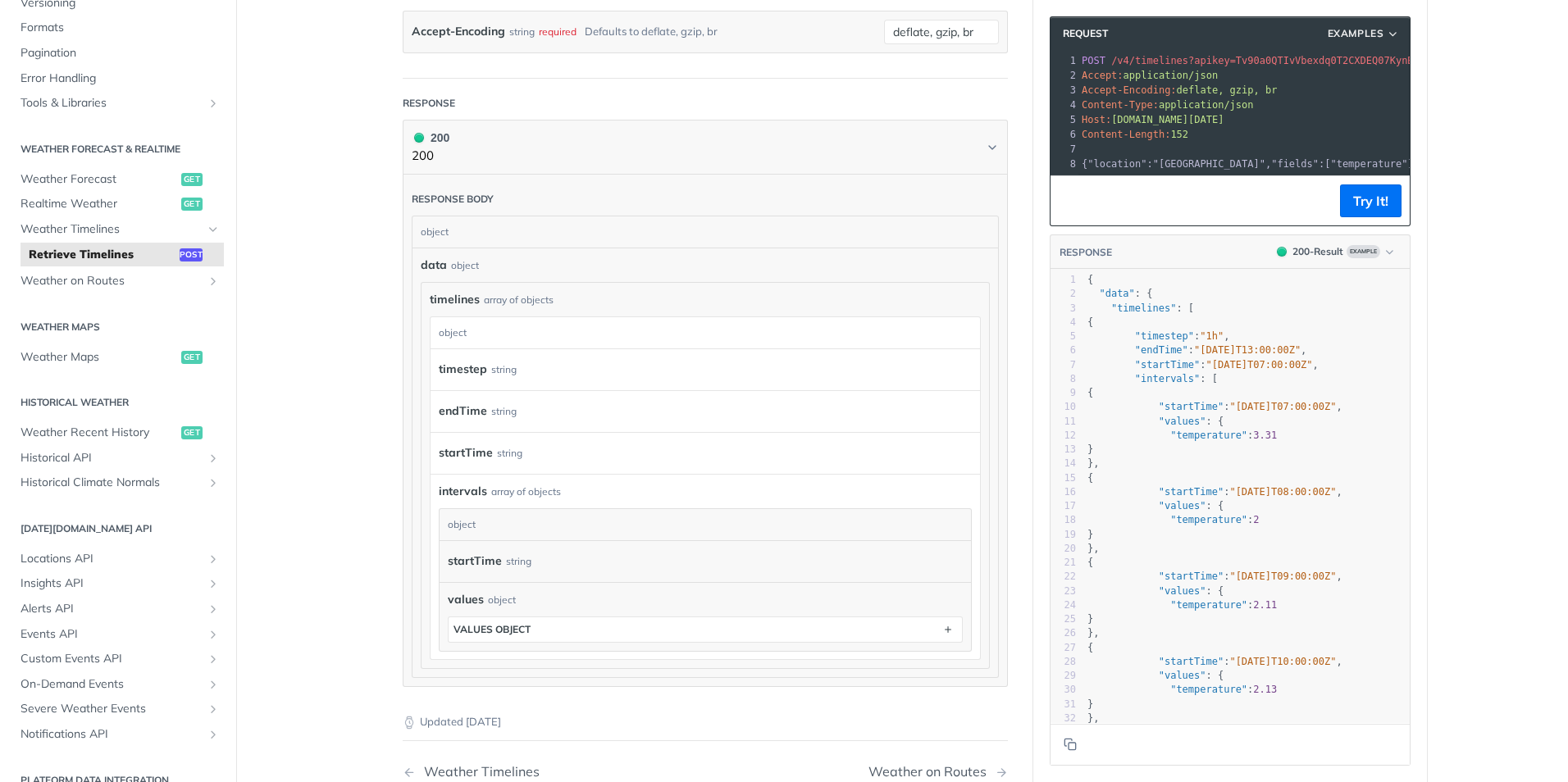
click at [439, 247] on div "object" at bounding box center [703, 232] width 582 height 31
click at [457, 273] on div "object" at bounding box center [465, 265] width 28 height 14
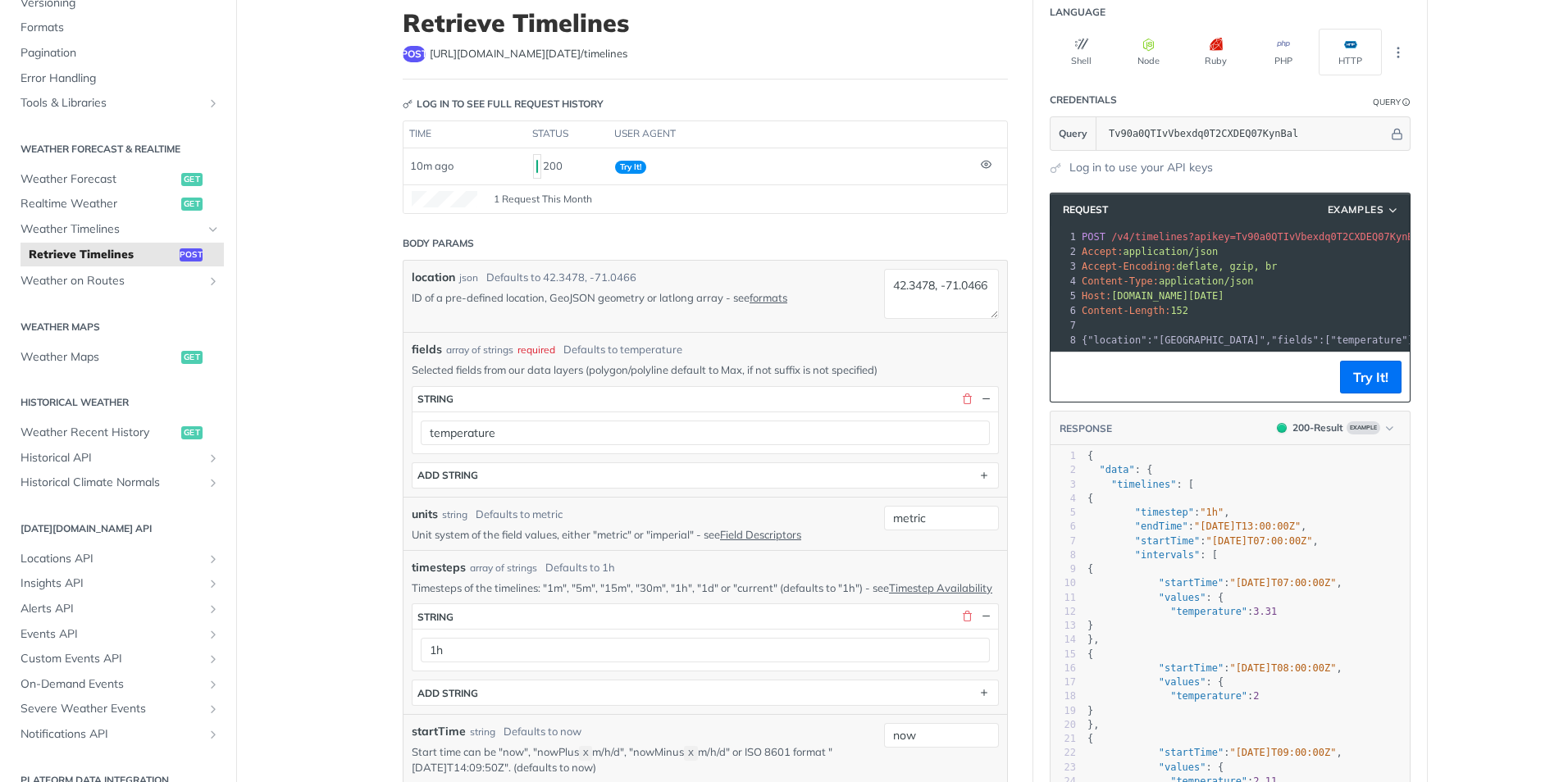
scroll to position [82, 0]
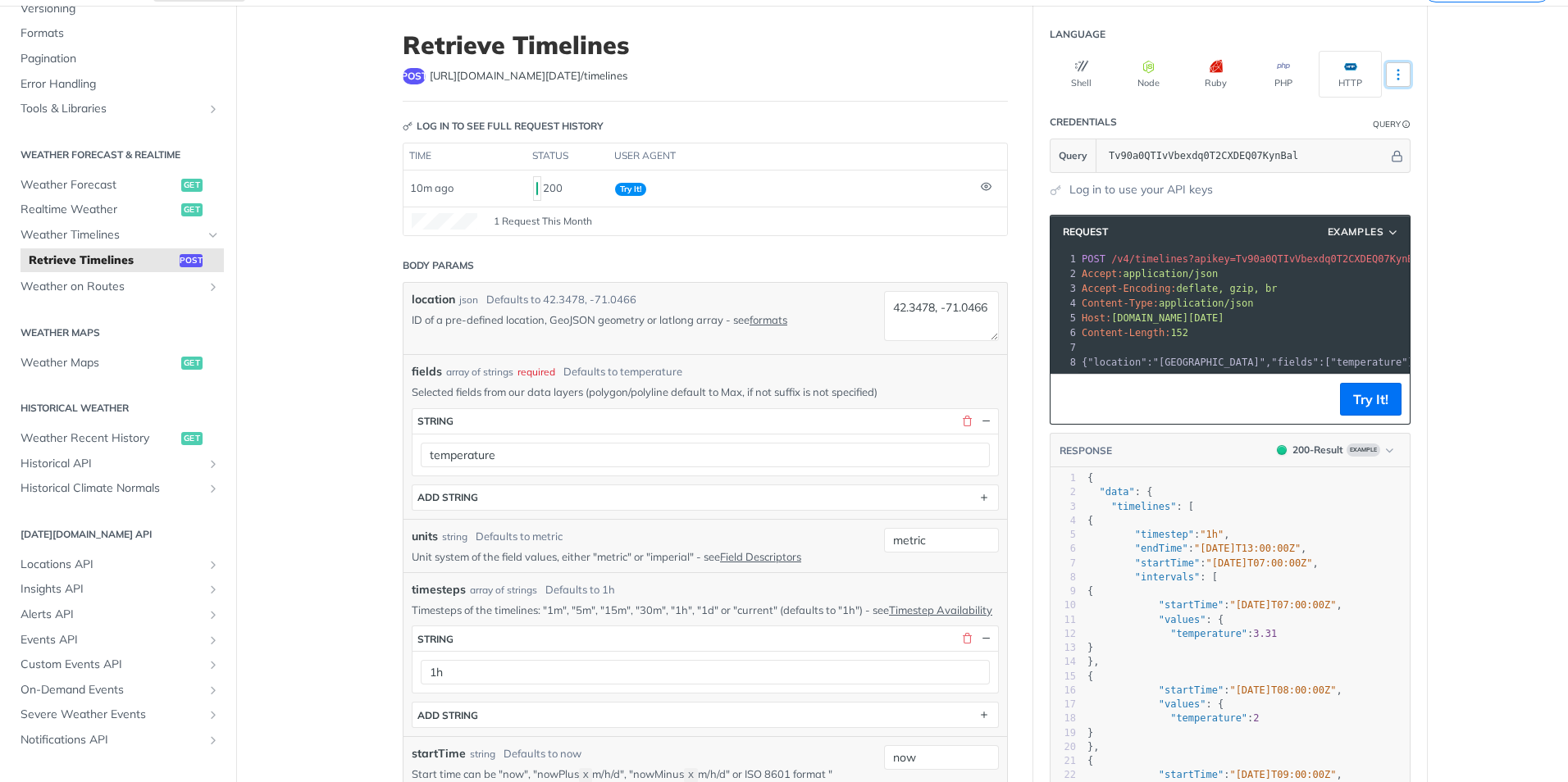
click at [1391, 81] on icon "More ellipsis" at bounding box center [1398, 75] width 14 height 14
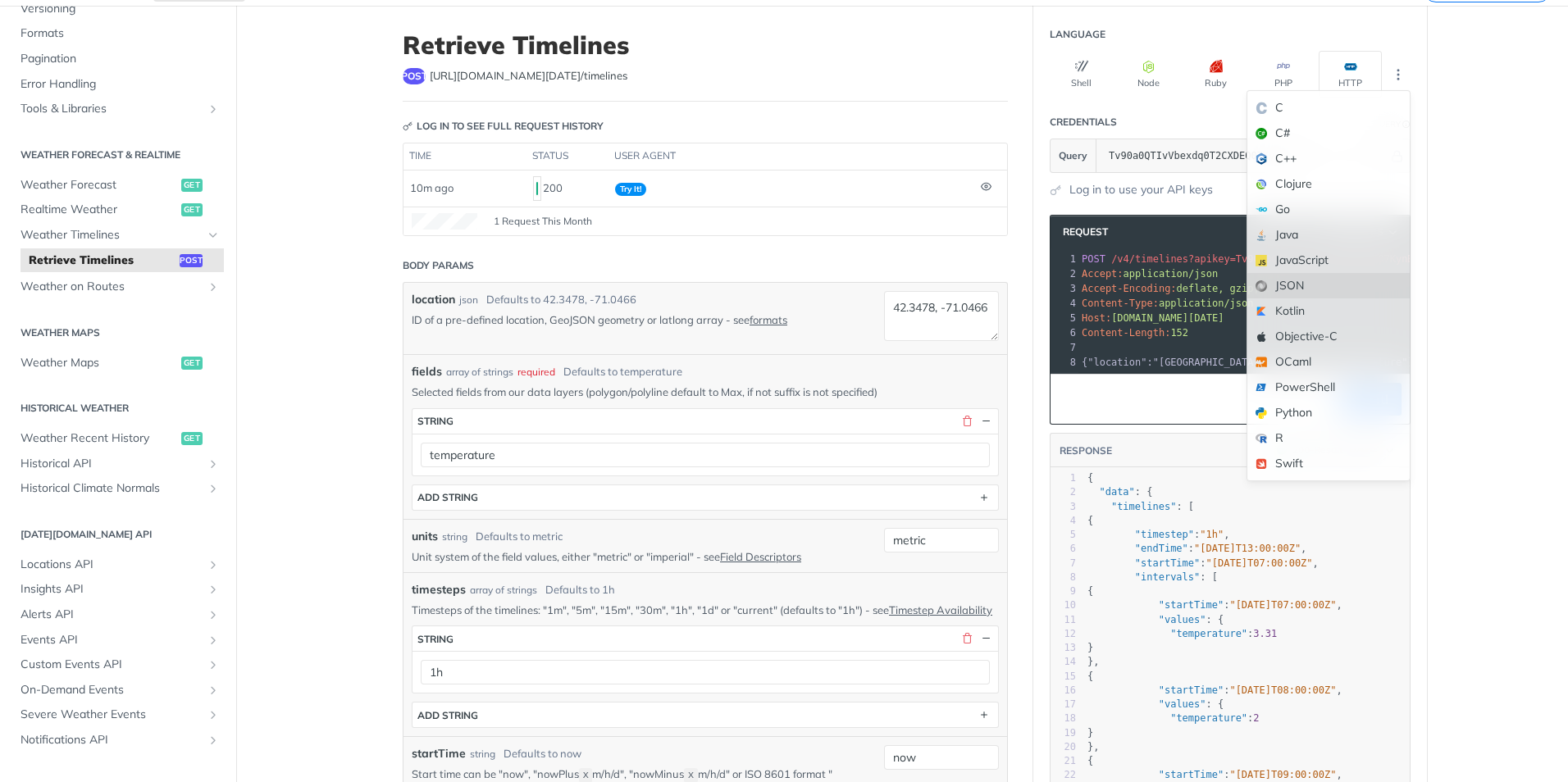
click at [1322, 275] on div "JSON" at bounding box center [1328, 286] width 163 height 25
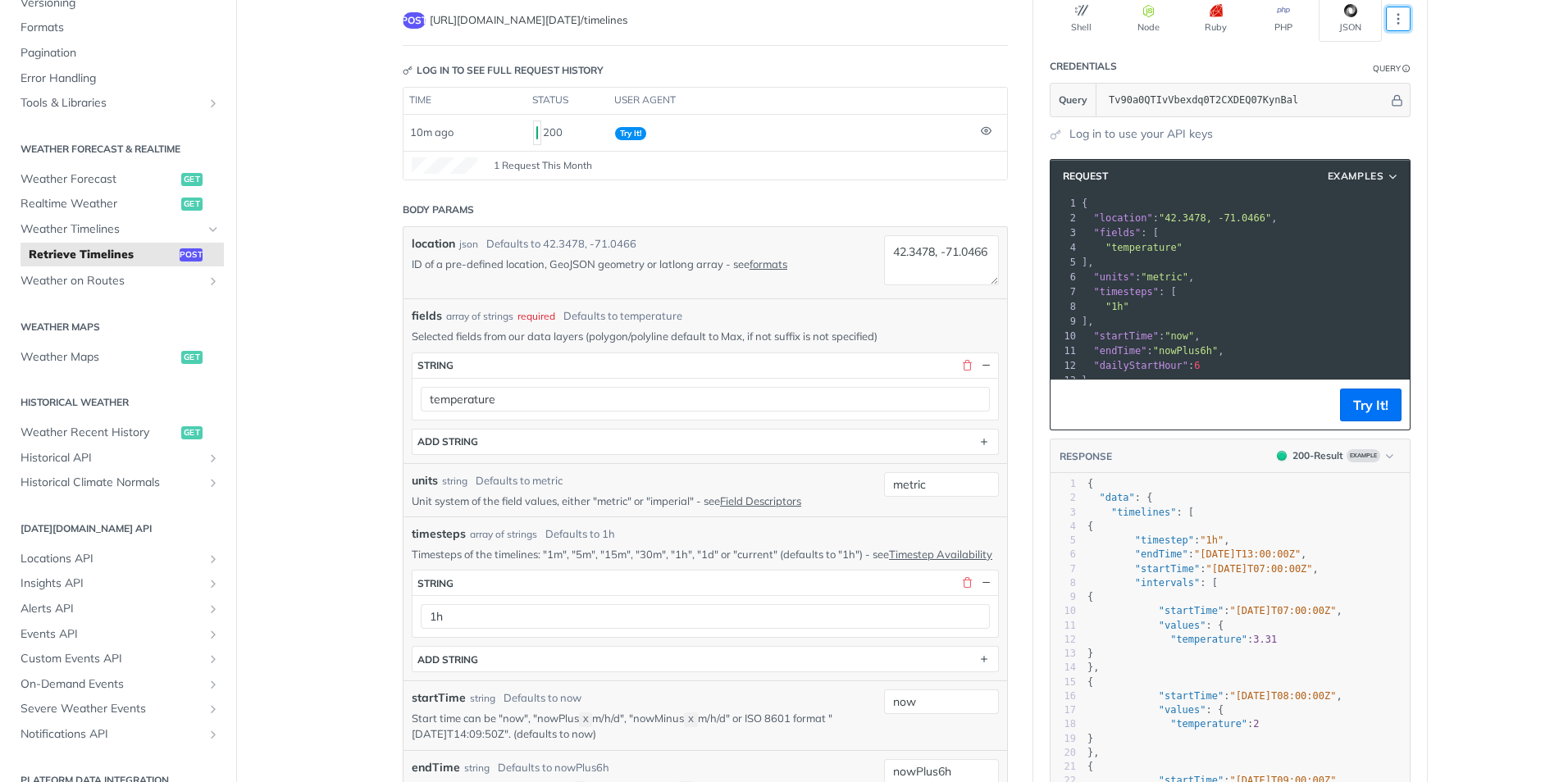
scroll to position [164, 0]
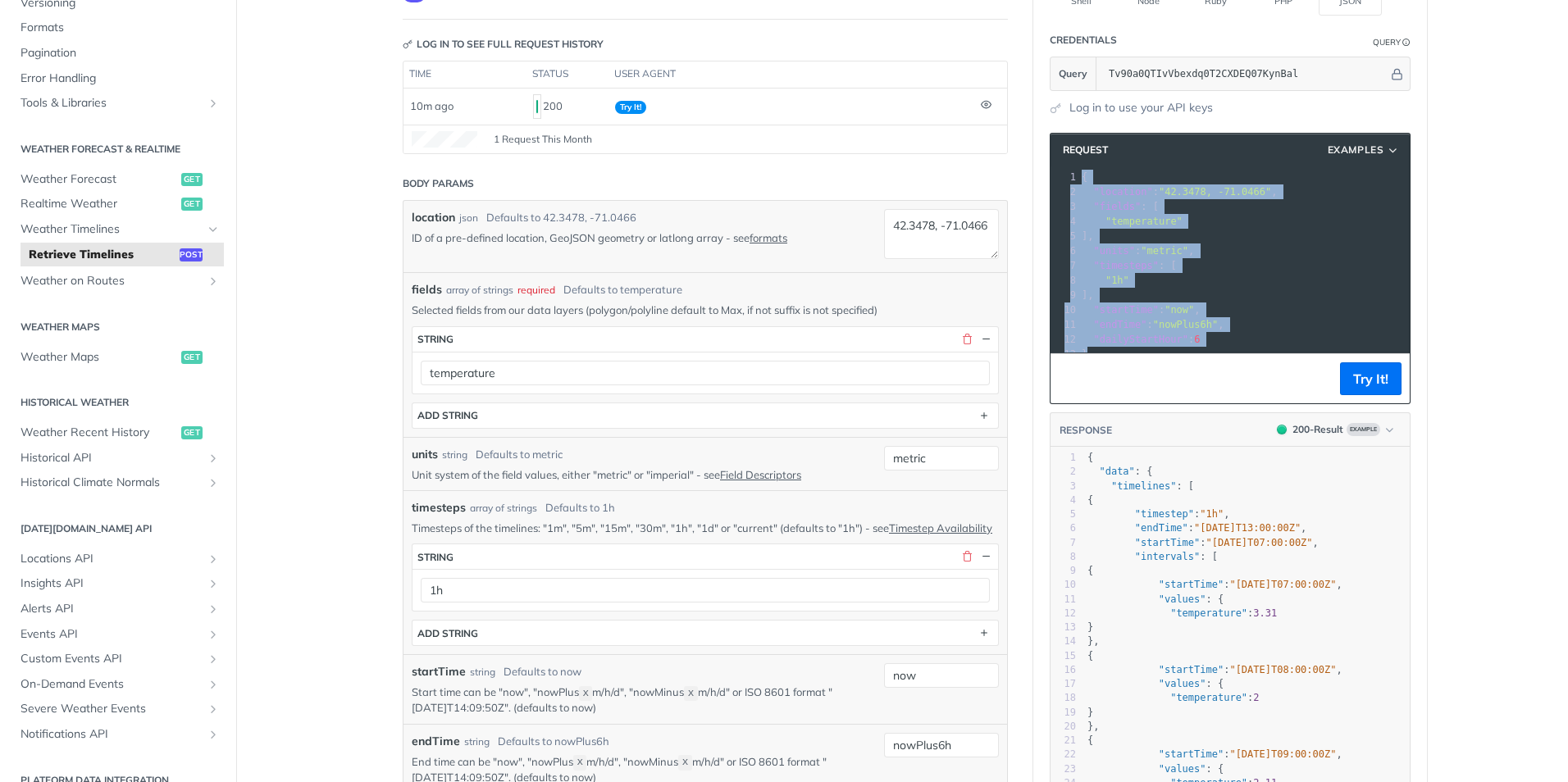
drag, startPoint x: 1149, startPoint y: 355, endPoint x: 1074, endPoint y: 182, distance: 188.6
click at [1078, 182] on div "1 { 2 "location" : "[GEOGRAPHIC_DATA]" , 3 "fields" : [ 4 "temperature" 5 ], 6 …" at bounding box center [1250, 265] width 343 height 191
copy div "{ 2 "location" : "[GEOGRAPHIC_DATA]" , 3 "fields" : [ 4 "temperature" 5 ], 6 "u…"
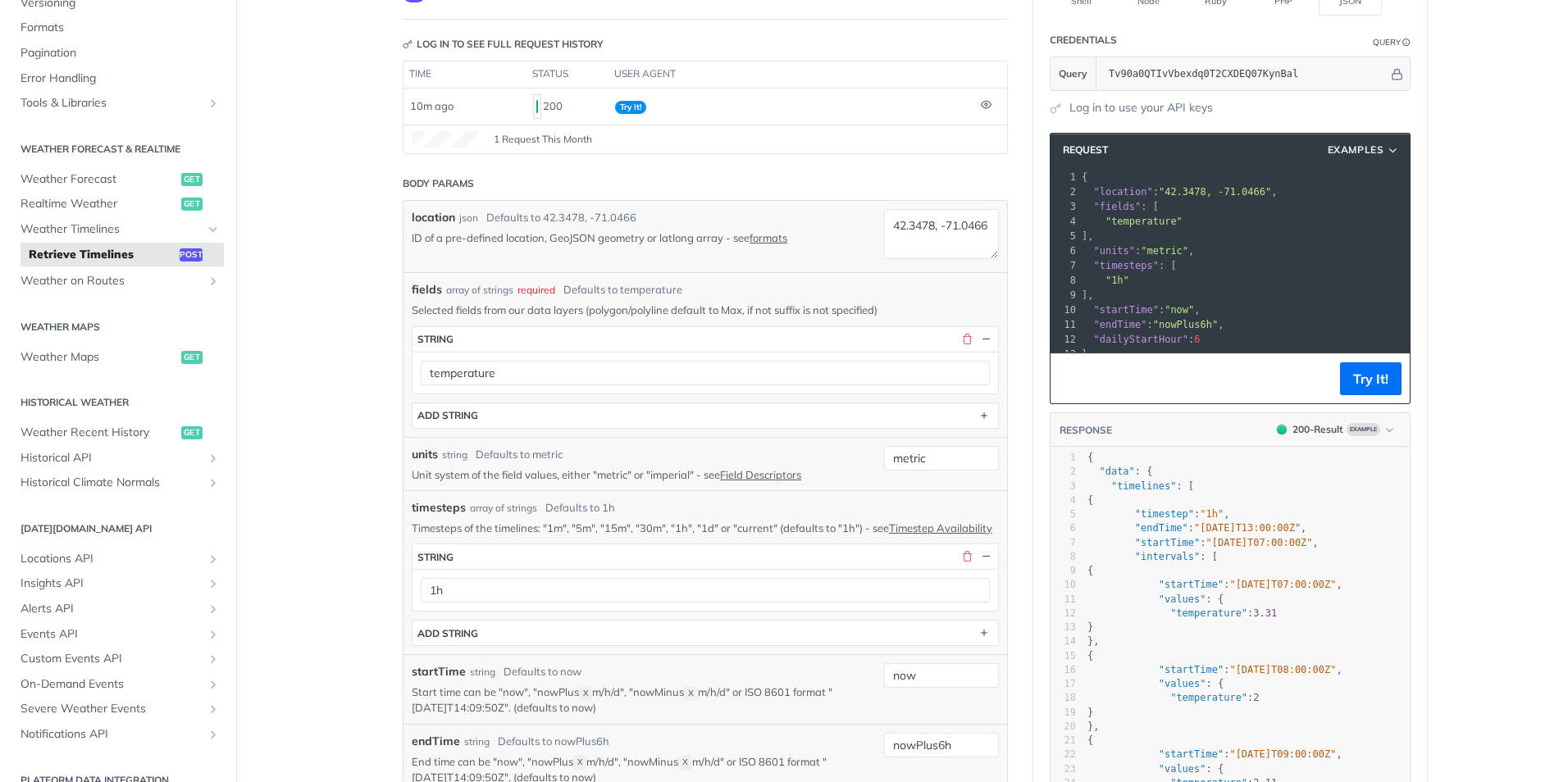
click at [1358, 137] on header "Request Examples" at bounding box center [1230, 150] width 360 height 32
click at [1359, 149] on span "Examples" at bounding box center [1356, 150] width 57 height 14
click at [1377, 290] on pre "]," at bounding box center [1250, 295] width 343 height 14
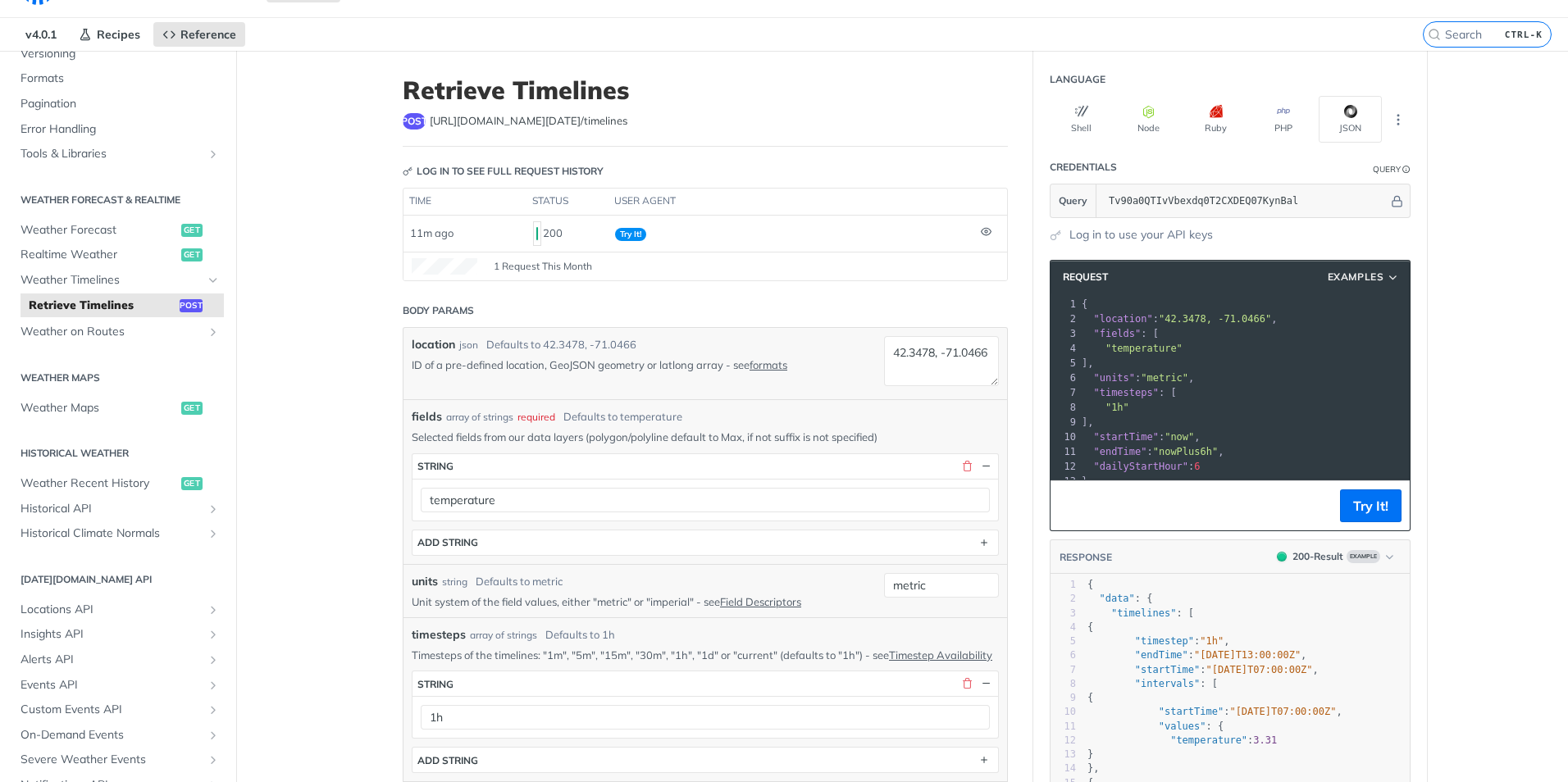
scroll to position [0, 0]
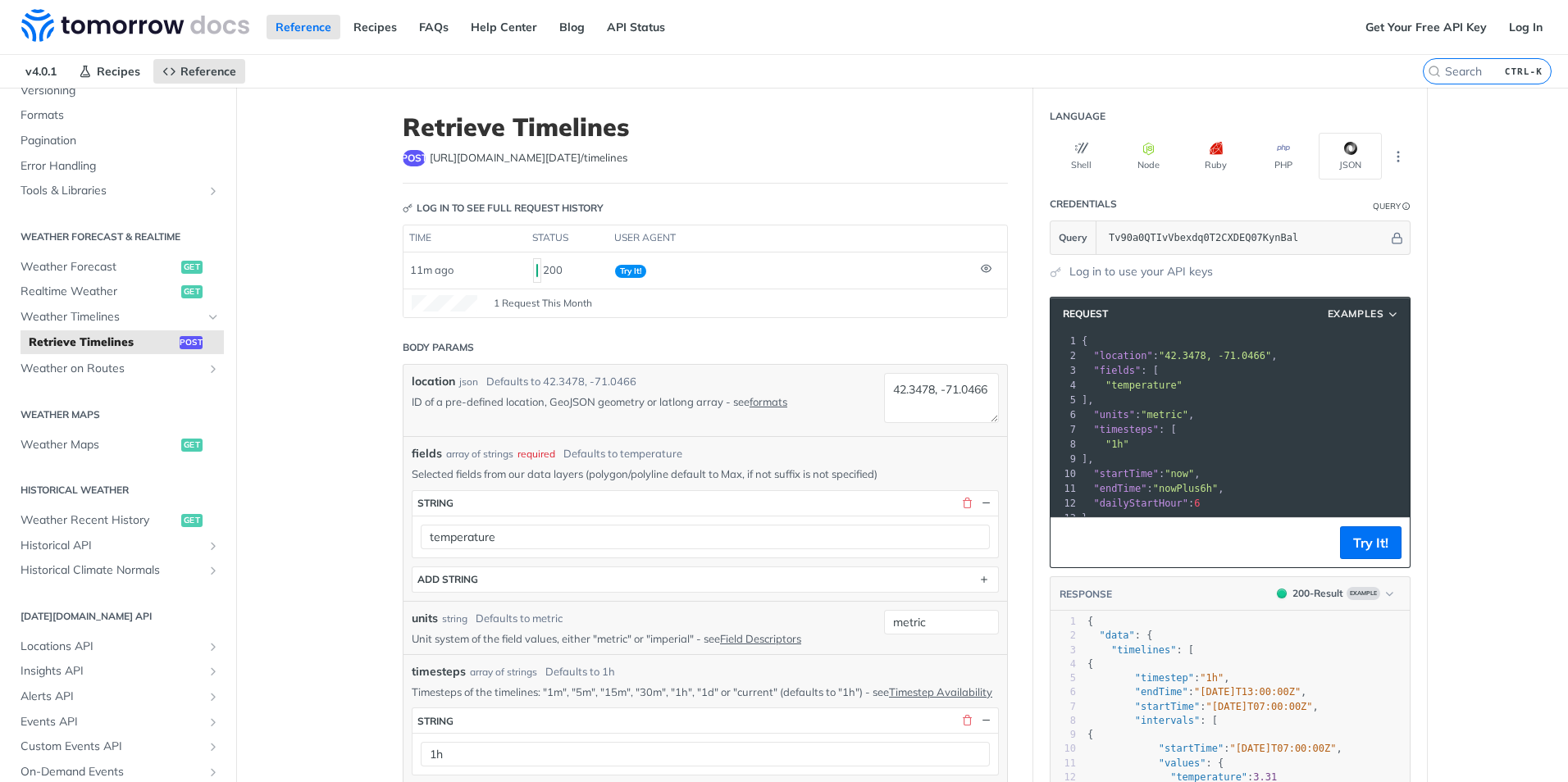
click at [1376, 588] on section "Request Examples xxxxxxxxxx 13 1 { 2 "location" : "[GEOGRAPHIC_DATA]" , 3 "fiel…" at bounding box center [1230, 671] width 394 height 782
click at [1377, 559] on button "Try It!" at bounding box center [1370, 543] width 61 height 32
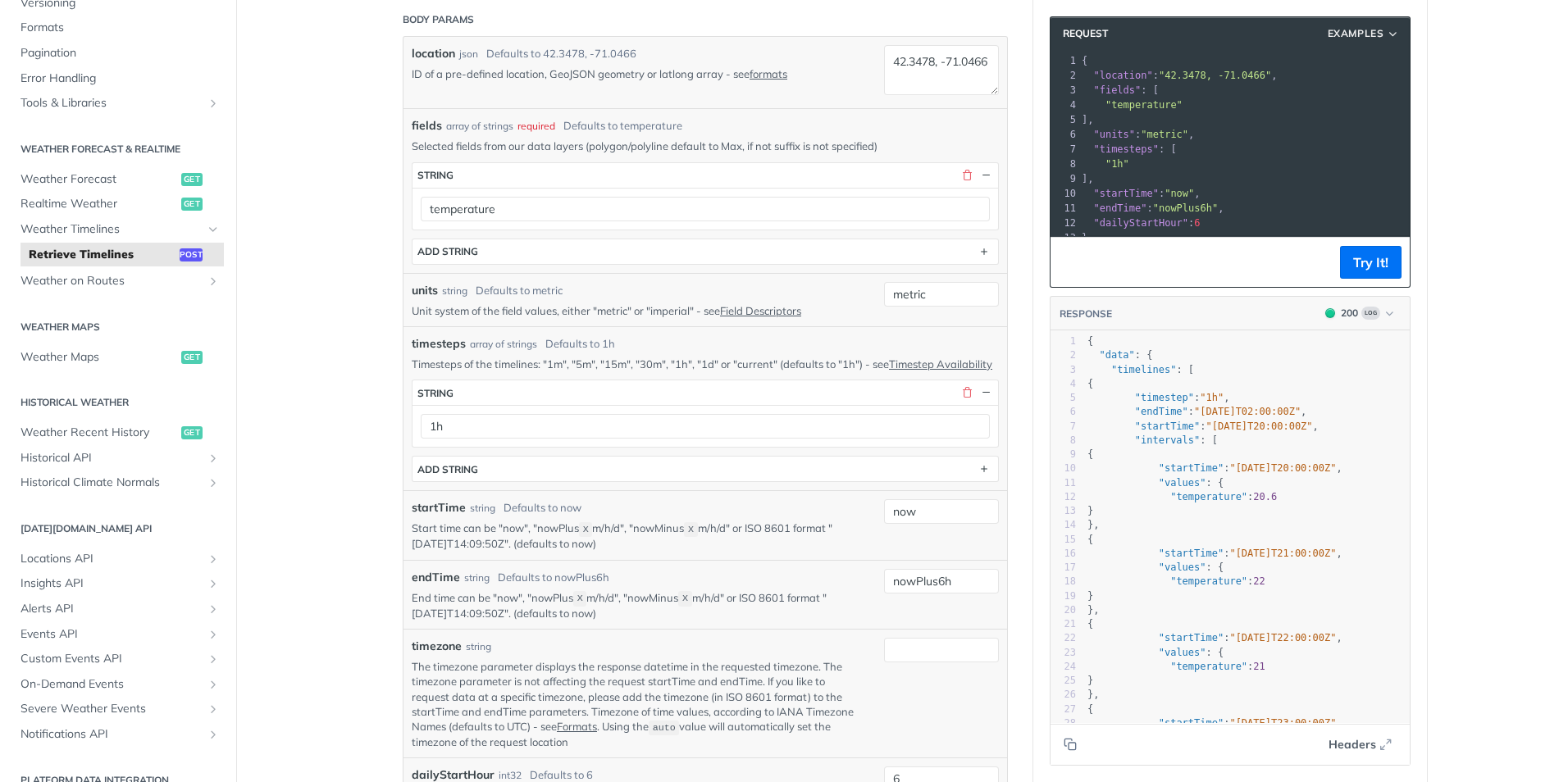
scroll to position [410, 0]
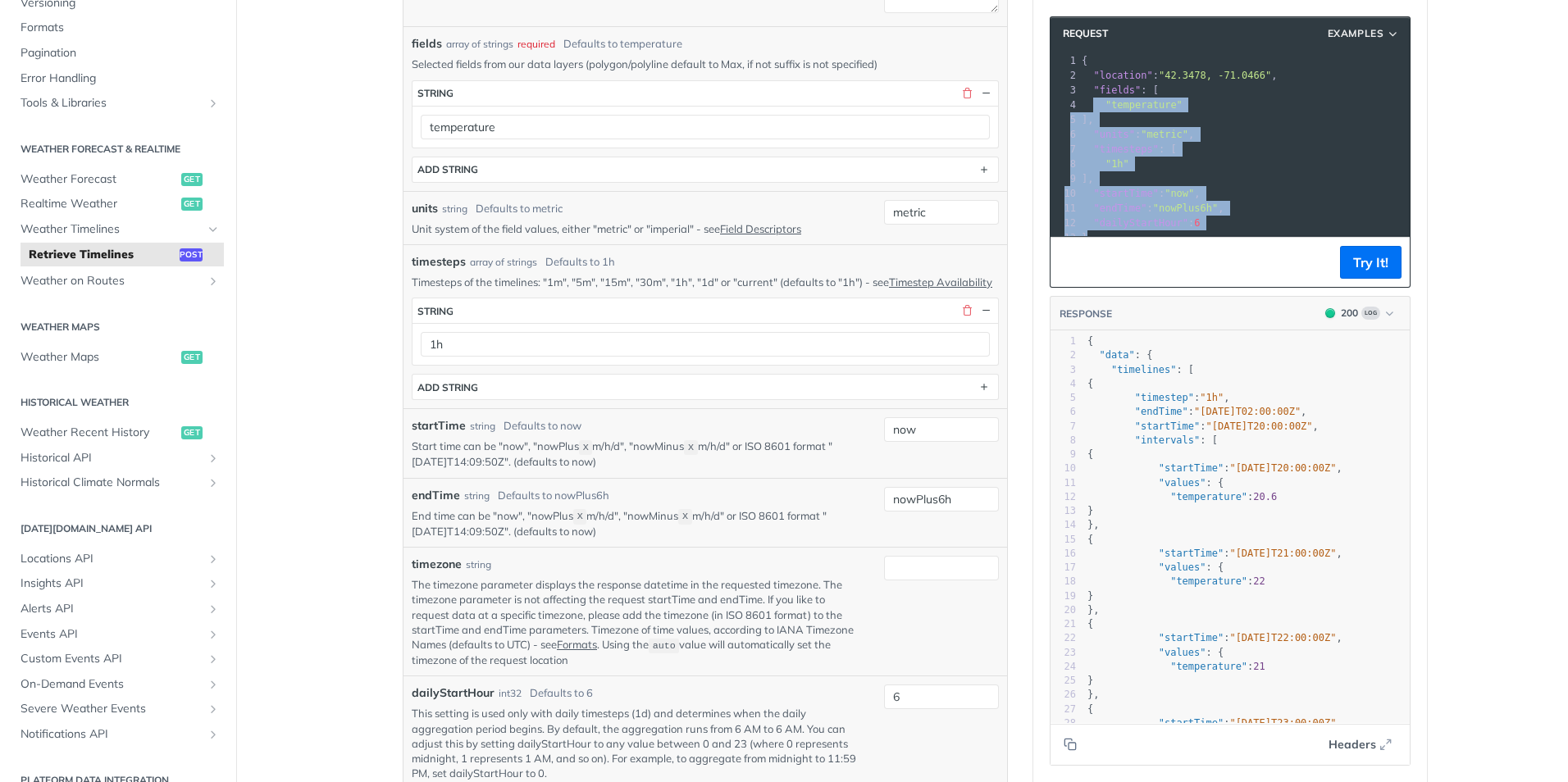
drag, startPoint x: 1130, startPoint y: 240, endPoint x: 1083, endPoint y: 107, distance: 141.1
click at [1084, 109] on div "1 { 2 "location" : "[GEOGRAPHIC_DATA]" , 3 "fields" : [ 4 "temperature" 5 ], 6 …" at bounding box center [1250, 148] width 343 height 191
drag, startPoint x: 1075, startPoint y: 62, endPoint x: 1163, endPoint y: 266, distance: 222.2
click at [1163, 266] on div "Request Examples xxxxxxxxxx 13 1 { 2 "location" : "[GEOGRAPHIC_DATA]" , 3 "fiel…" at bounding box center [1230, 152] width 361 height 271
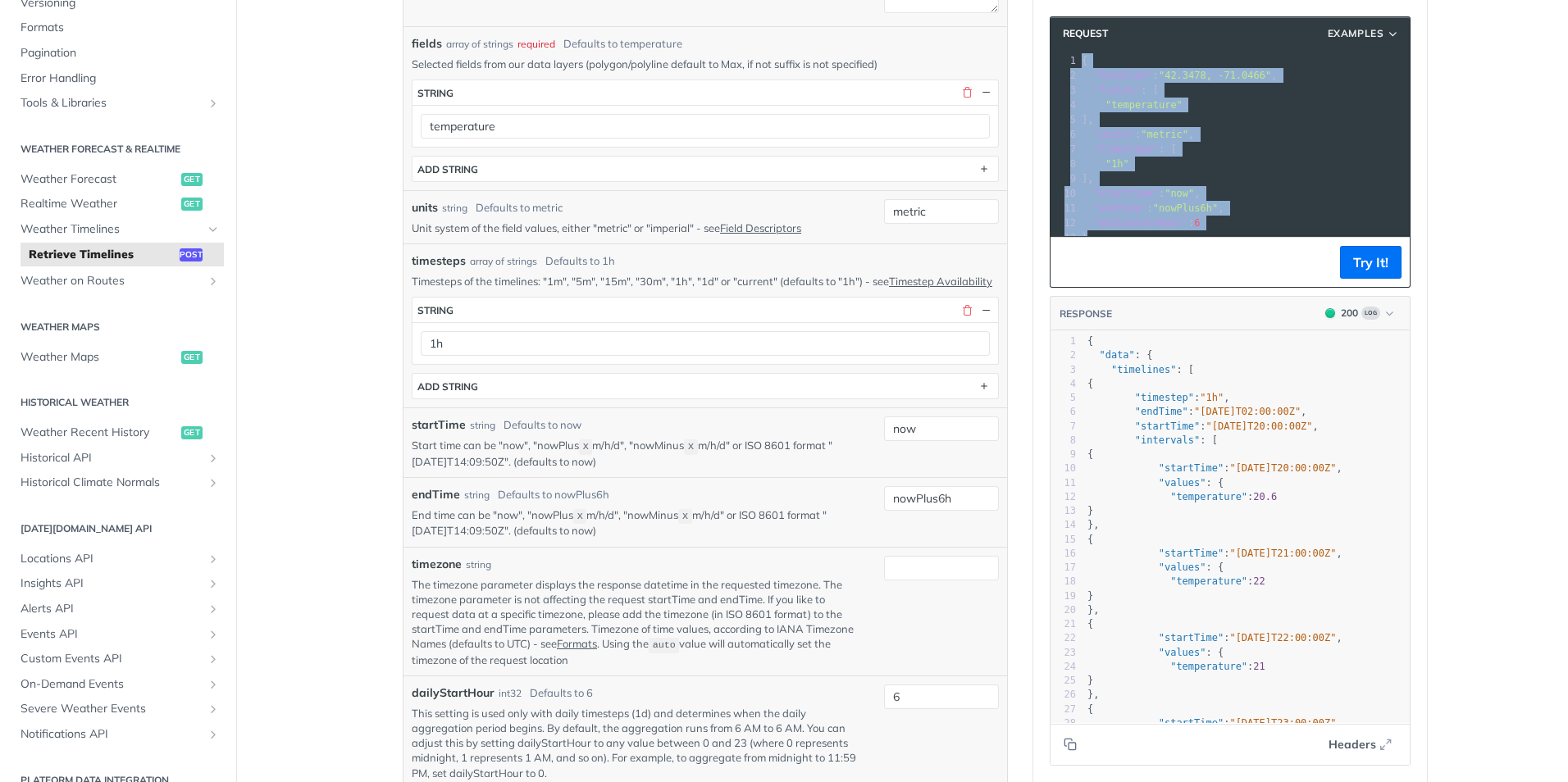
copy div "{ 2 "location" : "[GEOGRAPHIC_DATA]" , 3 "fields" : [ 4 "temperature" 5 ], 6 "u…"
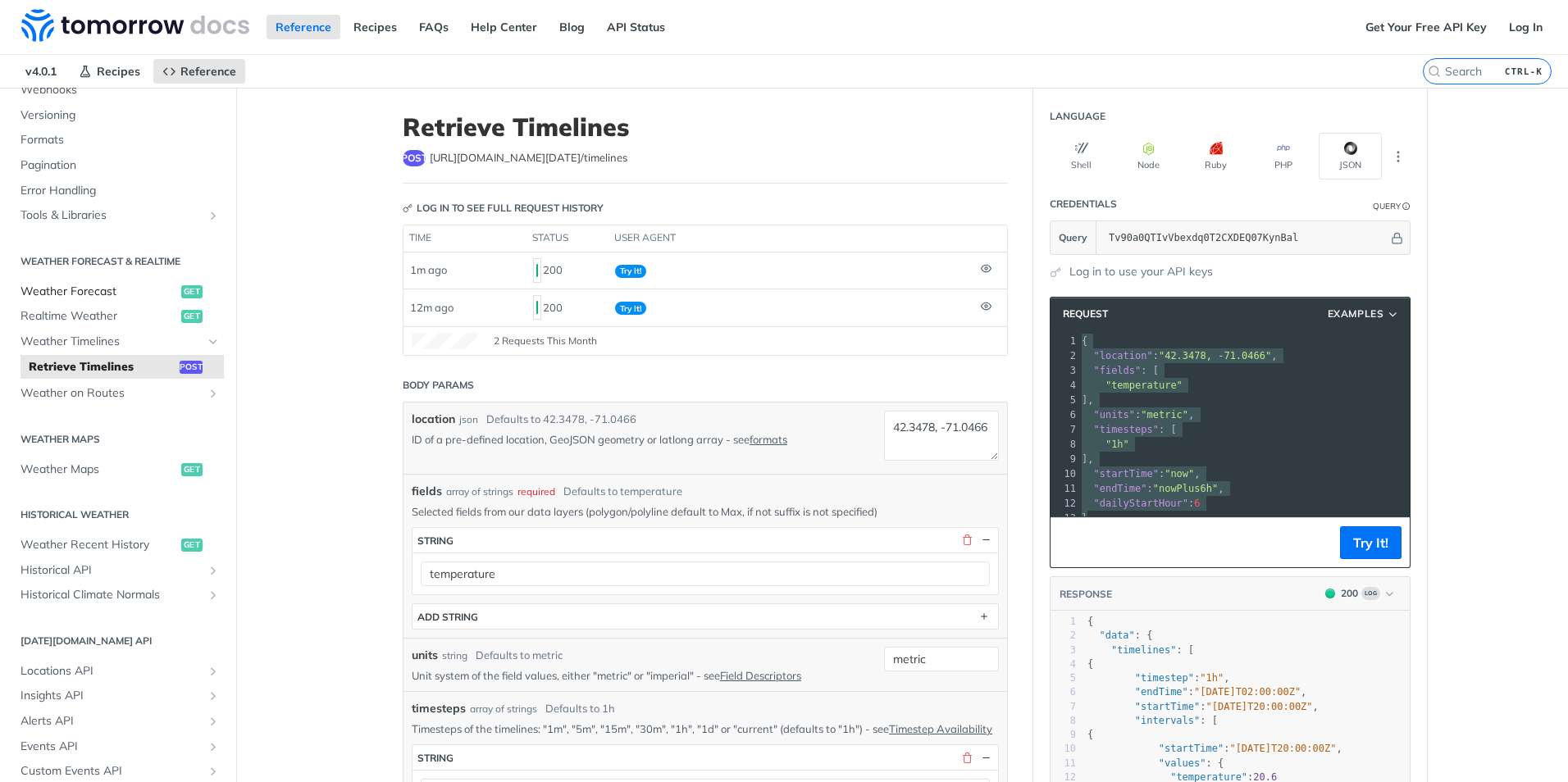
scroll to position [0, 0]
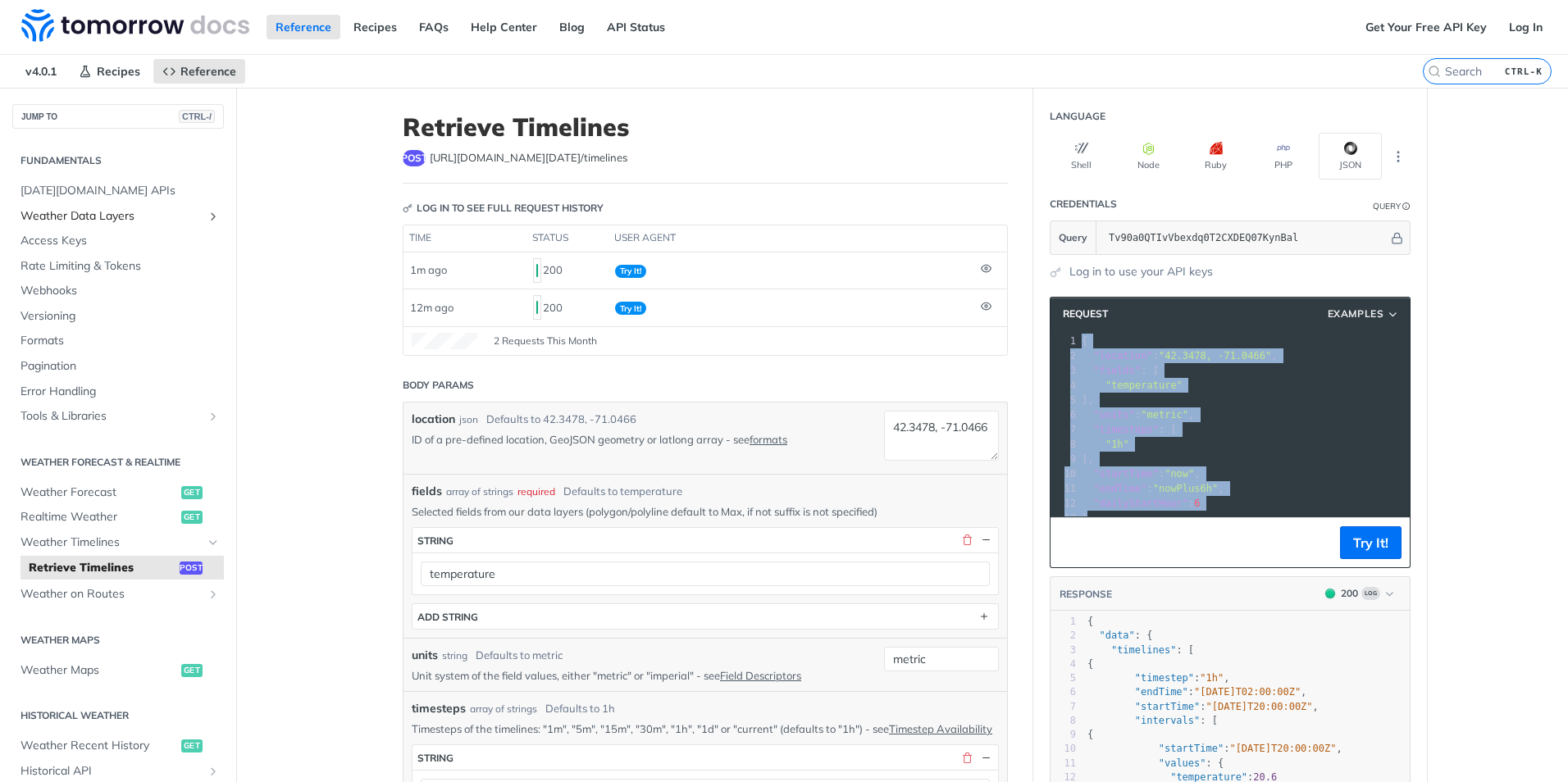
click at [207, 214] on icon "Show subpages for Weather Data Layers" at bounding box center [213, 217] width 13 height 13
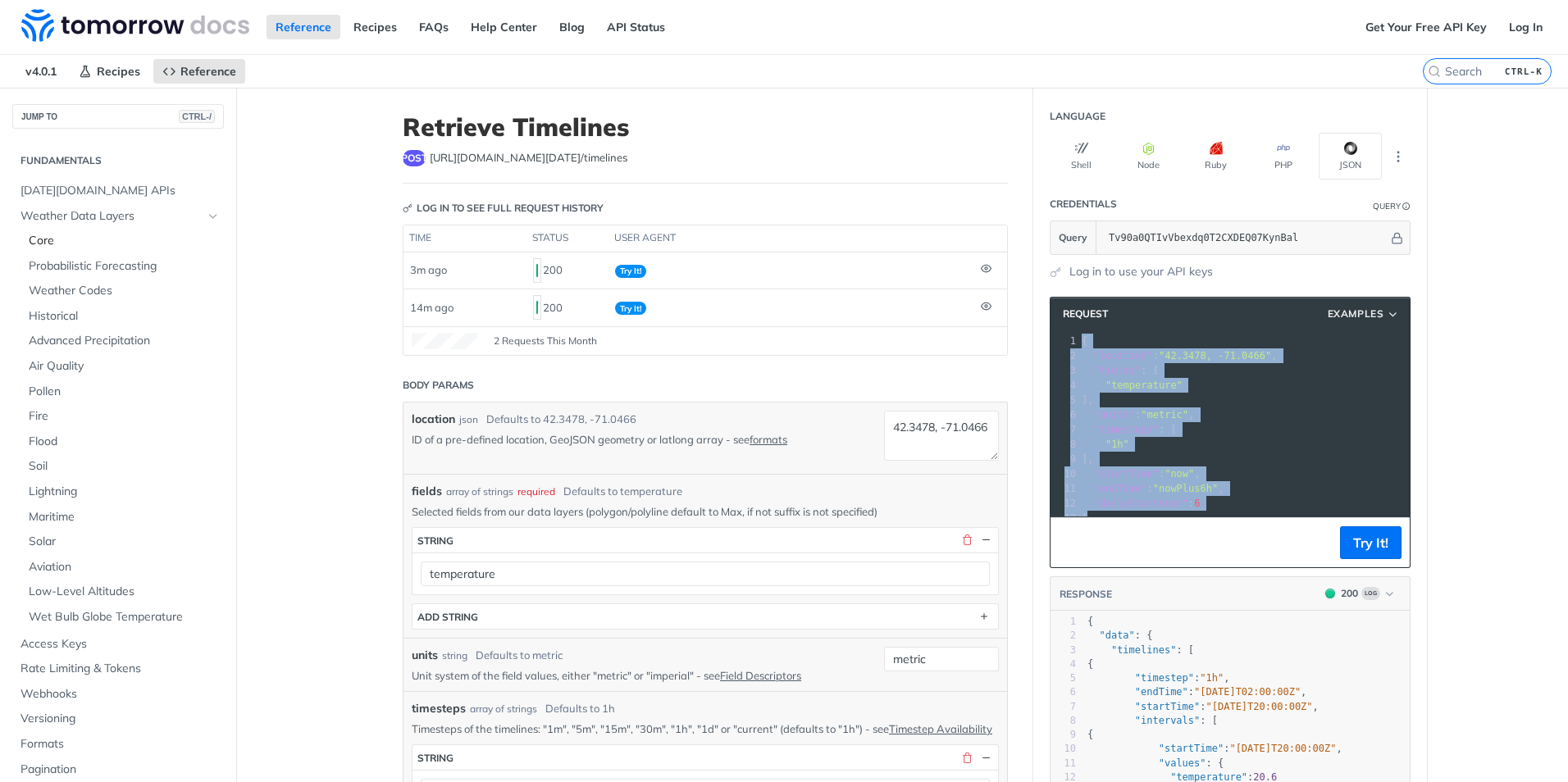
click at [123, 242] on span "Core" at bounding box center [124, 241] width 192 height 16
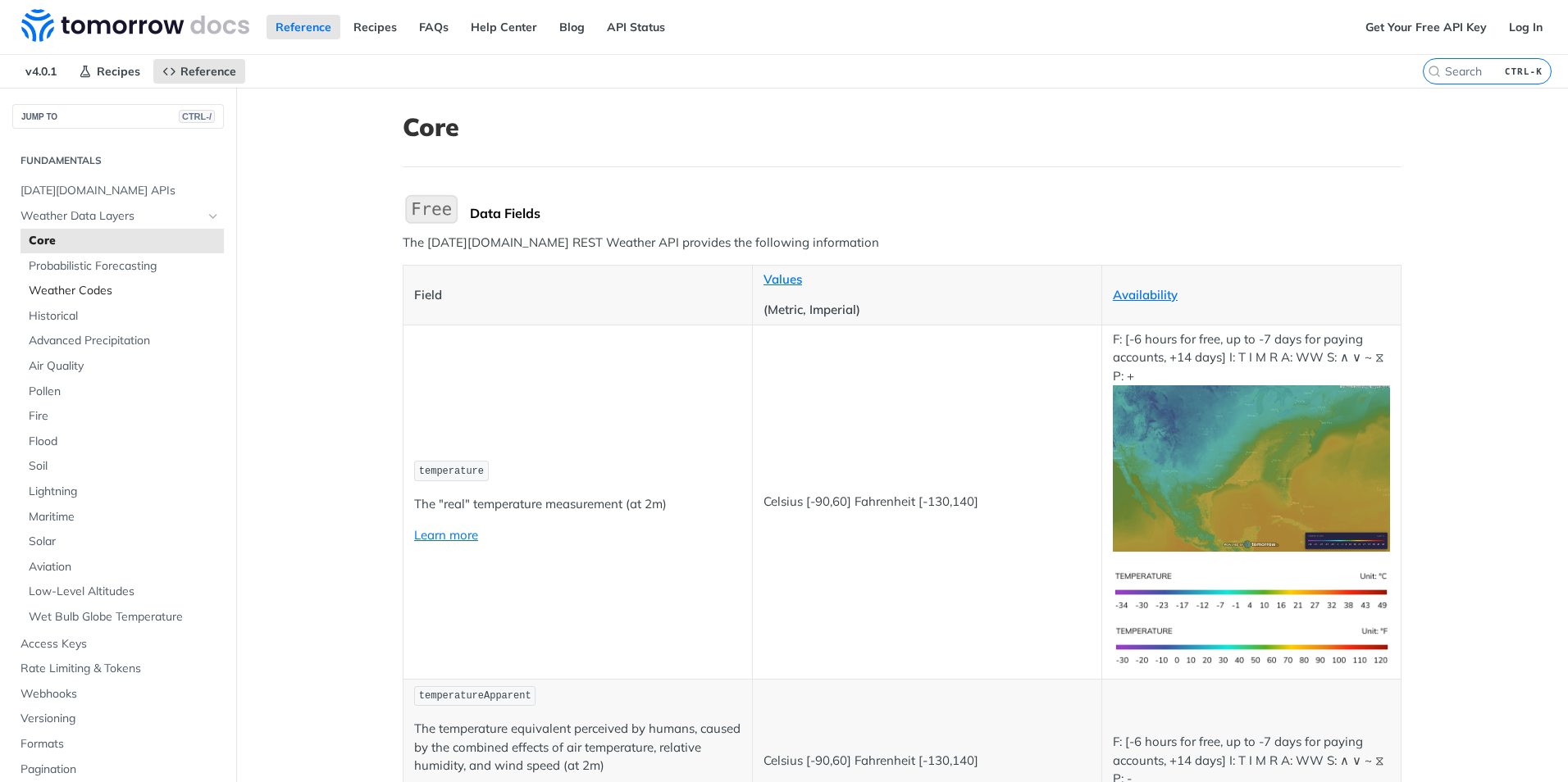
click at [123, 291] on span "Weather Codes" at bounding box center [124, 291] width 192 height 16
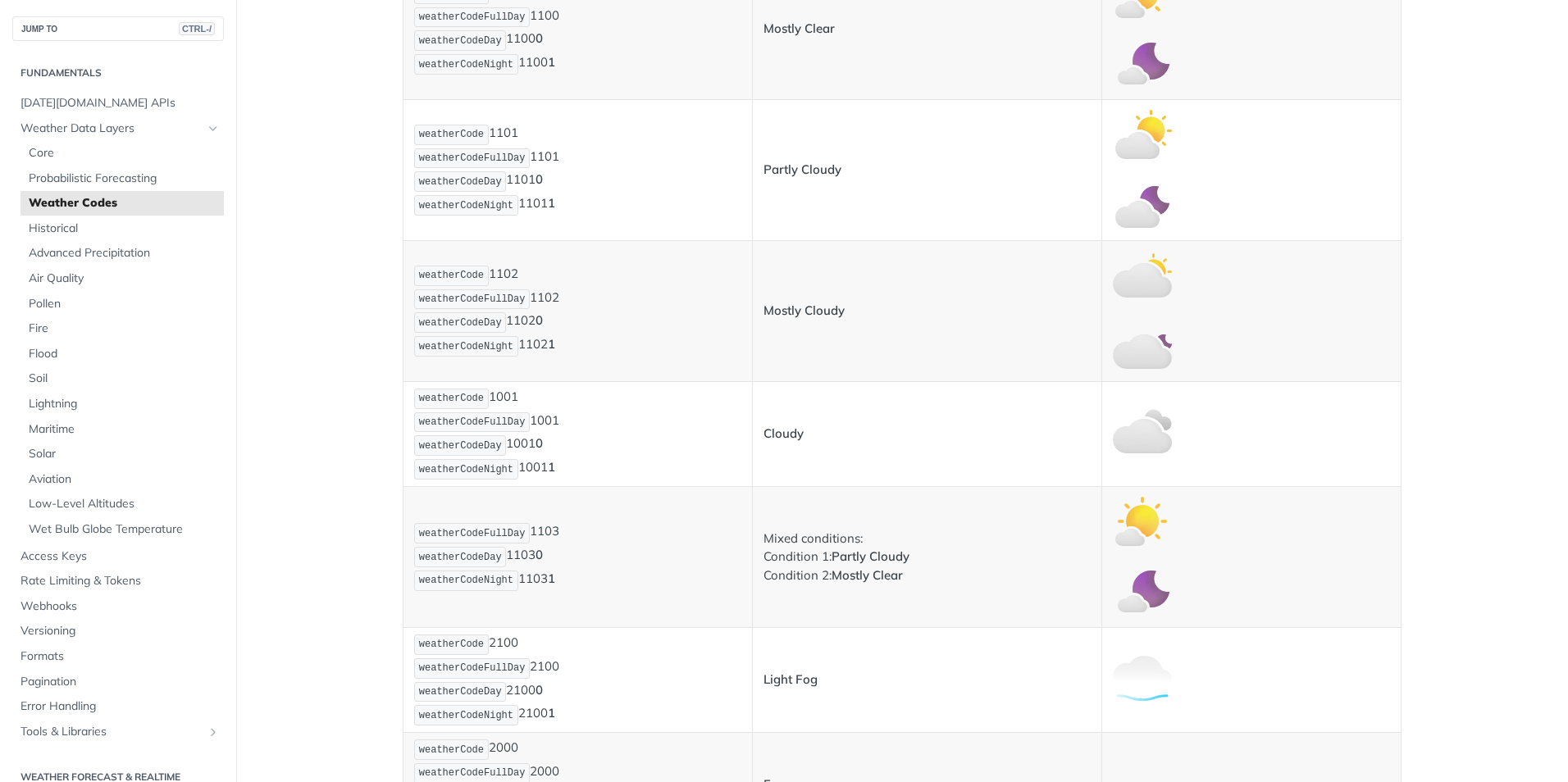
scroll to position [644, 0]
drag, startPoint x: 107, startPoint y: 236, endPoint x: 87, endPoint y: 232, distance: 20.4
click at [87, 232] on span "Historical" at bounding box center [124, 228] width 192 height 16
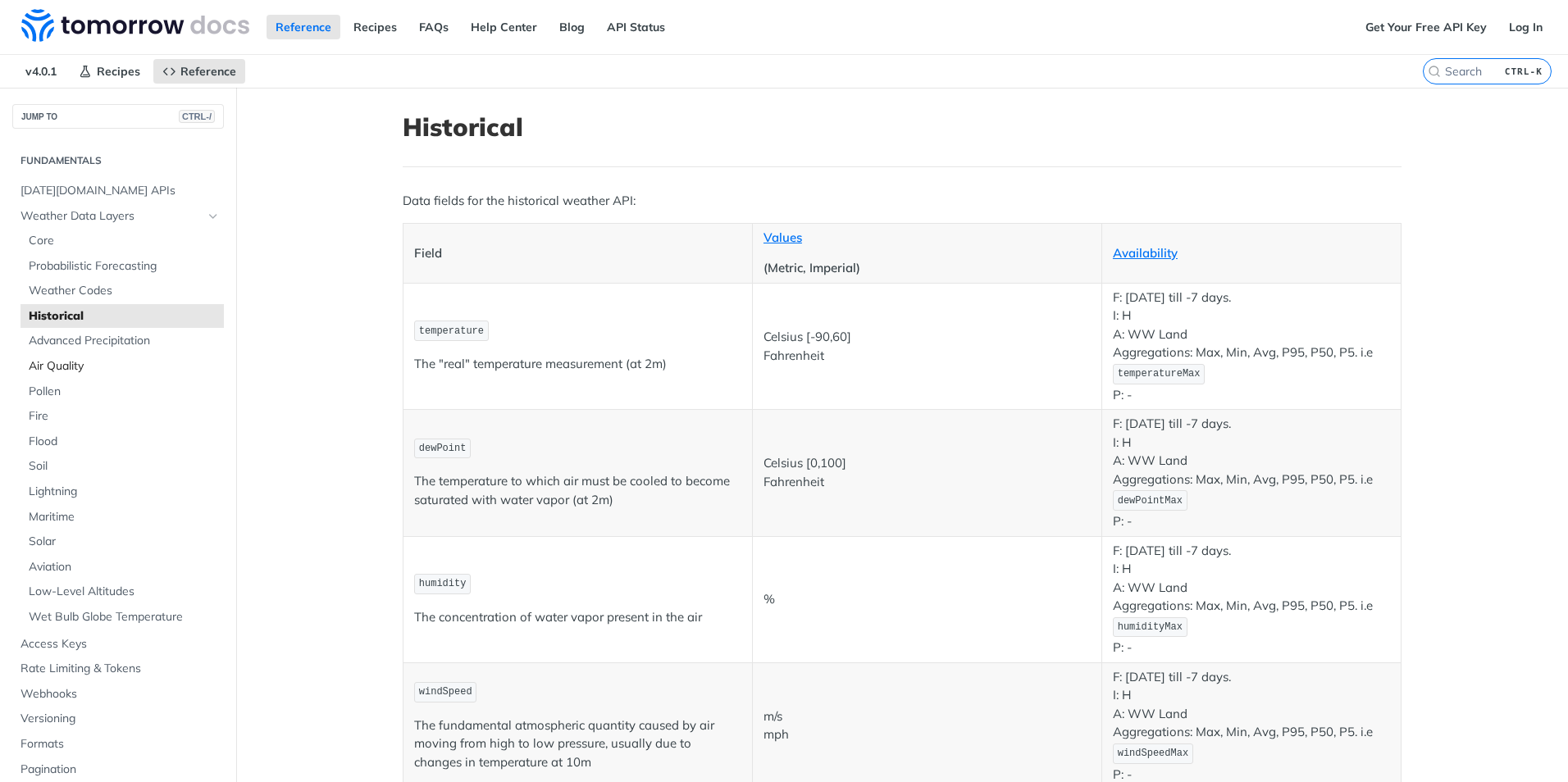
click at [117, 359] on span "Air Quality" at bounding box center [124, 367] width 192 height 16
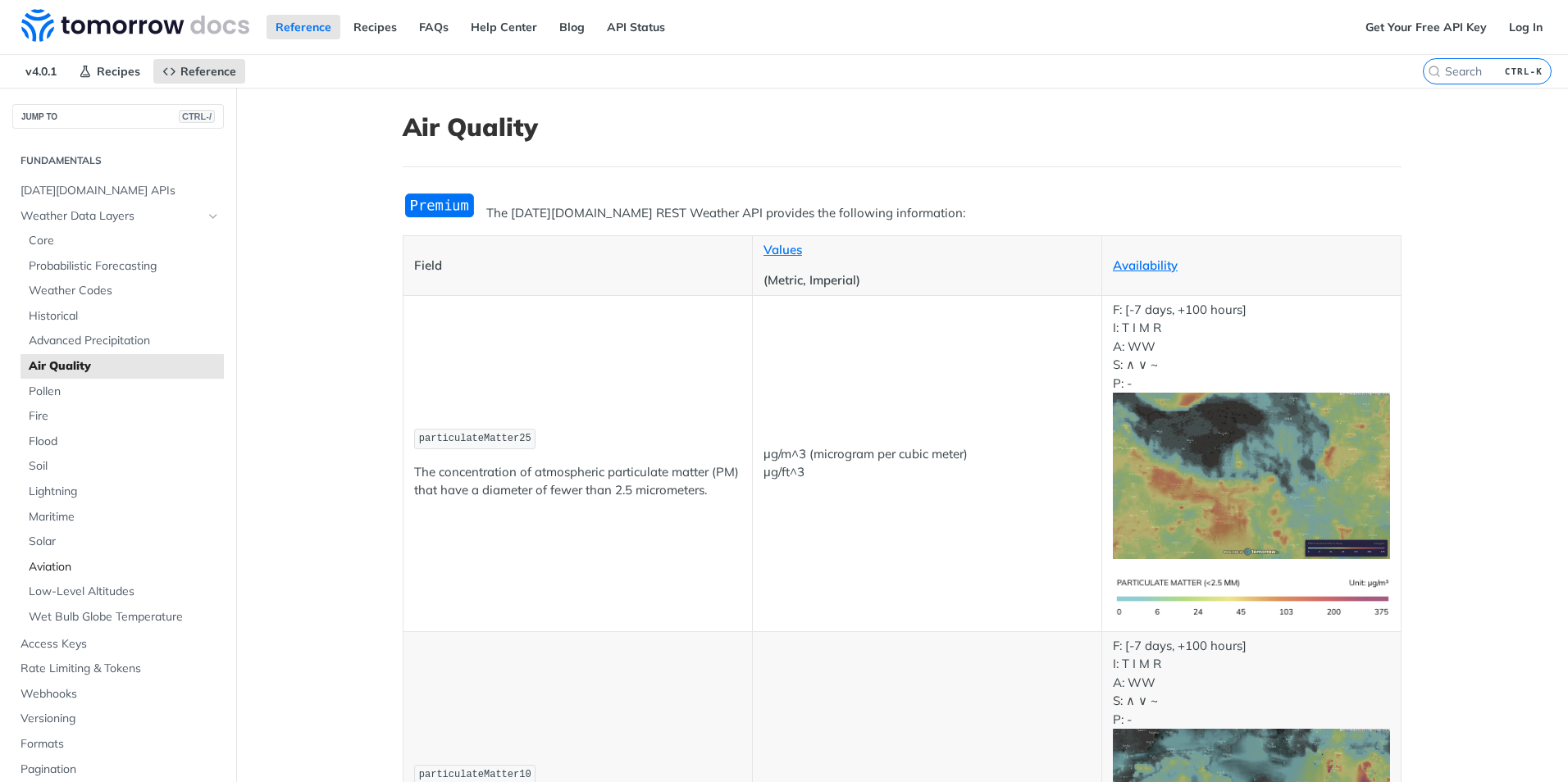
click at [84, 569] on span "Aviation" at bounding box center [124, 567] width 192 height 16
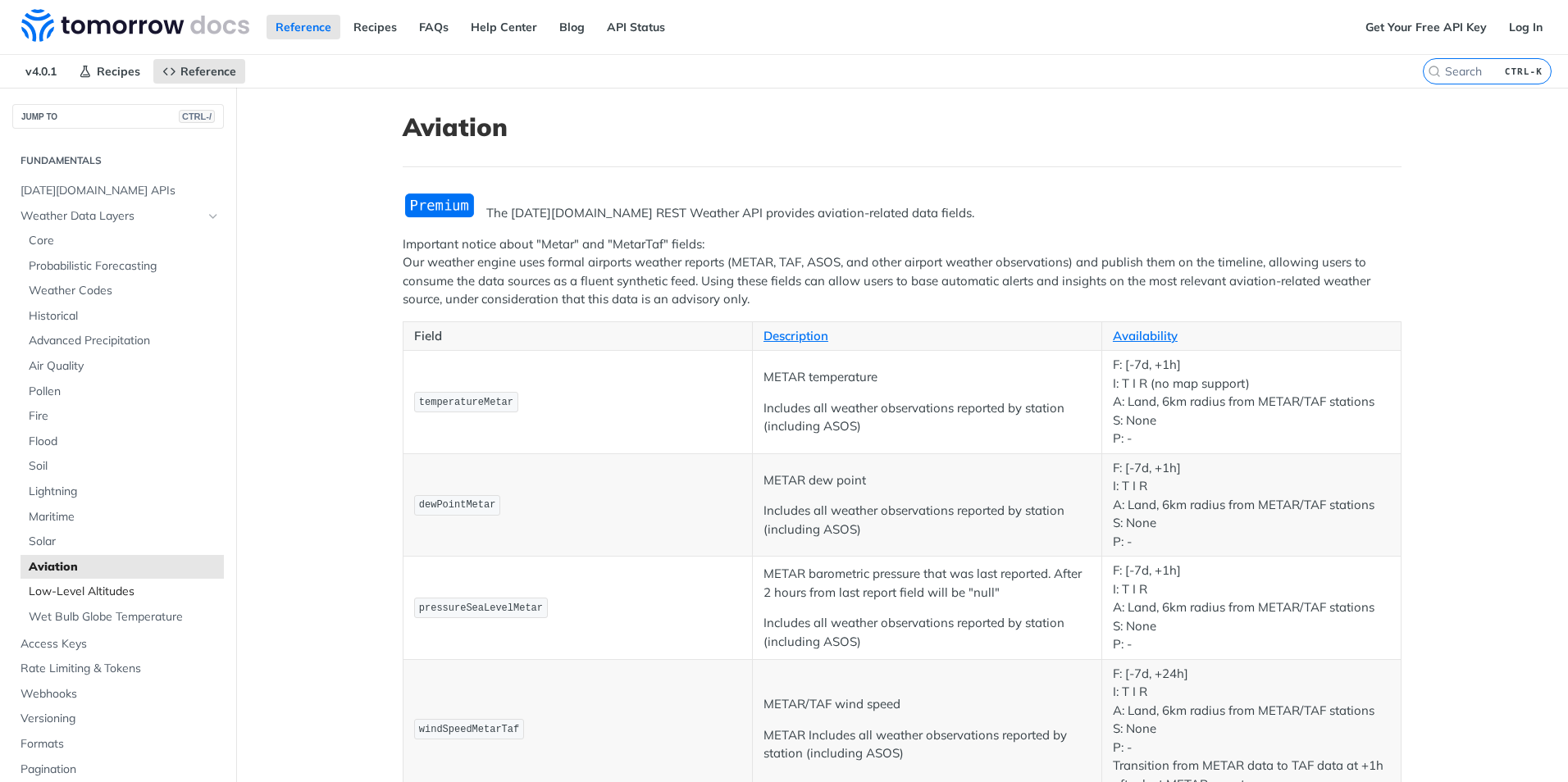
click at [82, 591] on span "Low-Level Altitudes" at bounding box center [124, 591] width 192 height 16
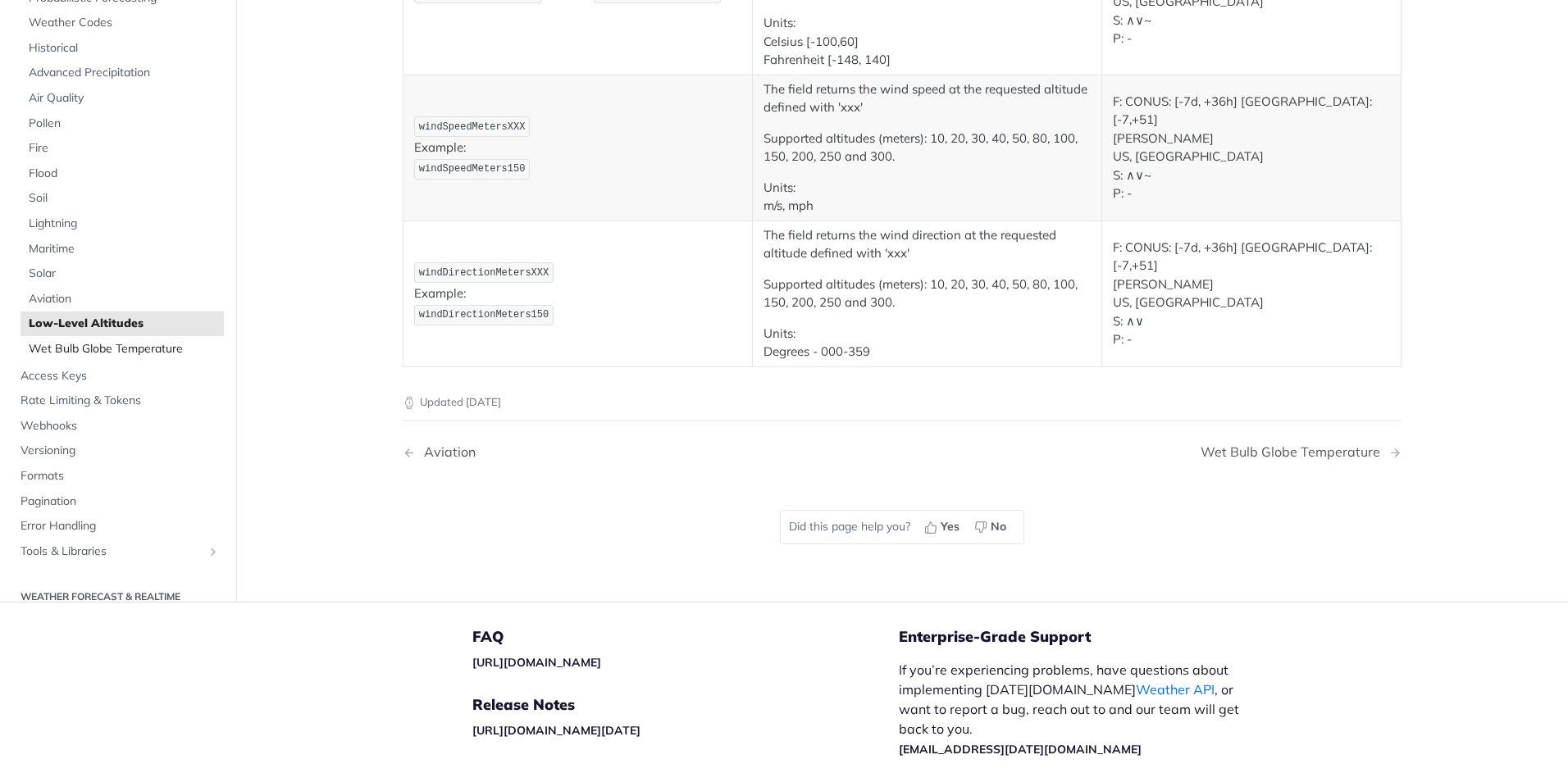
click at [77, 350] on span "Wet Bulb Globe Temperature" at bounding box center [124, 349] width 192 height 16
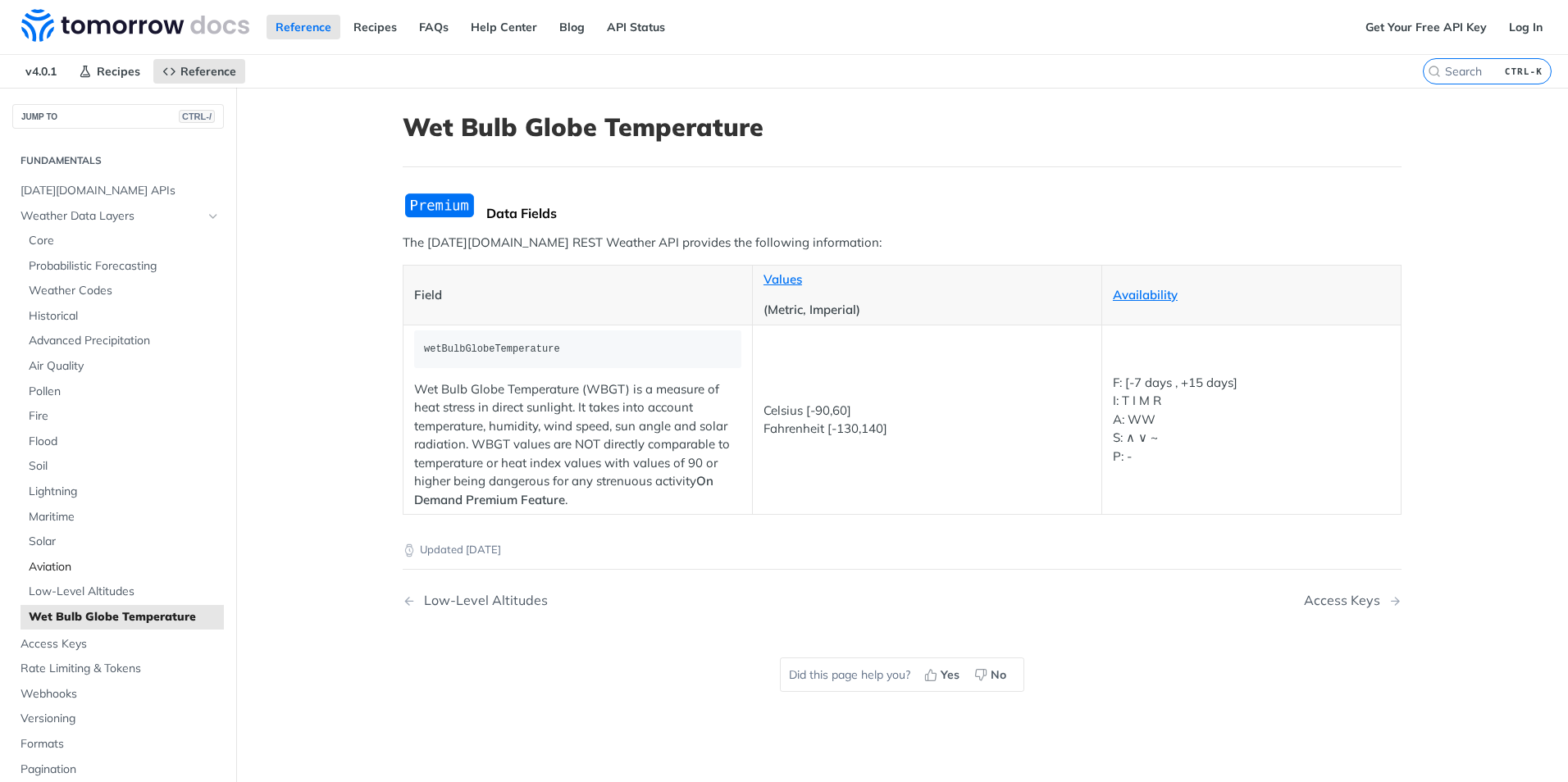
click at [118, 568] on span "Aviation" at bounding box center [124, 567] width 192 height 16
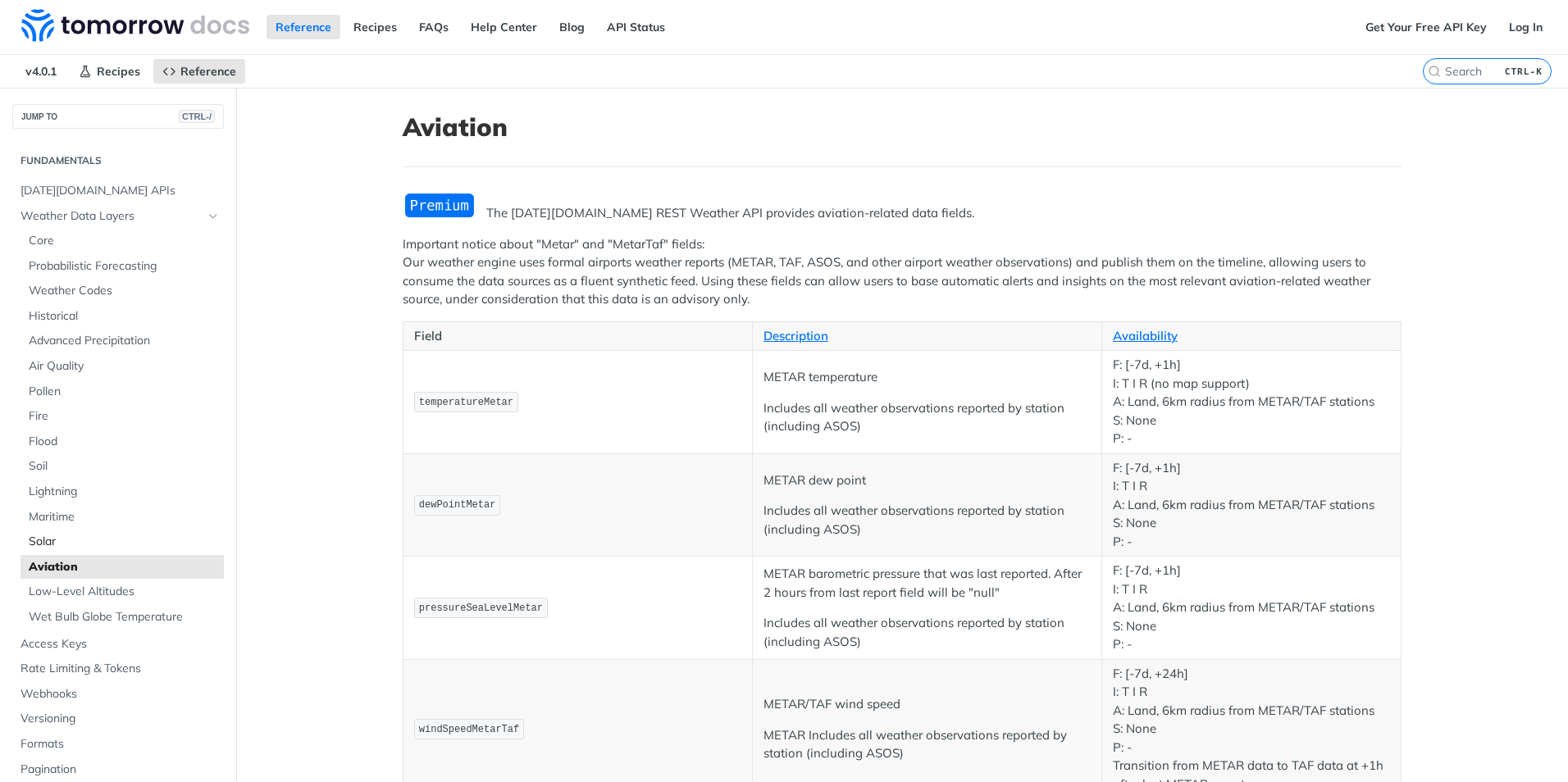
click at [81, 537] on span "Solar" at bounding box center [124, 542] width 192 height 16
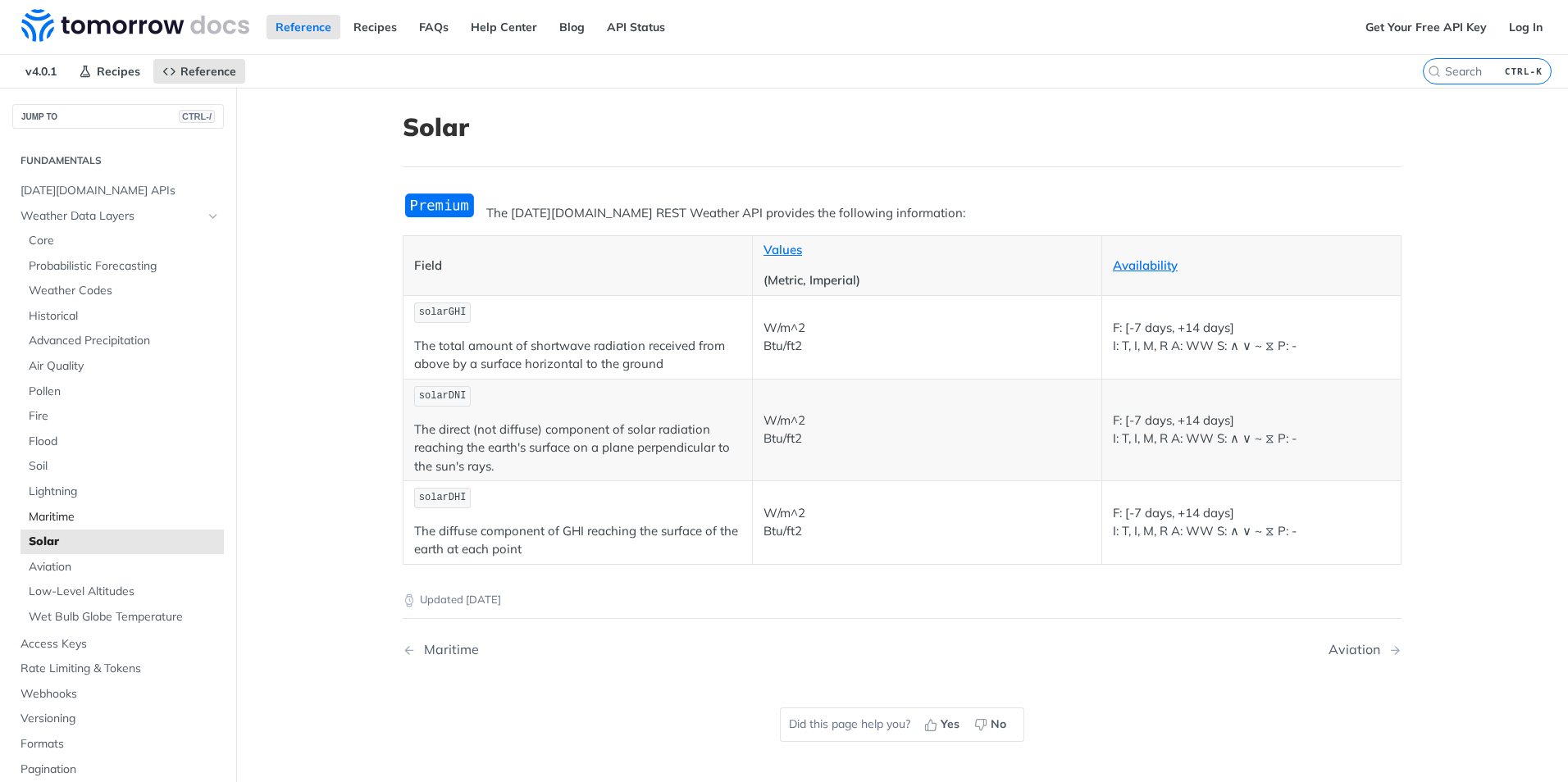
click at [91, 523] on span "Maritime" at bounding box center [124, 517] width 192 height 16
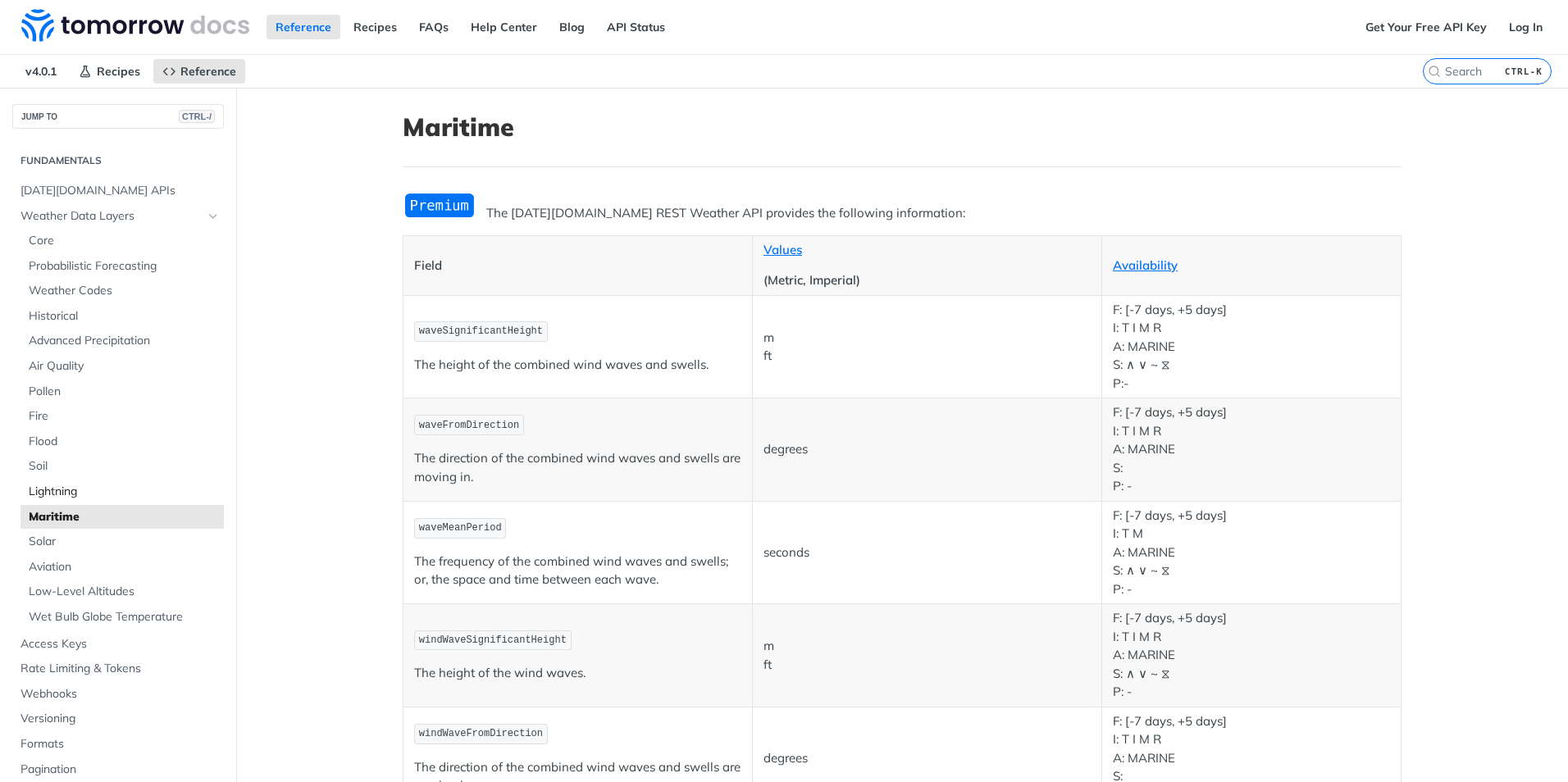
click at [76, 499] on span "Lightning" at bounding box center [124, 492] width 192 height 16
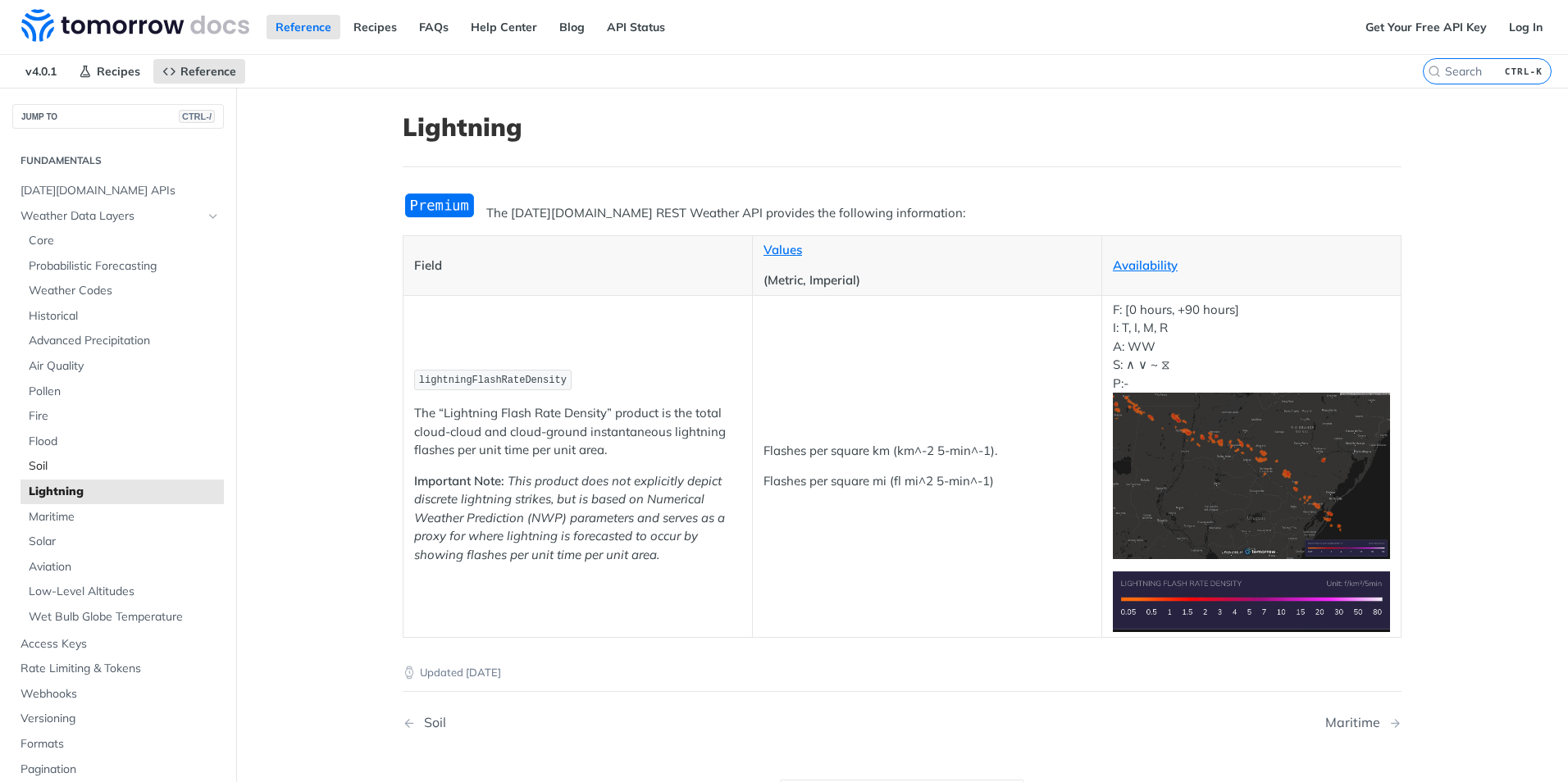
click at [53, 475] on link "Soil" at bounding box center [122, 466] width 203 height 24
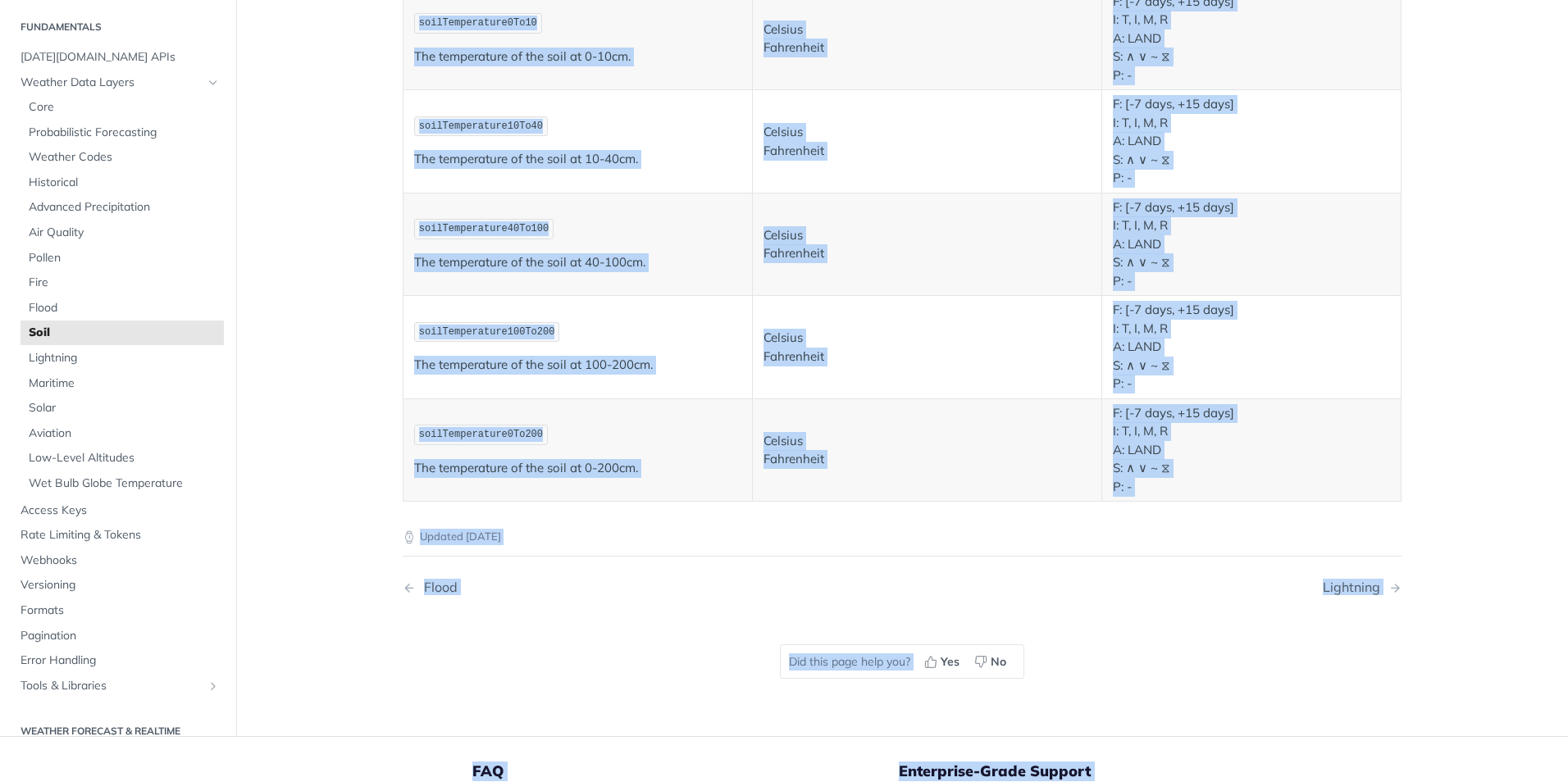
scroll to position [1104, 0]
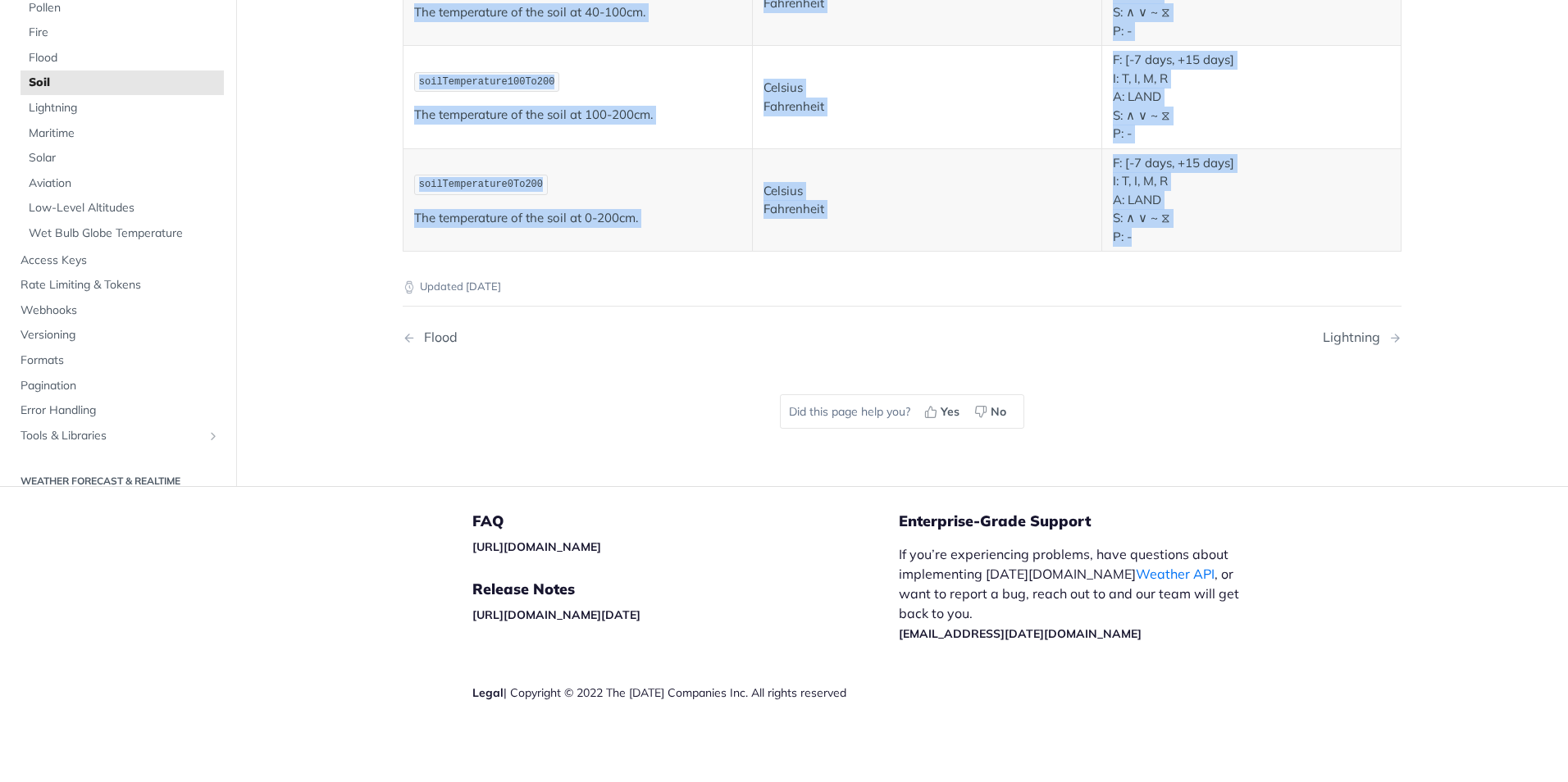
drag, startPoint x: 408, startPoint y: 208, endPoint x: 1151, endPoint y: 236, distance: 743.5
copy tbody "loreMipsumdoLorsitamet6Co80 Adi elitse do eiusm temp in utl etdolo ma aliq enim…"
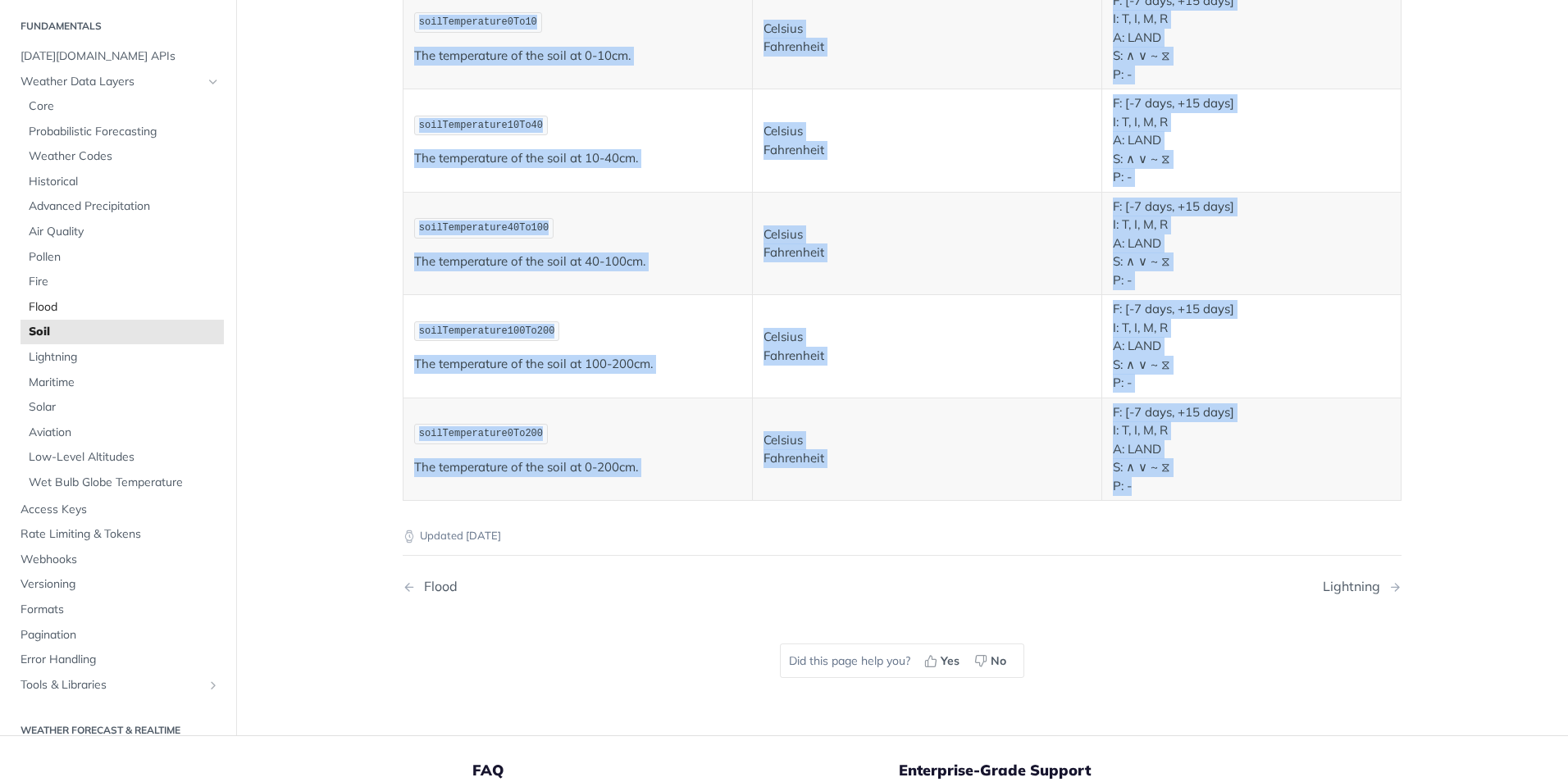
click at [76, 303] on span "Flood" at bounding box center [124, 307] width 192 height 16
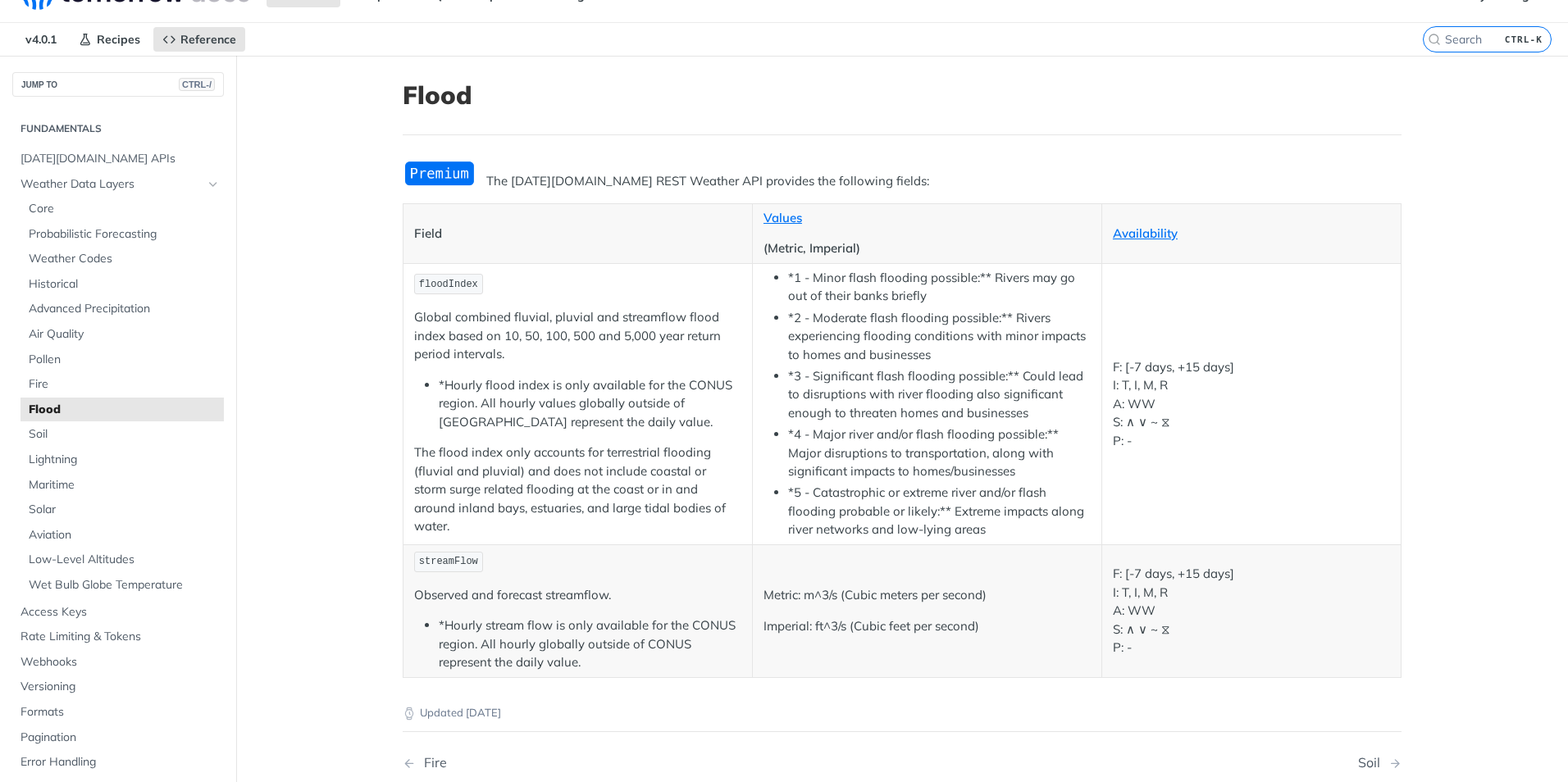
scroll to position [63, 0]
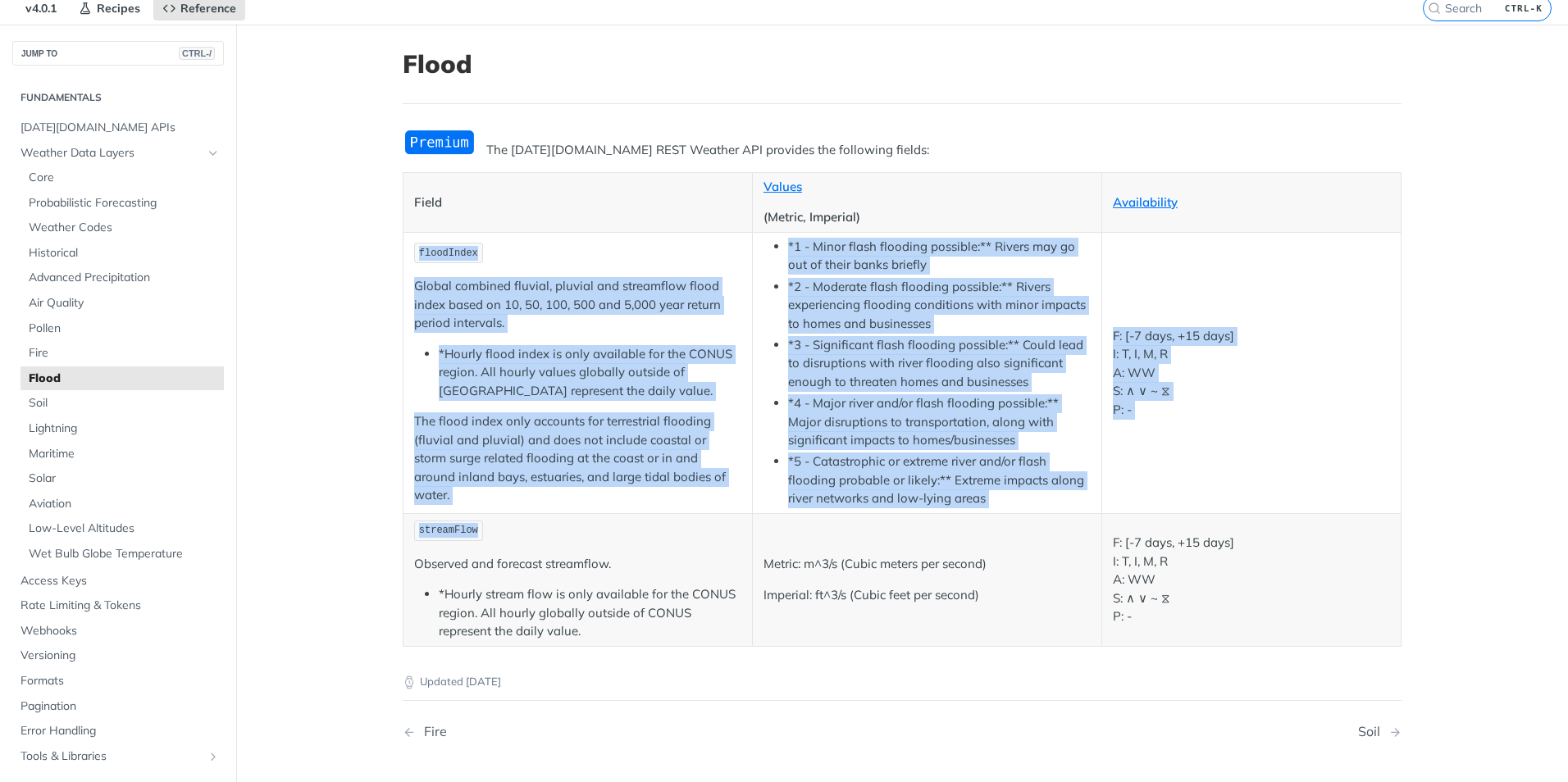
drag, startPoint x: 406, startPoint y: 260, endPoint x: 586, endPoint y: 527, distance: 322.0
click at [586, 527] on tbody "floodIndex Global combined fluvial, pluvial and streamflow flood index based on…" at bounding box center [903, 439] width 998 height 414
copy tbody "floodIndex Global combined fluvial, pluvial and streamflow flood index based on…"
click at [62, 308] on span "Air Quality" at bounding box center [124, 303] width 192 height 16
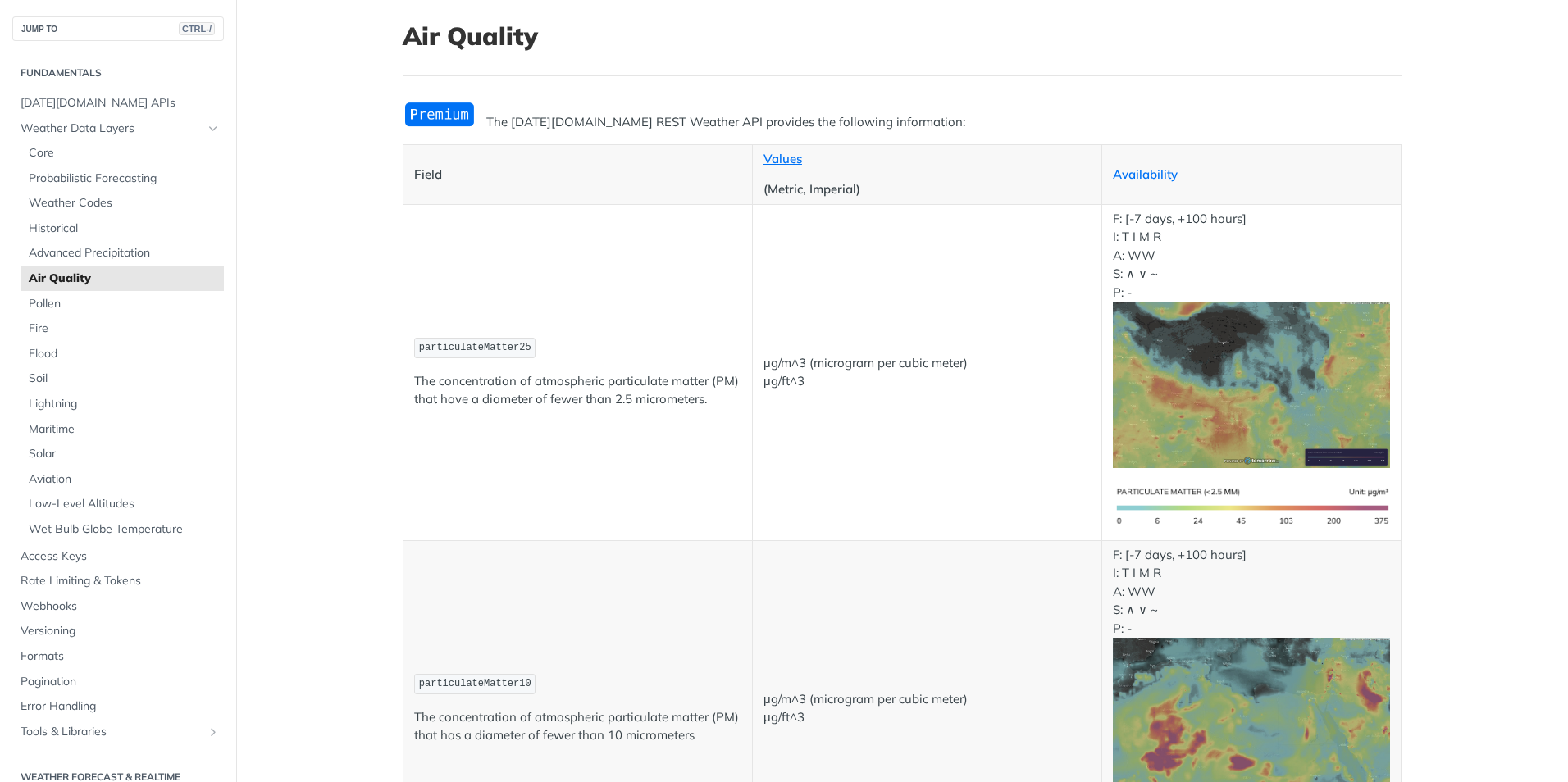
scroll to position [82, 0]
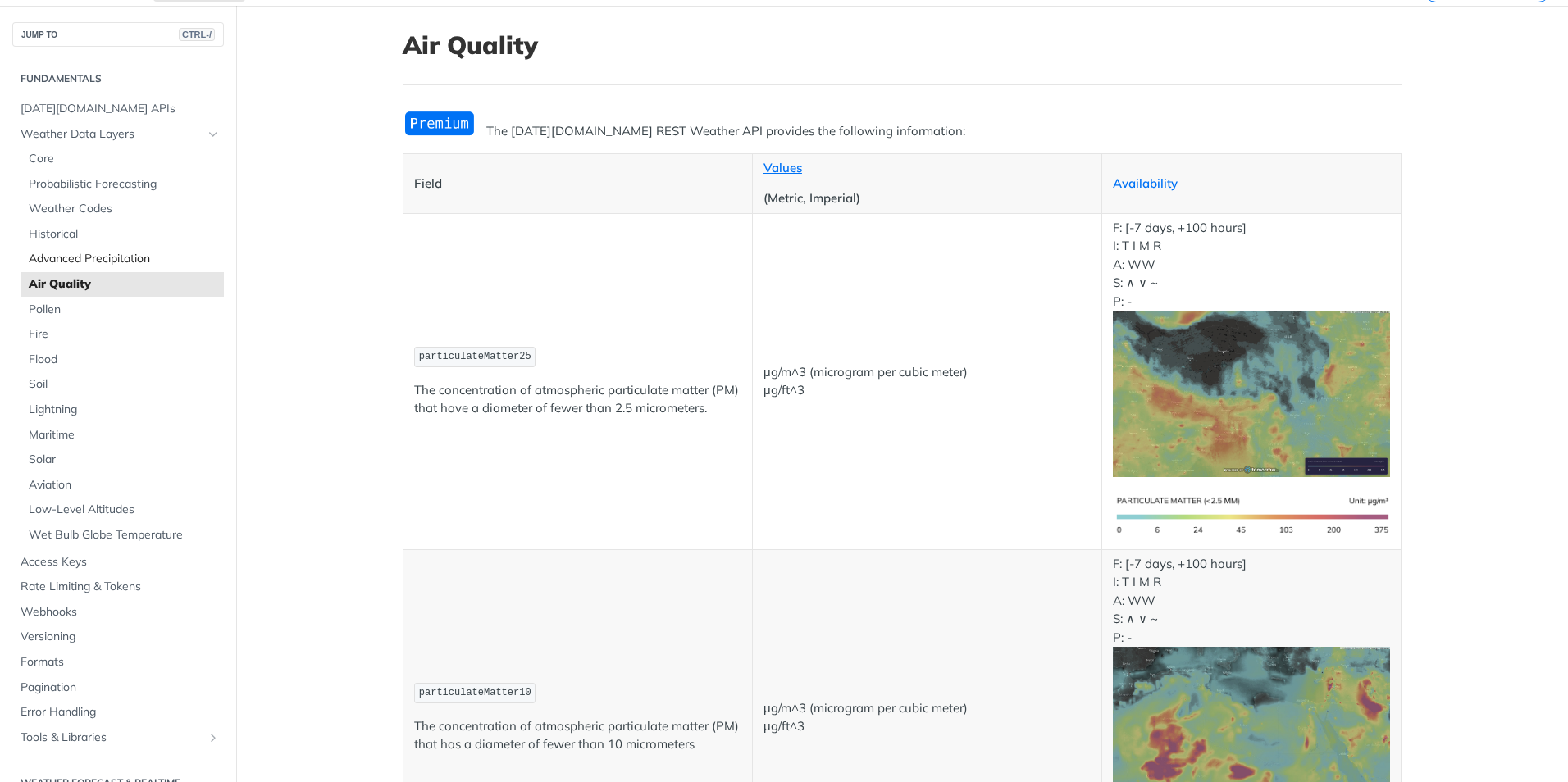
click at [80, 257] on span "Advanced Precipitation" at bounding box center [124, 259] width 192 height 16
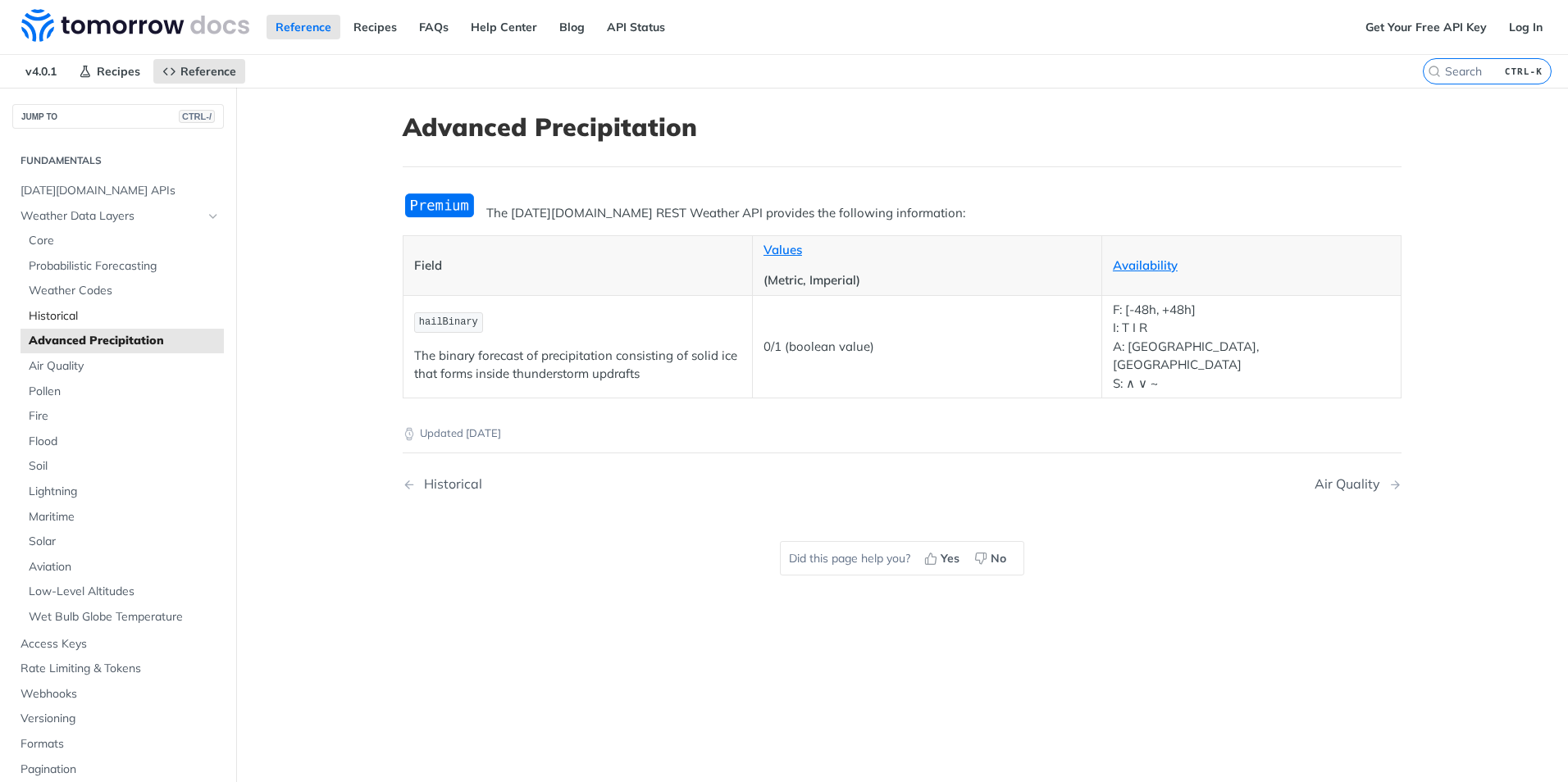
click at [116, 316] on span "Historical" at bounding box center [124, 316] width 192 height 16
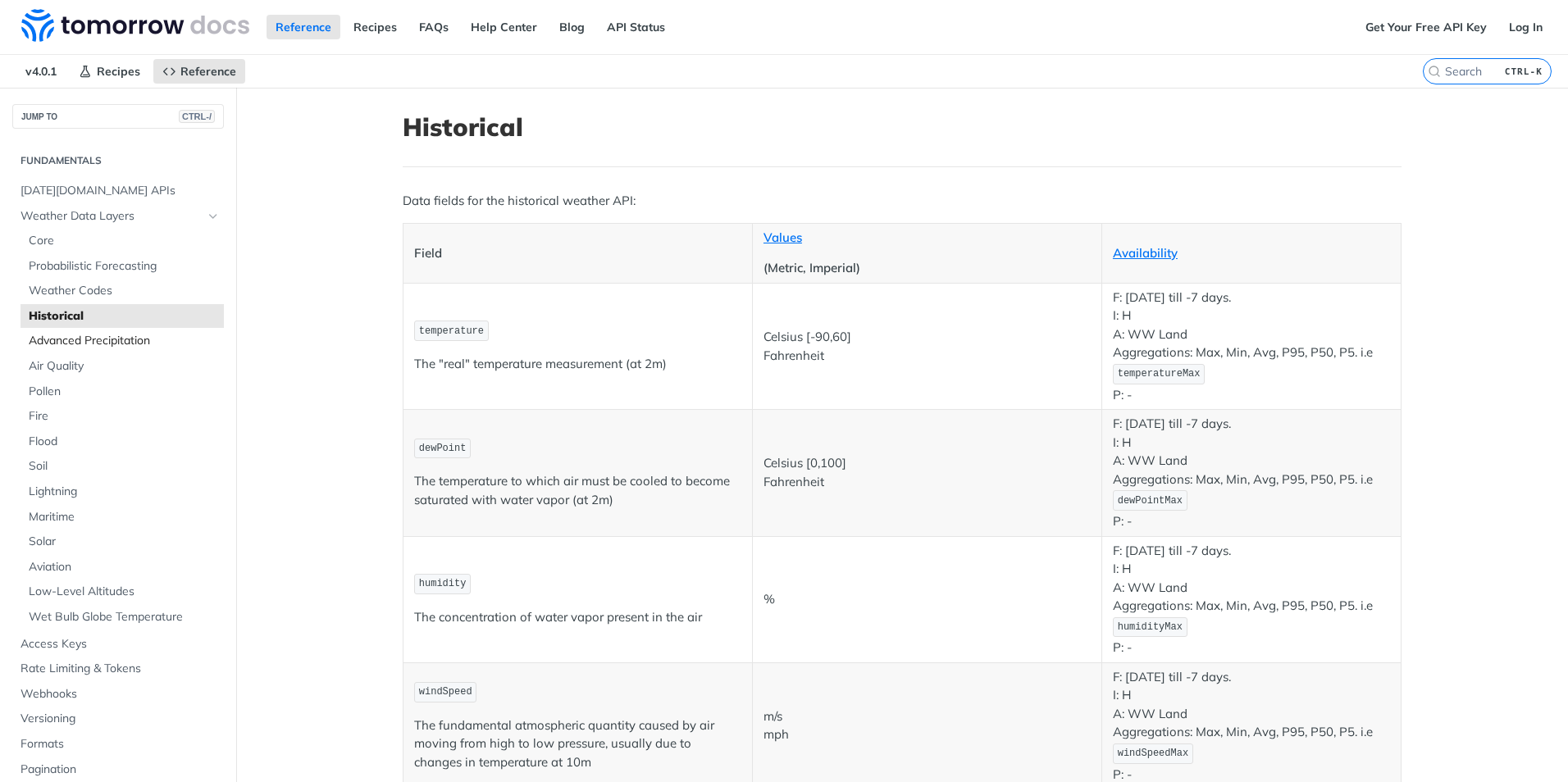
click at [117, 341] on span "Advanced Precipitation" at bounding box center [124, 341] width 192 height 16
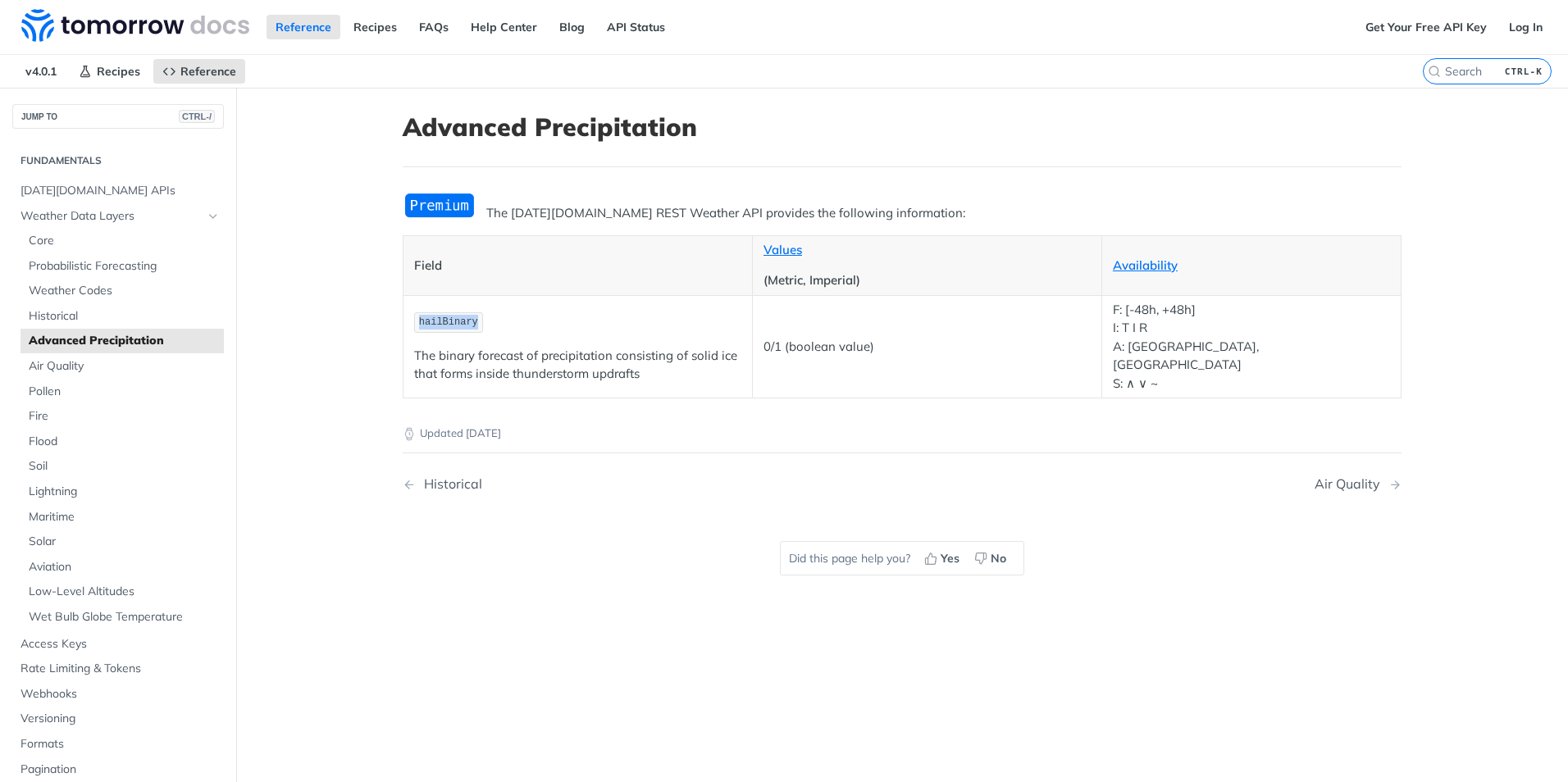
drag, startPoint x: 412, startPoint y: 313, endPoint x: 521, endPoint y: 311, distance: 109.0
click at [521, 311] on p "hailBinary" at bounding box center [578, 323] width 327 height 23
copy span "hailBinary"
click at [99, 308] on span "Historical" at bounding box center [124, 316] width 192 height 16
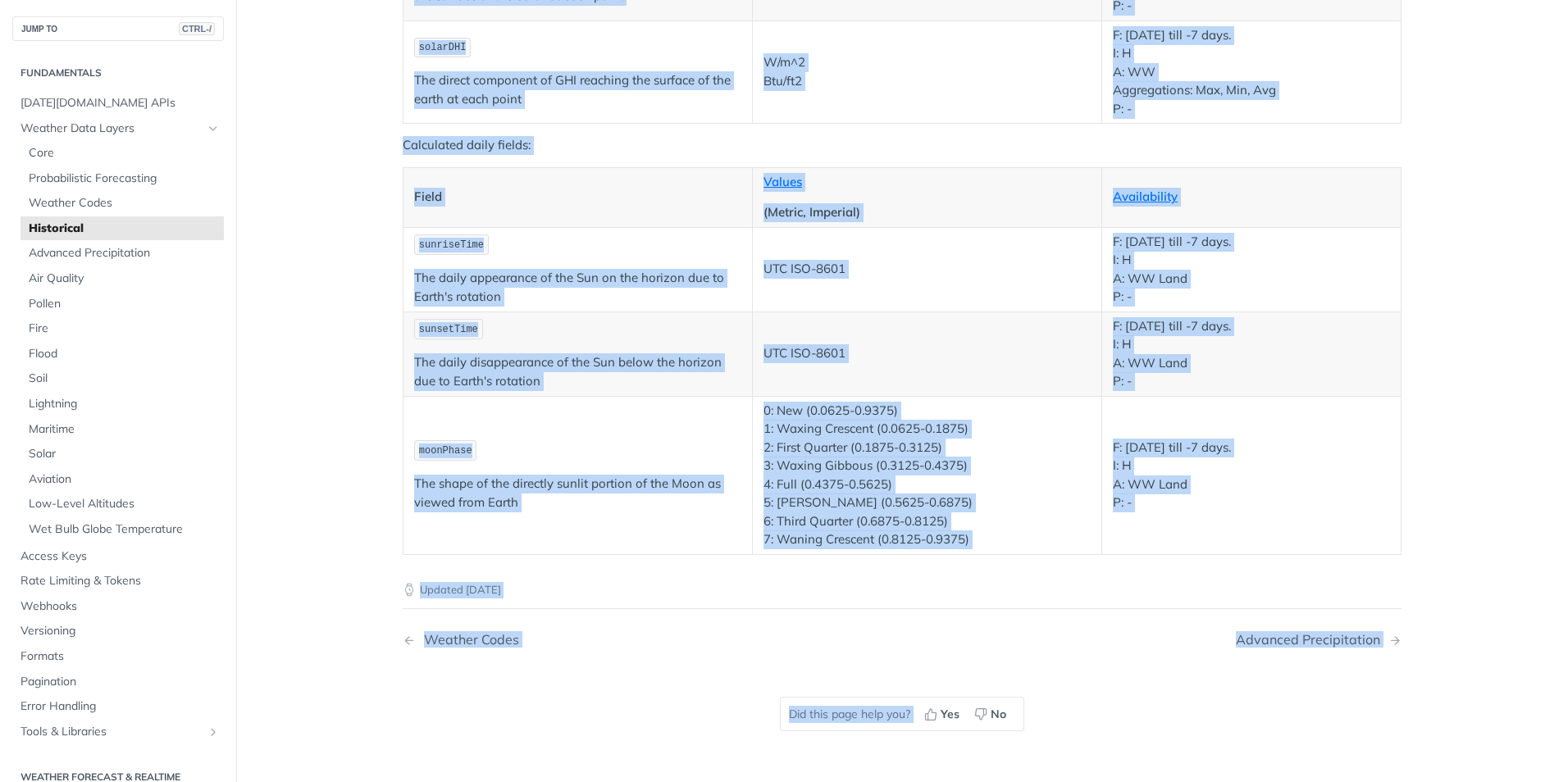
scroll to position [3124, 0]
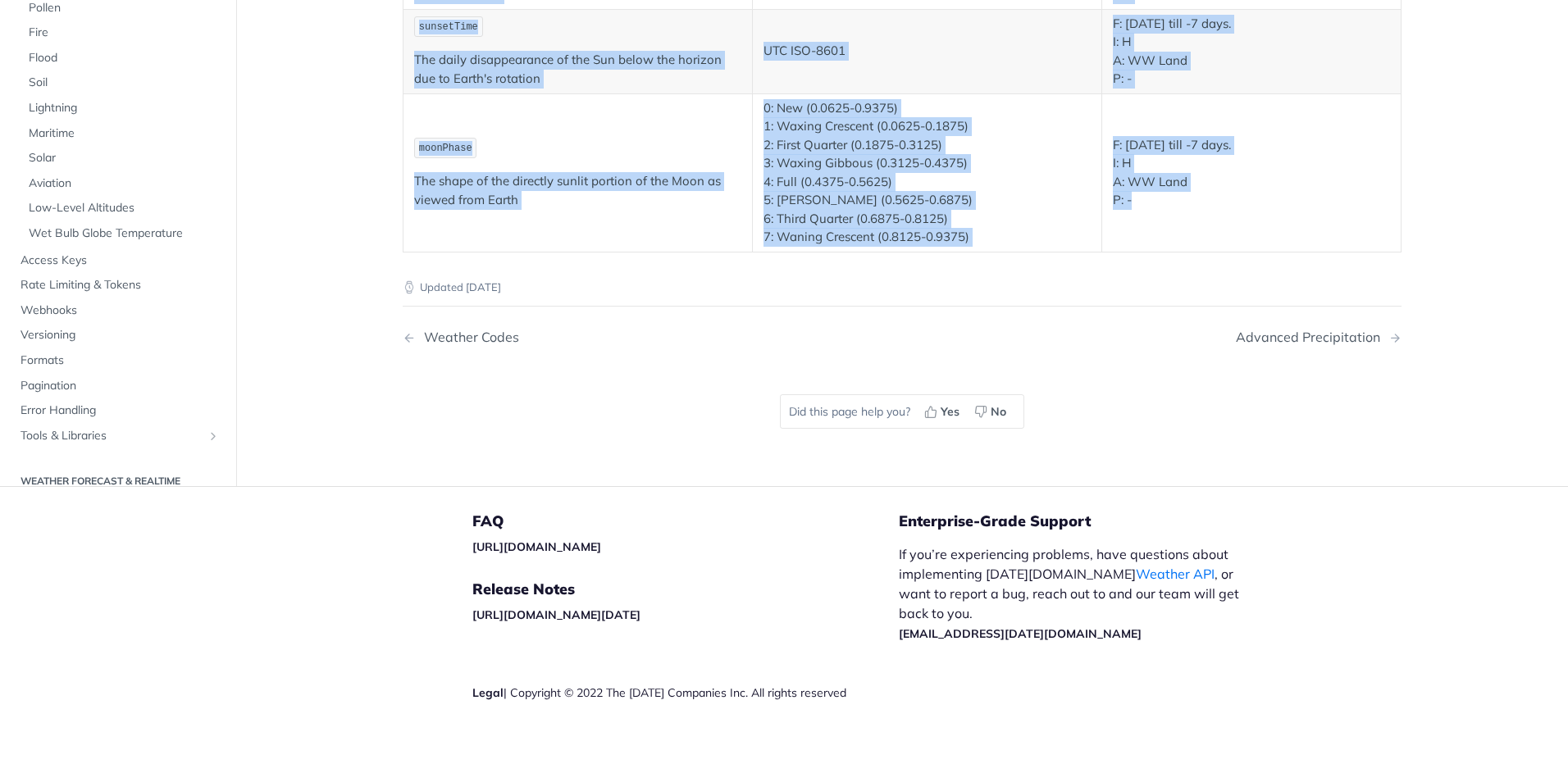
drag, startPoint x: 408, startPoint y: 200, endPoint x: 634, endPoint y: 259, distance: 233.6
copy div "temperature The "real" temperature measurement (at 2m) Celsius [-90,60] Fahrenh…"
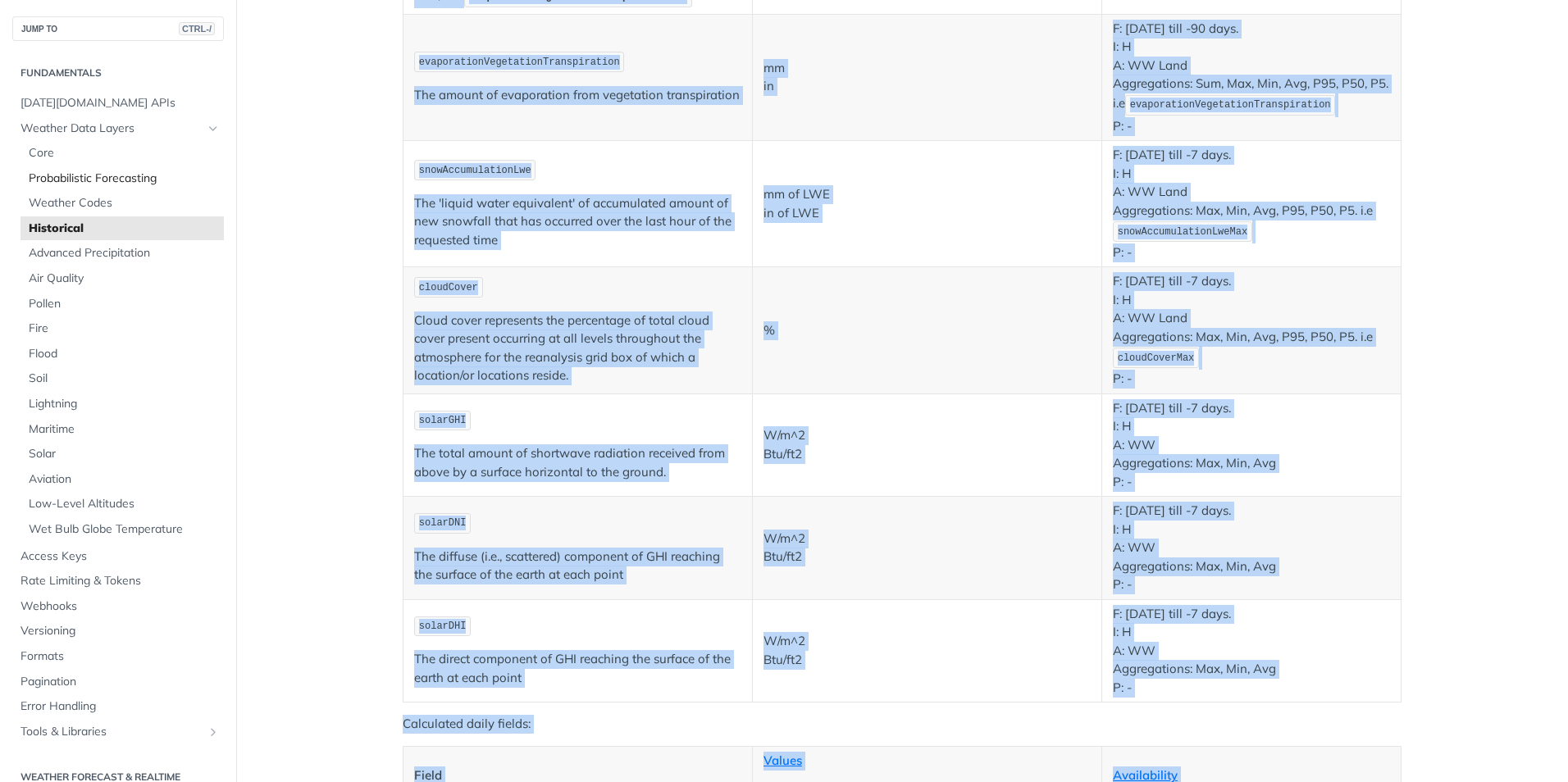
click at [90, 172] on span "Probabilistic Forecasting" at bounding box center [124, 179] width 192 height 16
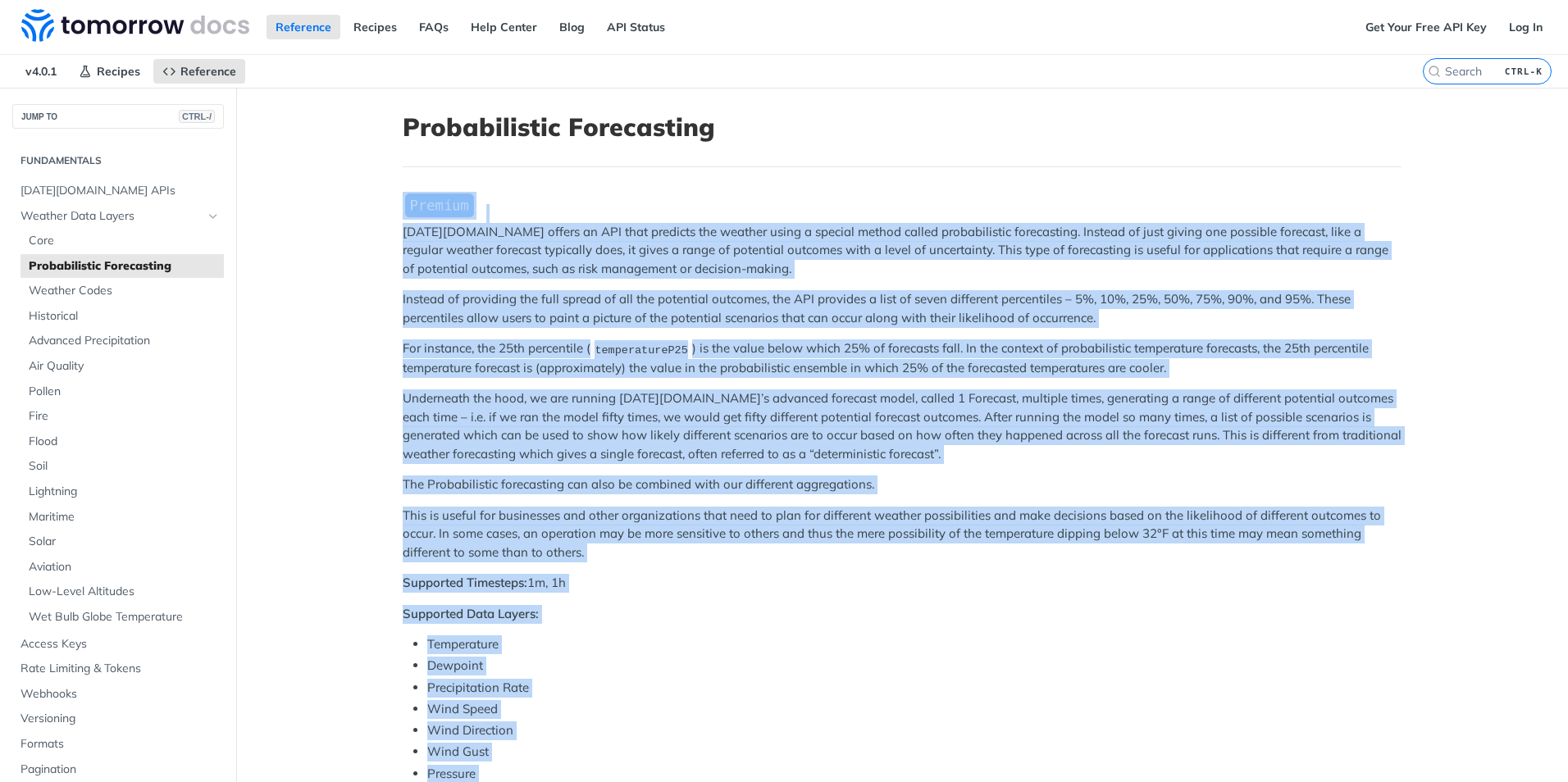
click at [349, 300] on main "JUMP TO CTRL-/ Fundamentals [DATE][DOMAIN_NAME] APIs Weather Data Layers Core P…" at bounding box center [784, 776] width 1568 height 1376
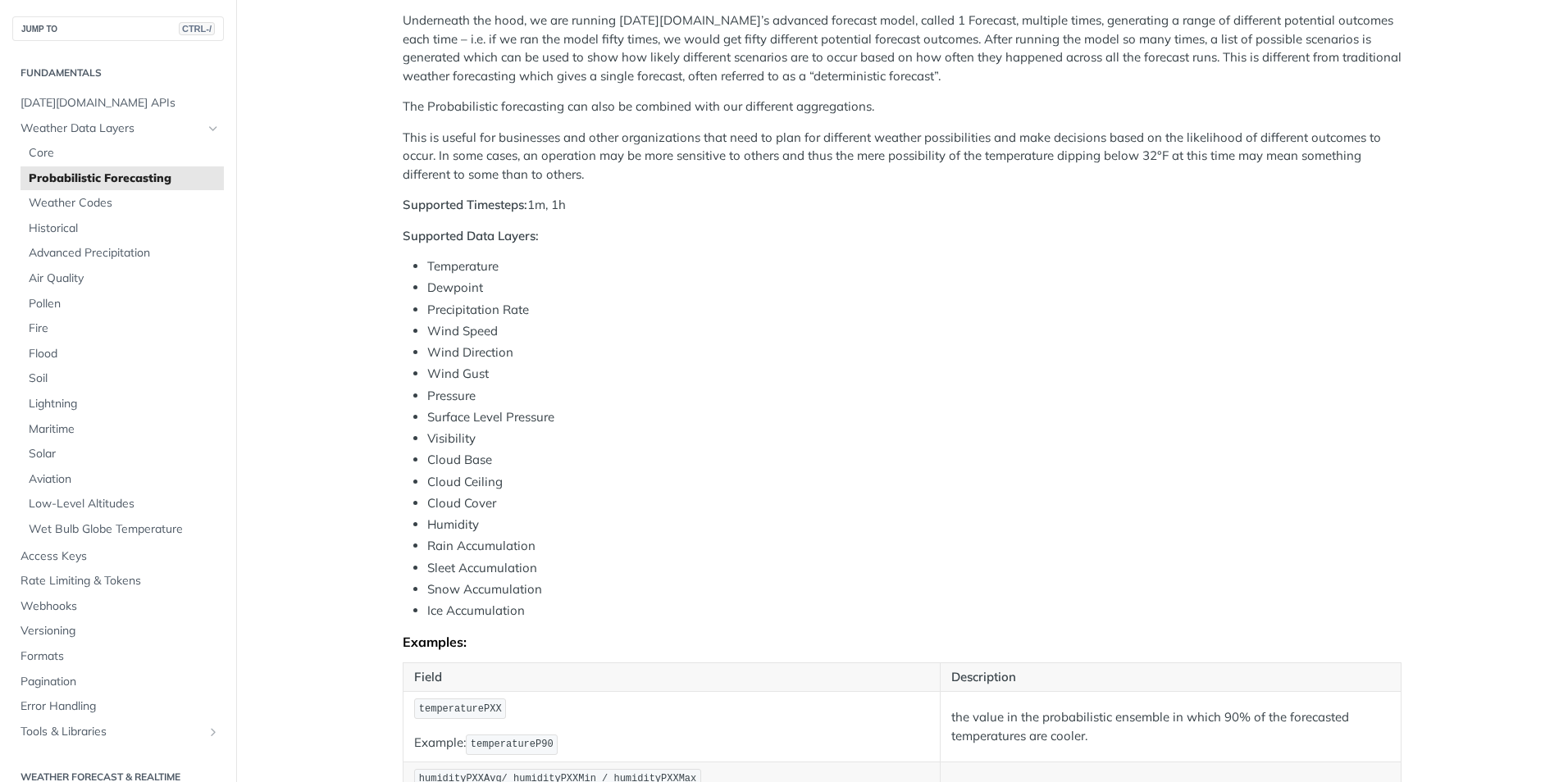
scroll to position [378, 0]
click at [94, 154] on span "Core" at bounding box center [124, 153] width 192 height 16
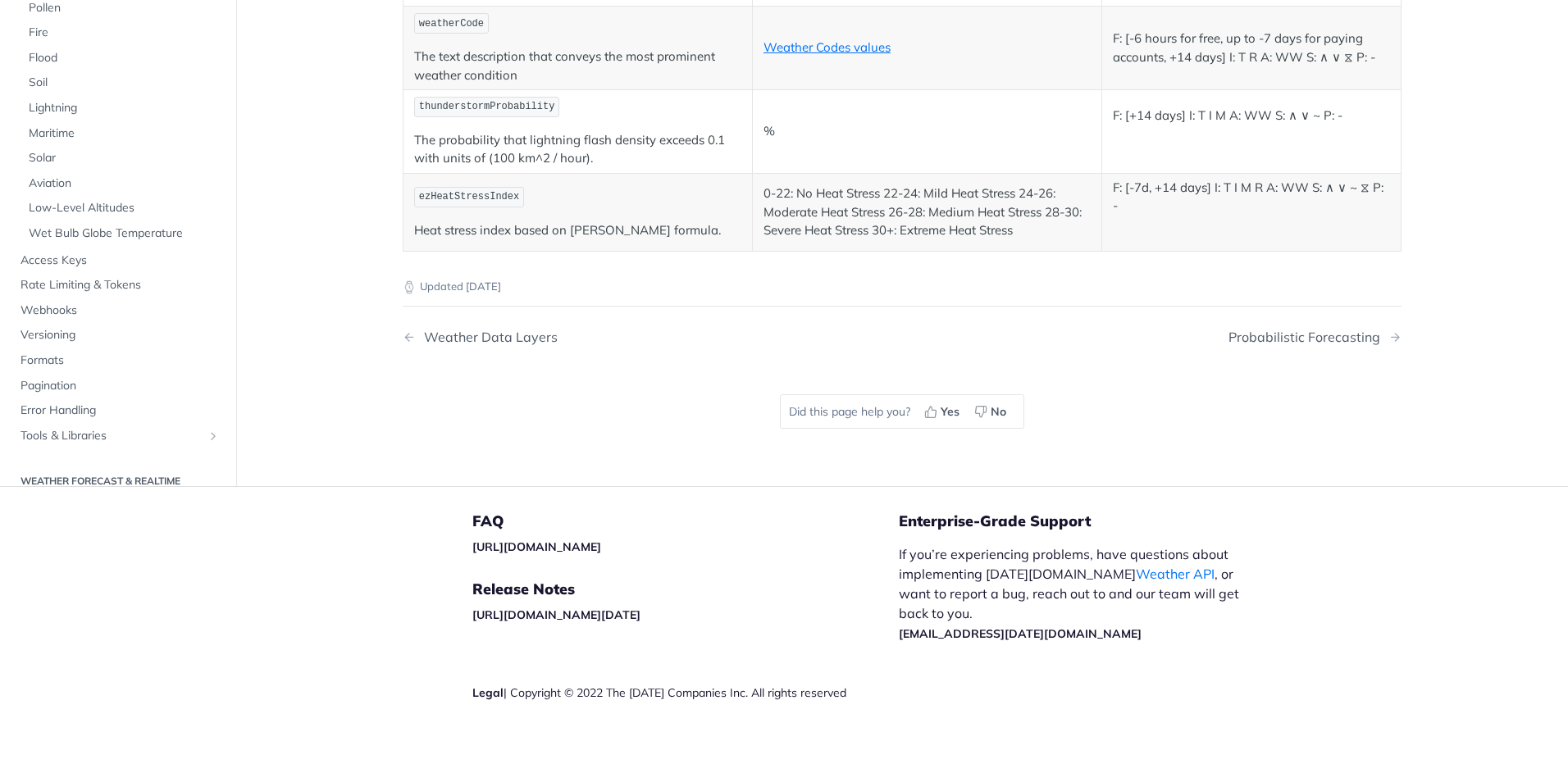
scroll to position [8878, 0]
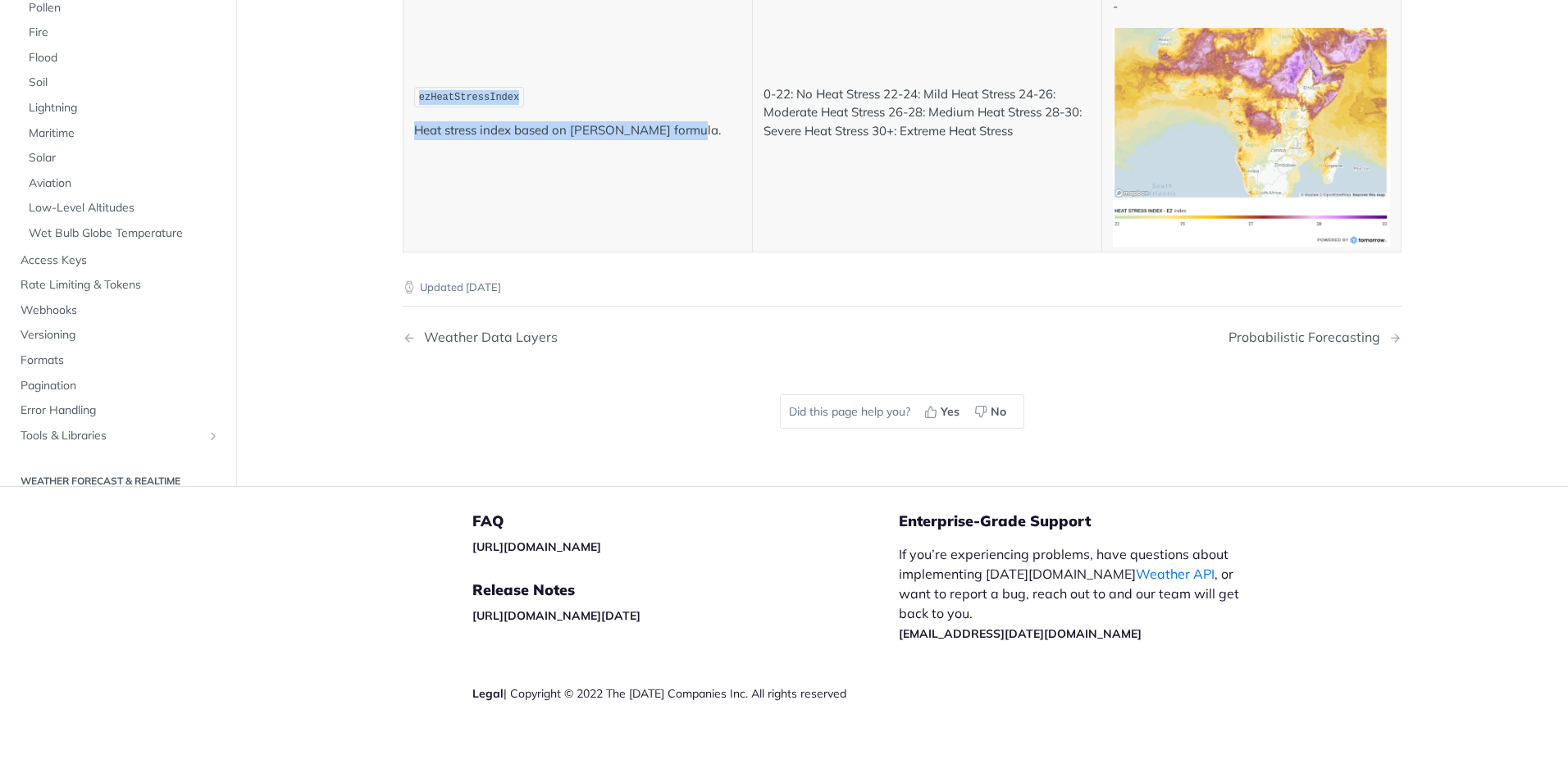
drag, startPoint x: 412, startPoint y: 471, endPoint x: 690, endPoint y: 184, distance: 399.6
copy tbody "loremipsumd Sit "amet" consectetur adipiscinge (se 4d) Eiusm temp Incidid [-27,…"
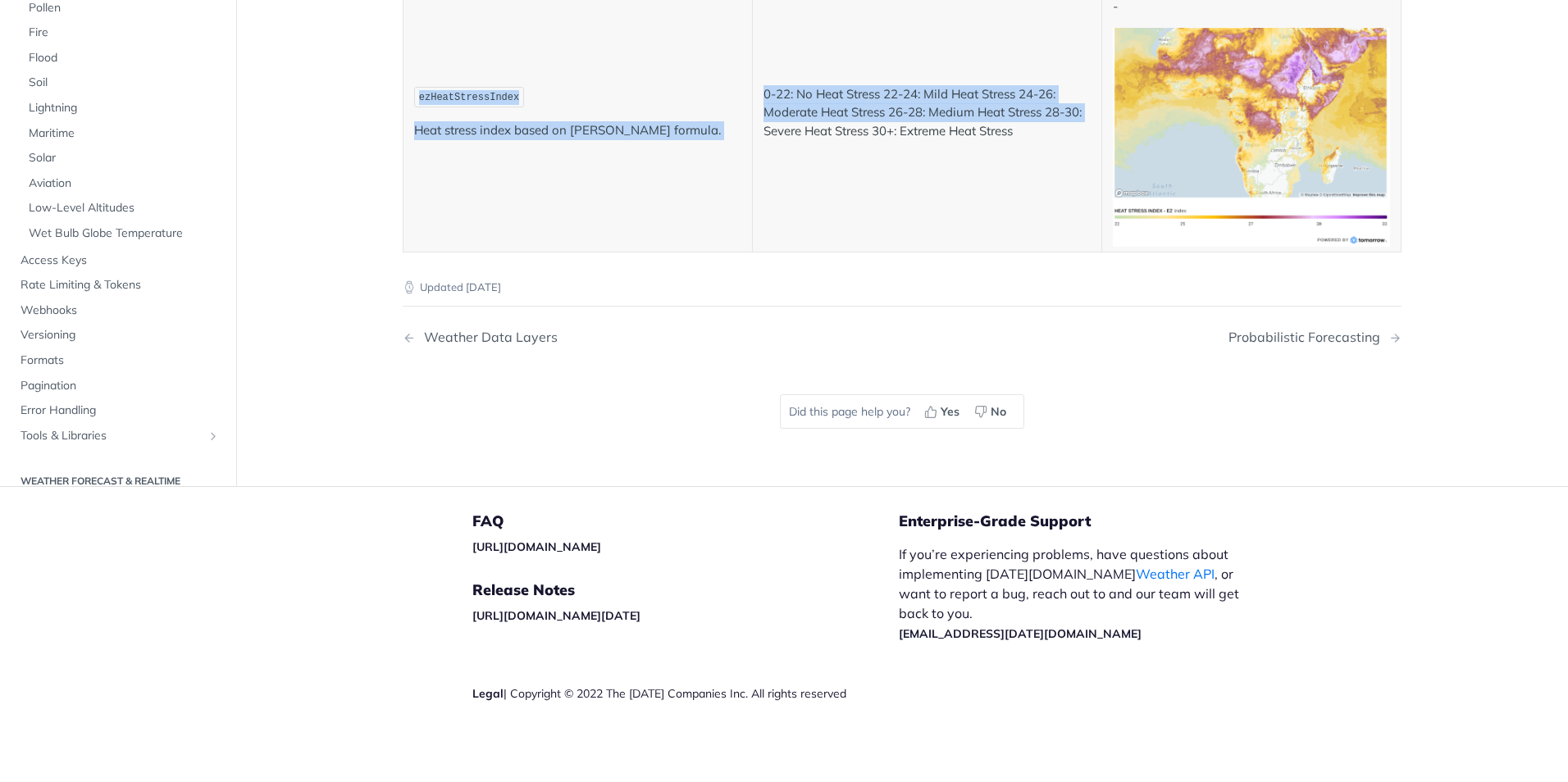
drag, startPoint x: 404, startPoint y: 106, endPoint x: 755, endPoint y: 148, distance: 353.5
copy table "Lorem Ipsumd (Sitame, Consecte) Adipiscingel seddoeiusmo Tem "inci" utlaboreetd…"
